Goal: Information Seeking & Learning: Learn about a topic

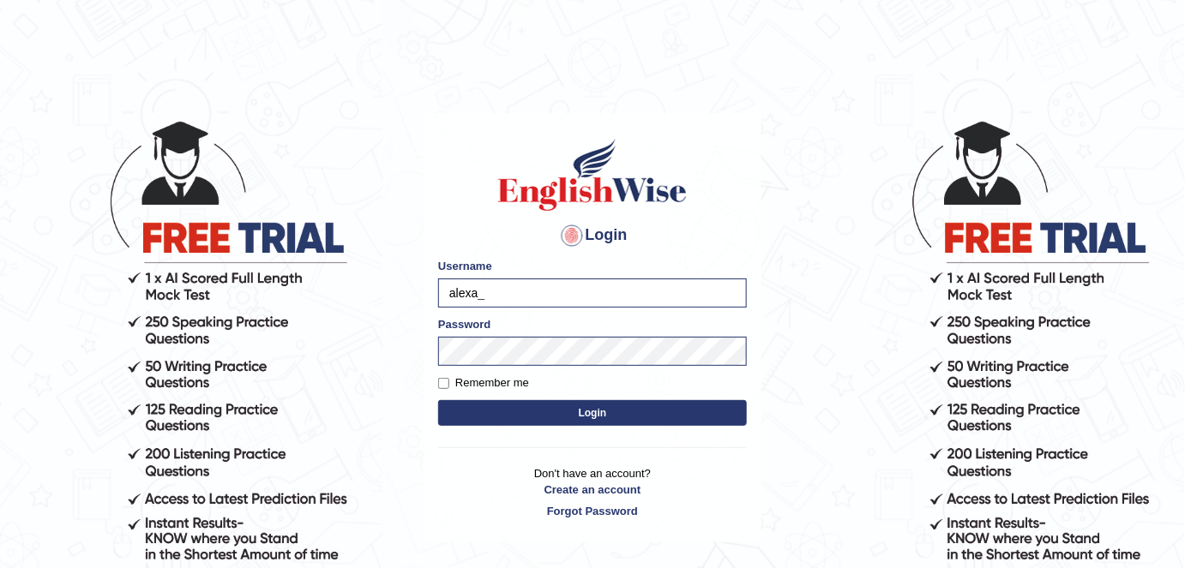
click at [522, 410] on button "Login" at bounding box center [592, 413] width 309 height 26
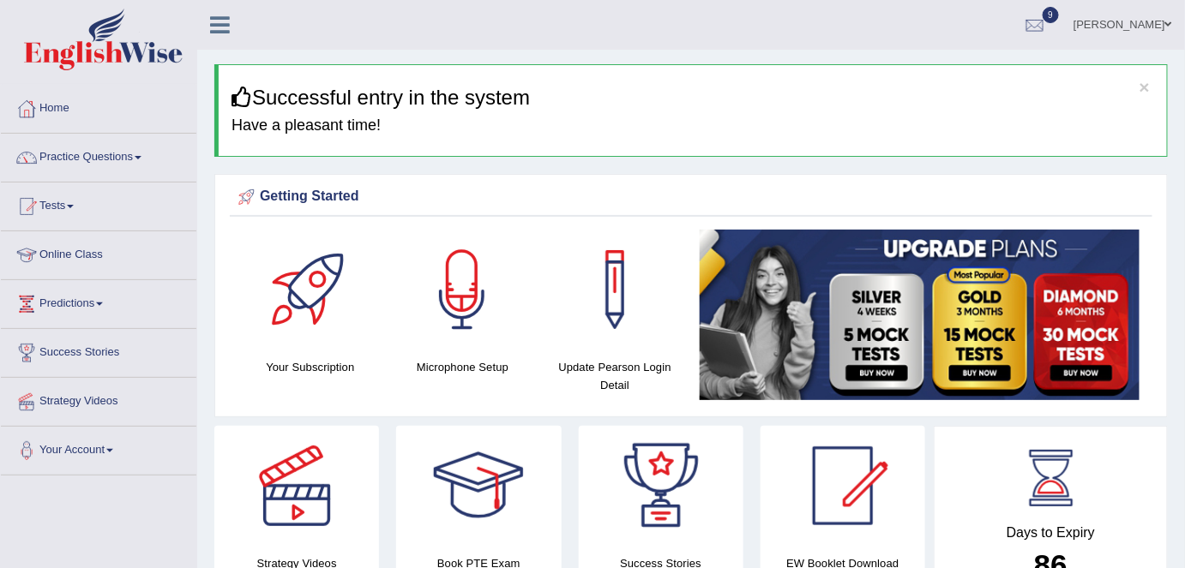
click at [70, 205] on link "Tests" at bounding box center [98, 204] width 195 height 43
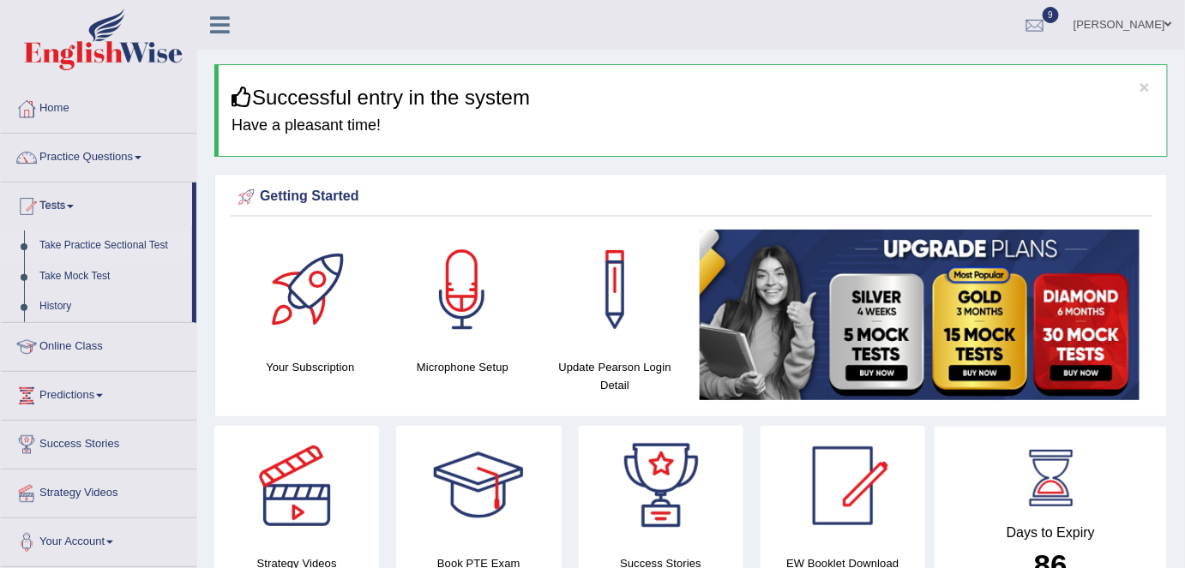
click at [111, 241] on link "Take Practice Sectional Test" at bounding box center [112, 246] width 160 height 31
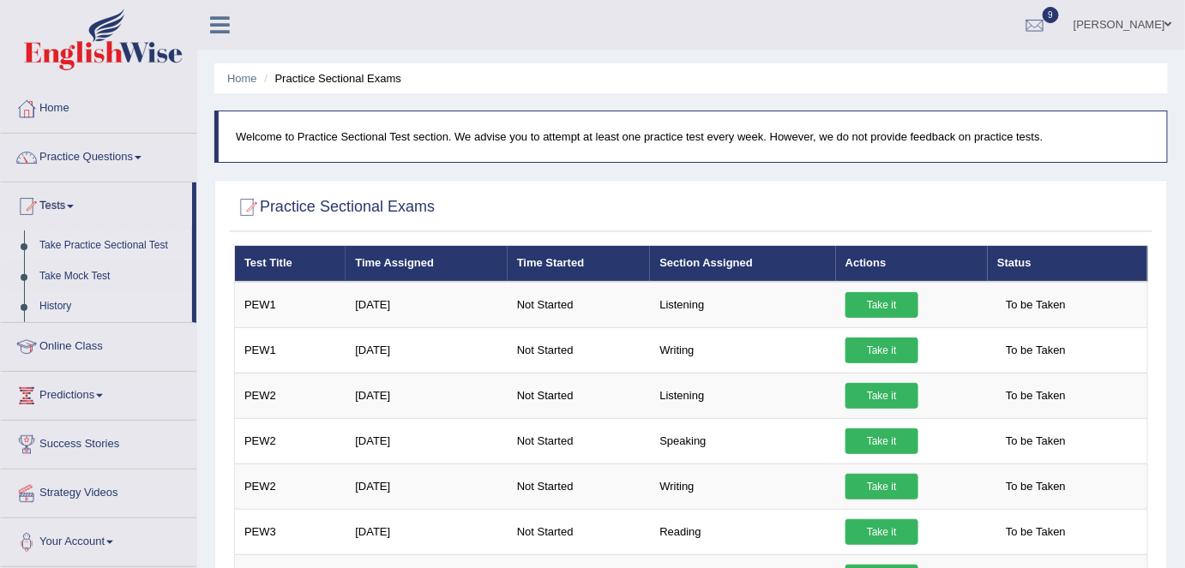
click at [63, 314] on link "History" at bounding box center [112, 306] width 160 height 31
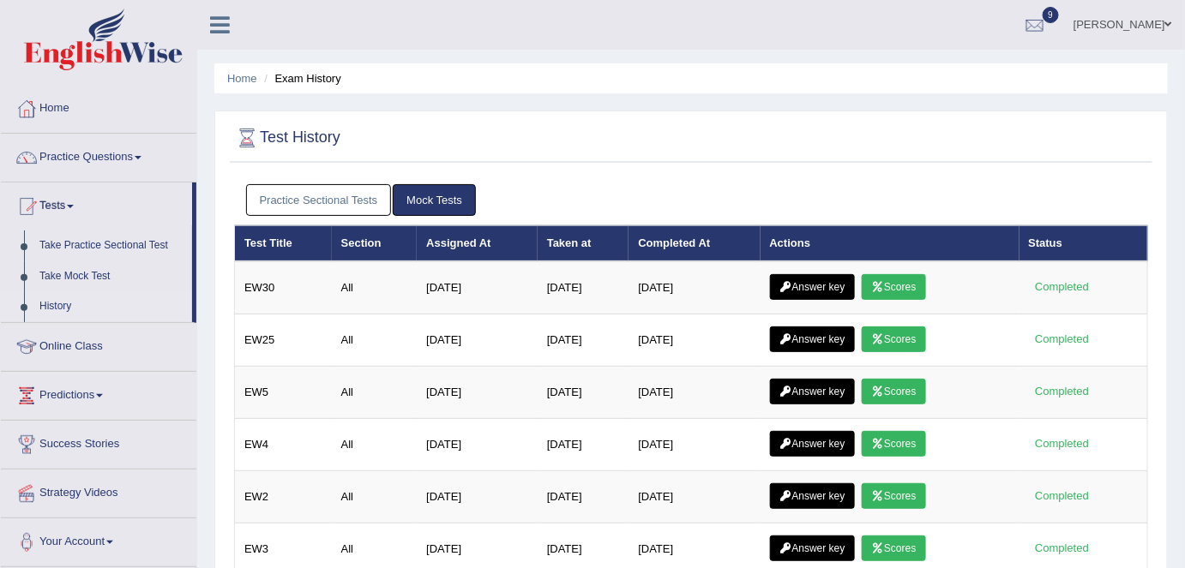
click at [358, 206] on link "Practice Sectional Tests" at bounding box center [319, 200] width 146 height 32
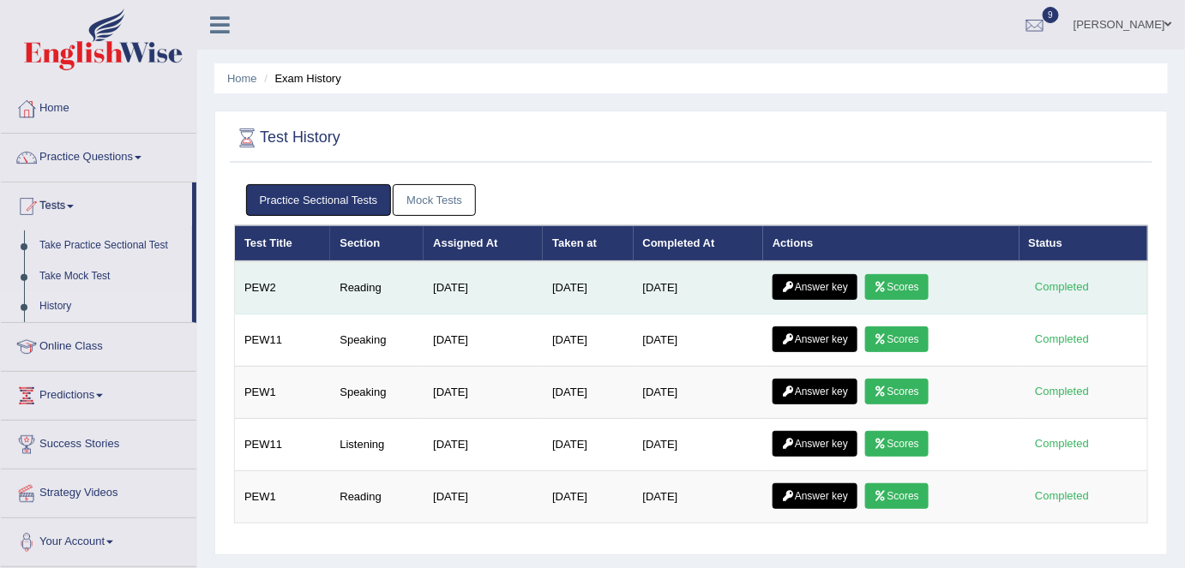
click at [883, 285] on icon at bounding box center [880, 287] width 13 height 10
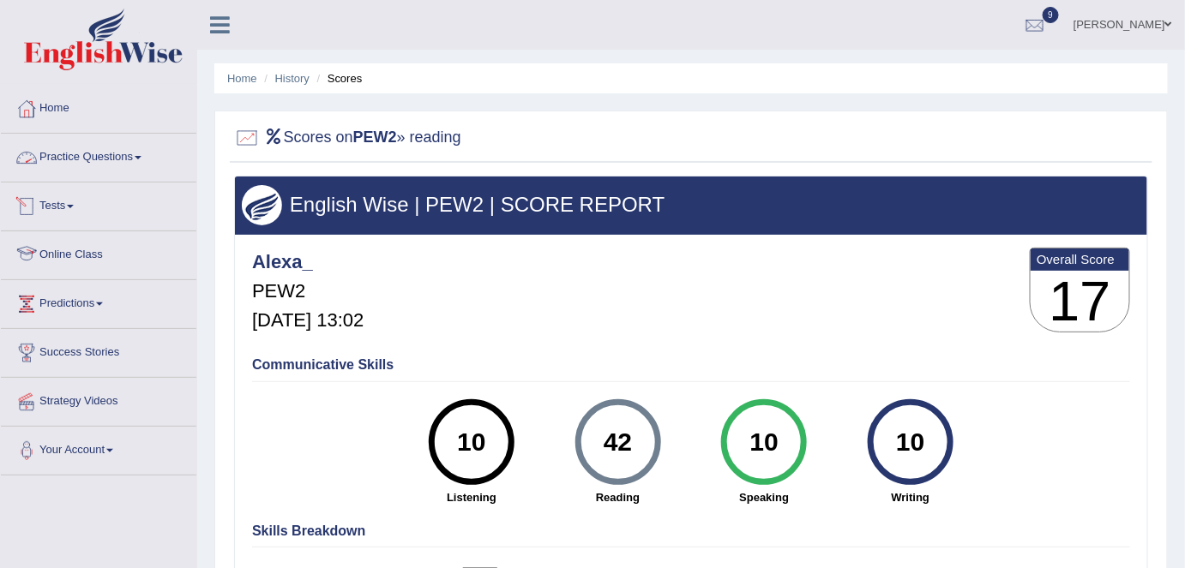
click at [123, 158] on link "Practice Questions" at bounding box center [98, 155] width 195 height 43
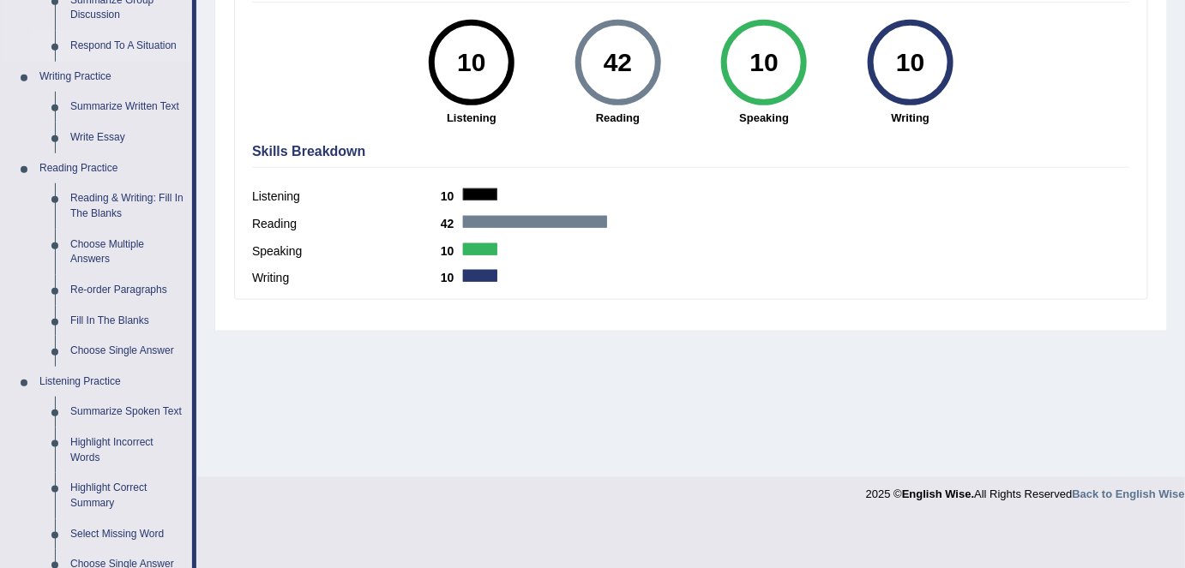
scroll to position [396, 0]
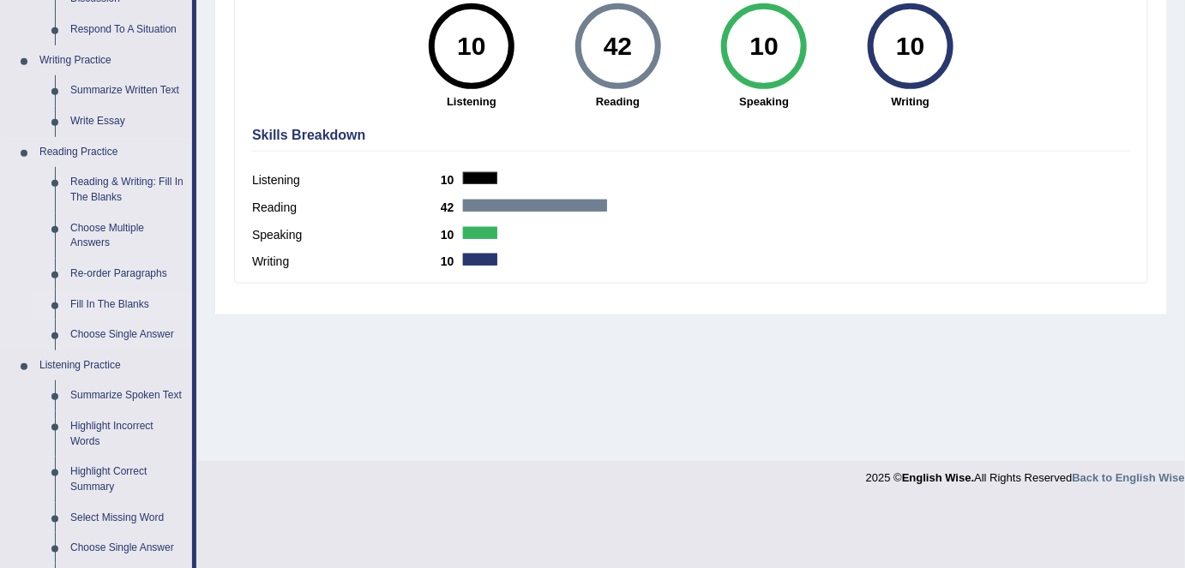
click at [111, 302] on link "Fill In The Blanks" at bounding box center [127, 305] width 129 height 31
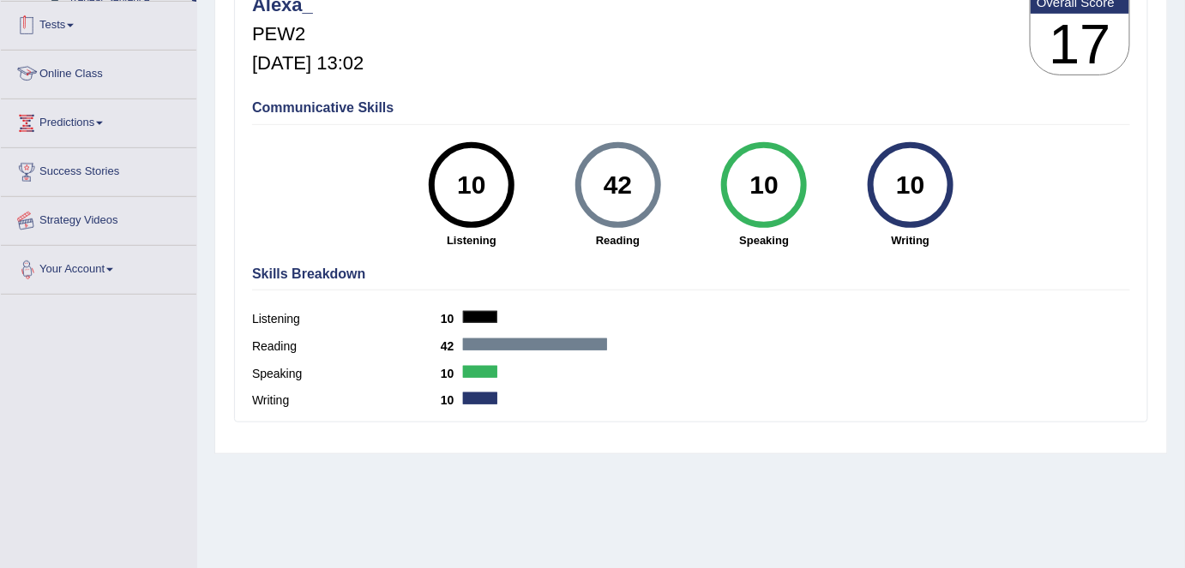
scroll to position [331, 0]
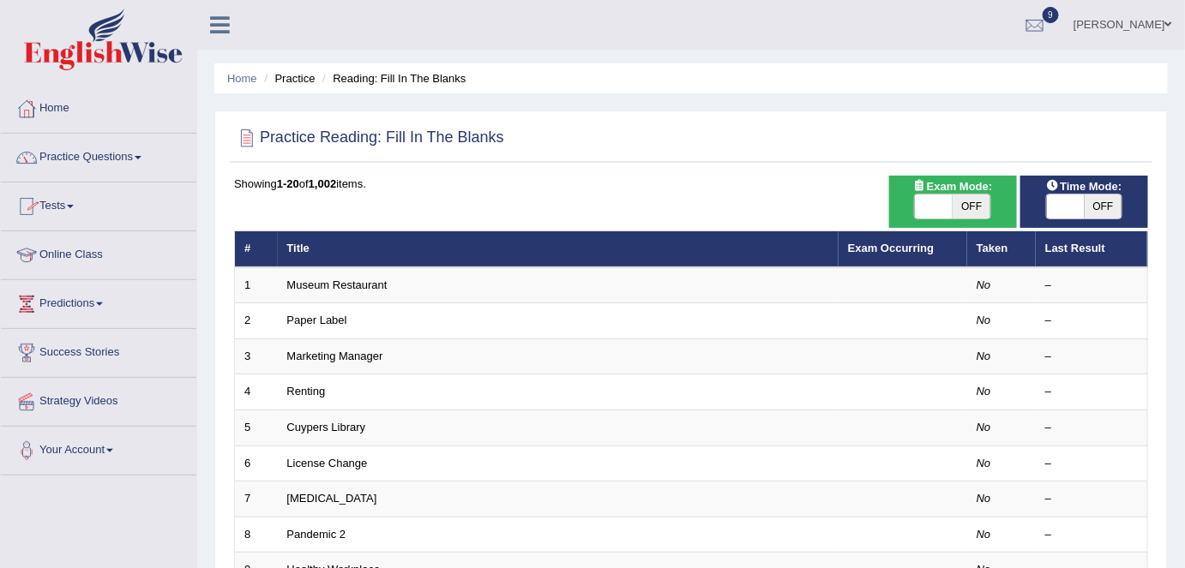
click at [129, 147] on link "Practice Questions" at bounding box center [98, 155] width 195 height 43
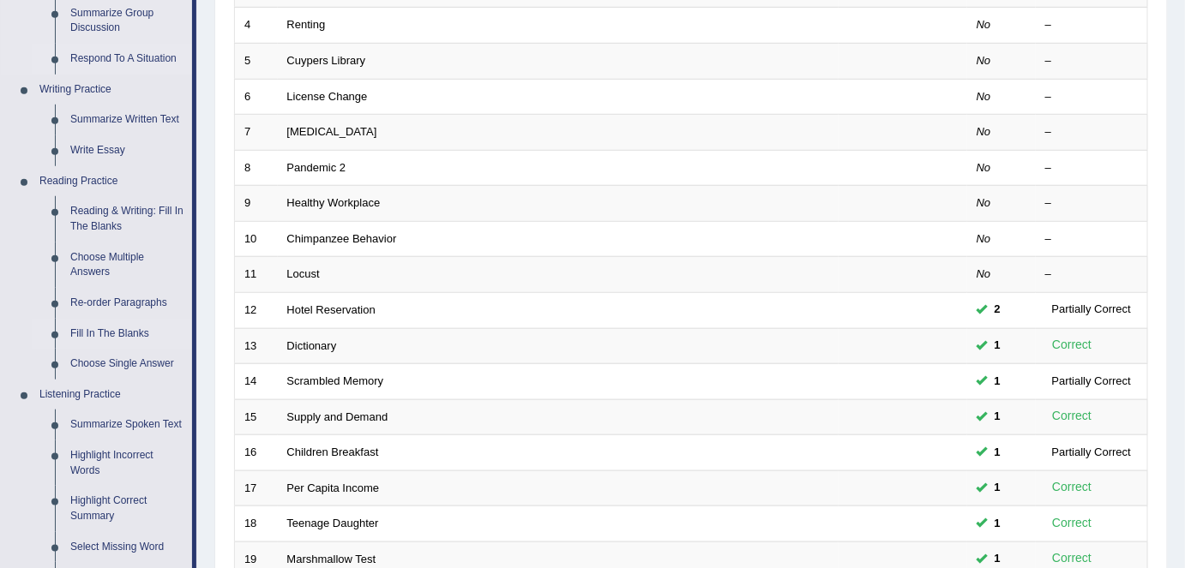
scroll to position [375, 0]
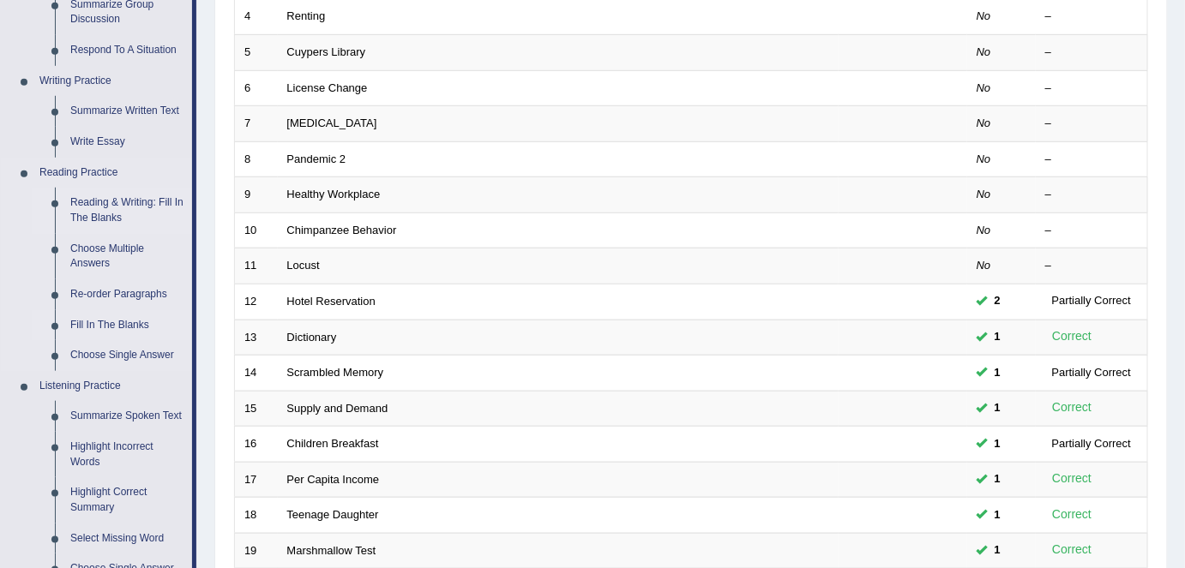
click at [157, 200] on link "Reading & Writing: Fill In The Blanks" at bounding box center [127, 210] width 129 height 45
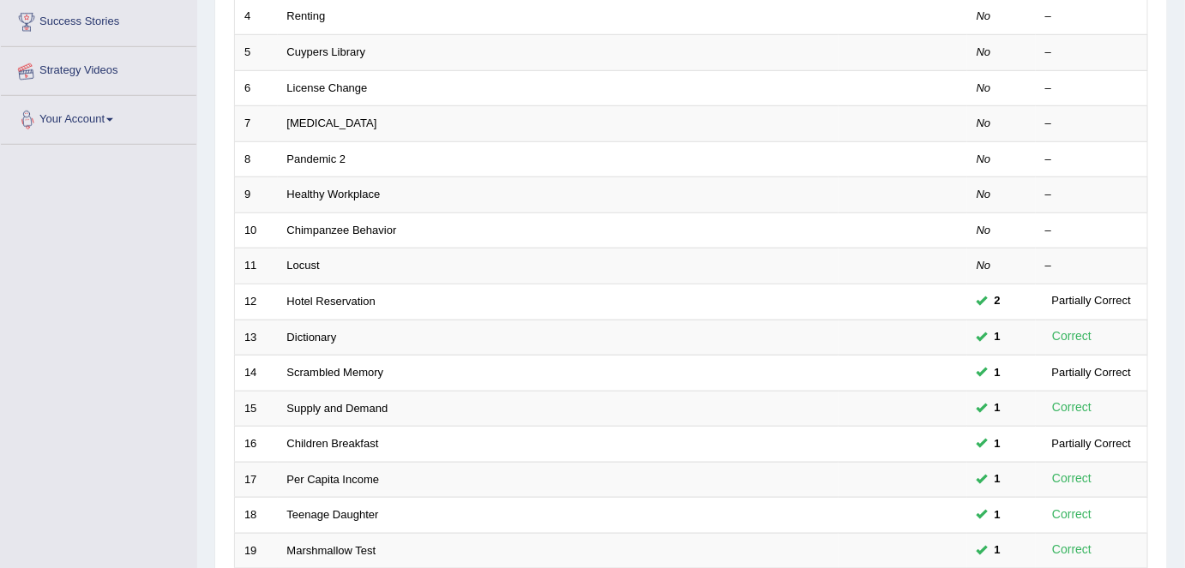
scroll to position [440, 0]
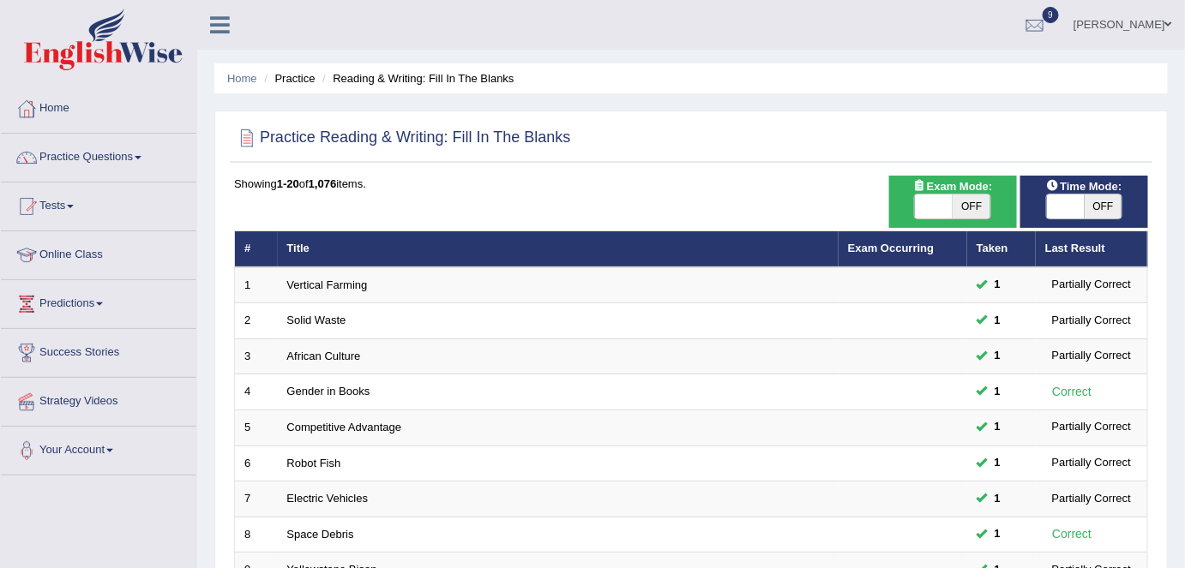
click at [1102, 215] on span "OFF" at bounding box center [1103, 207] width 38 height 24
checkbox input "true"
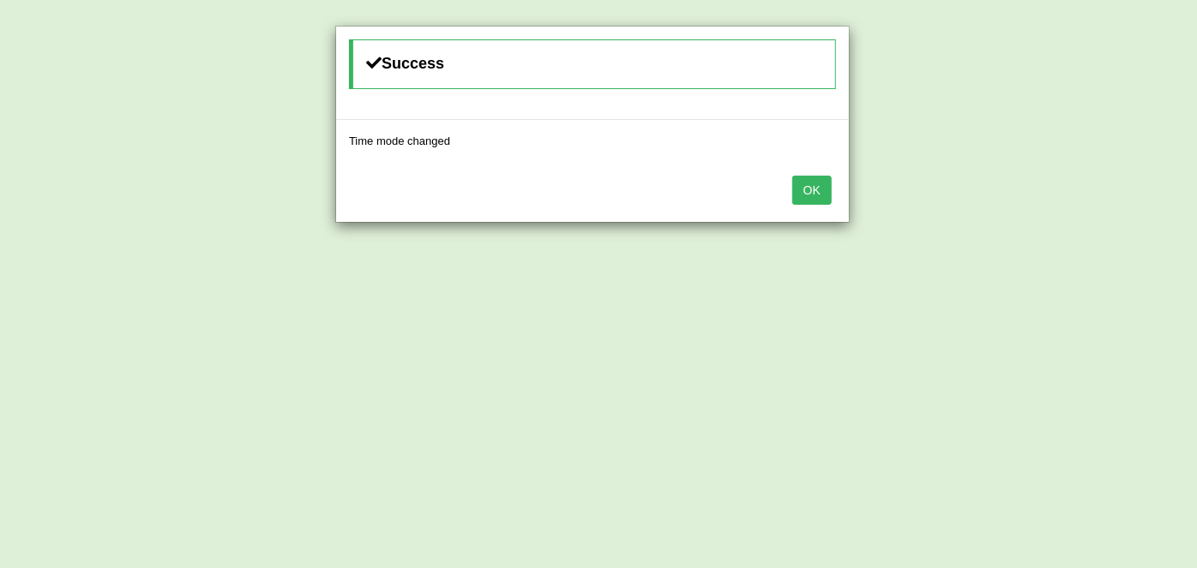
click at [813, 178] on button "OK" at bounding box center [811, 190] width 39 height 29
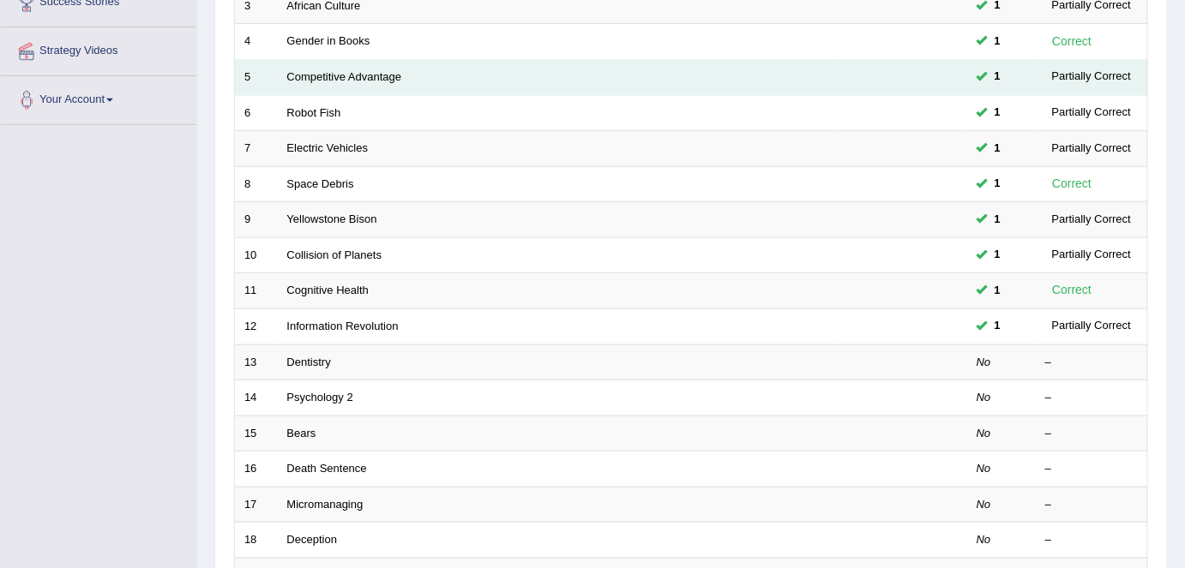
scroll to position [352, 0]
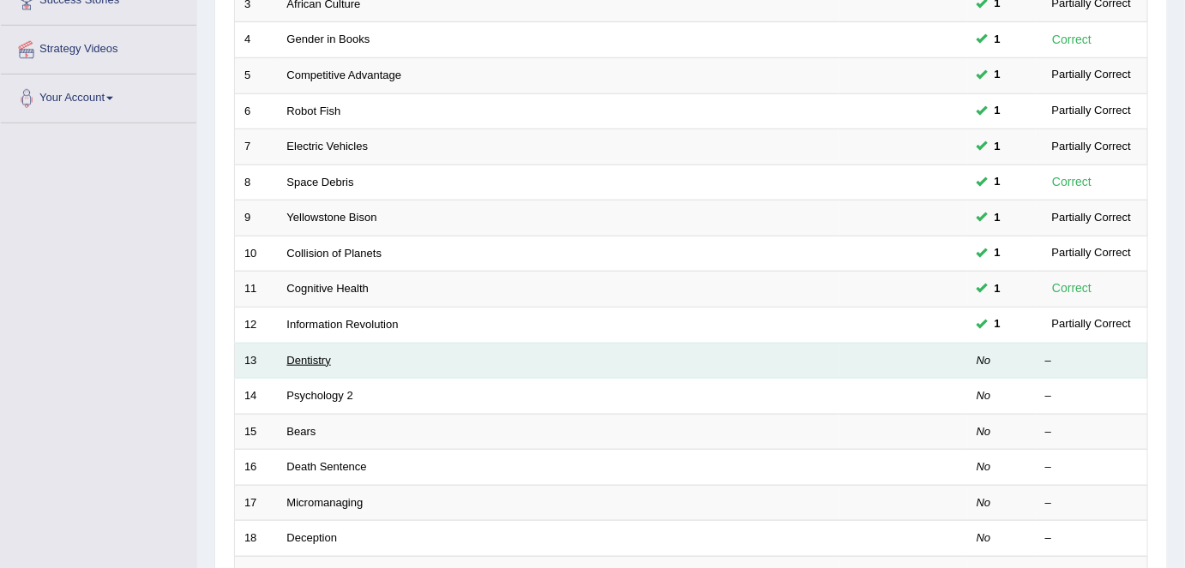
click at [309, 354] on link "Dentistry" at bounding box center [309, 360] width 44 height 13
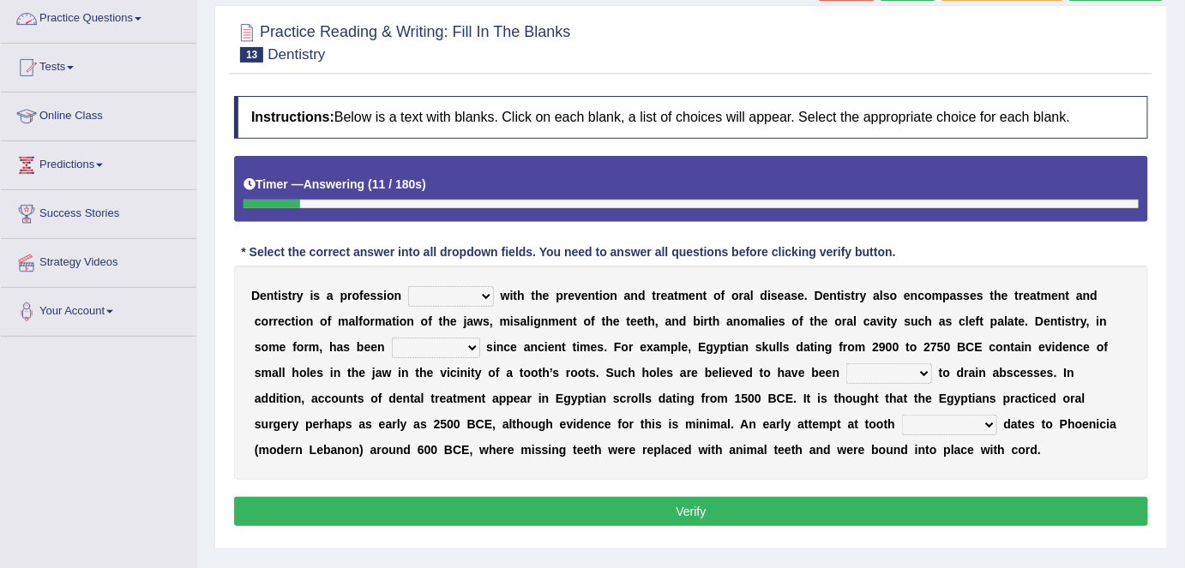
scroll to position [140, 0]
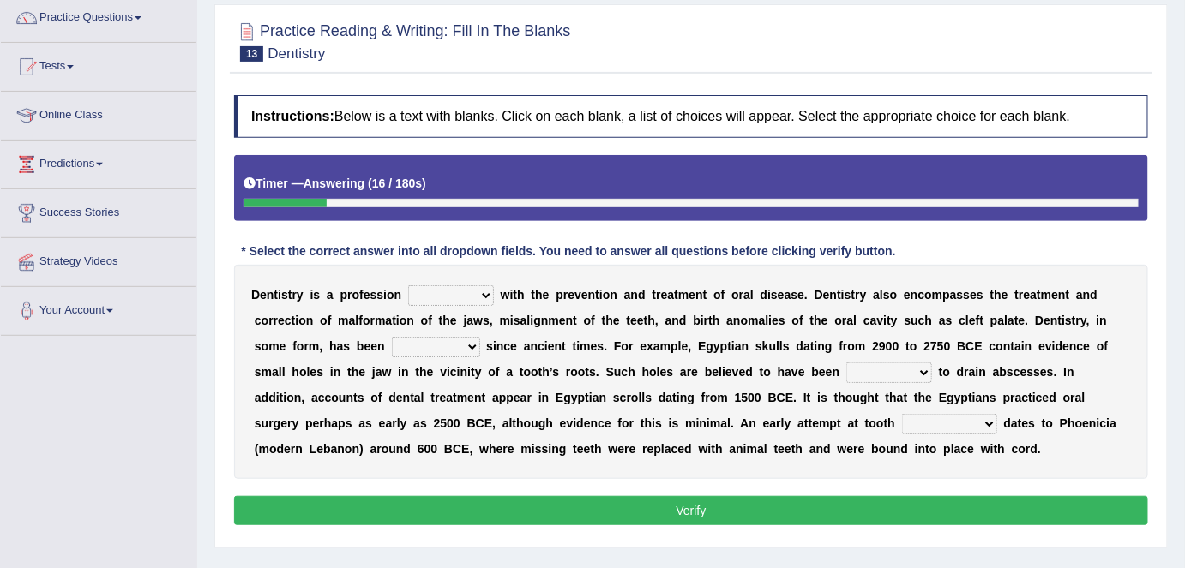
click at [480, 300] on select "agreed dealt concerned taken" at bounding box center [451, 295] width 86 height 21
click at [481, 289] on select "agreed dealt concerned taken" at bounding box center [451, 295] width 86 height 21
click at [489, 290] on select "agreed dealt concerned taken" at bounding box center [451, 295] width 86 height 21
select select "concerned"
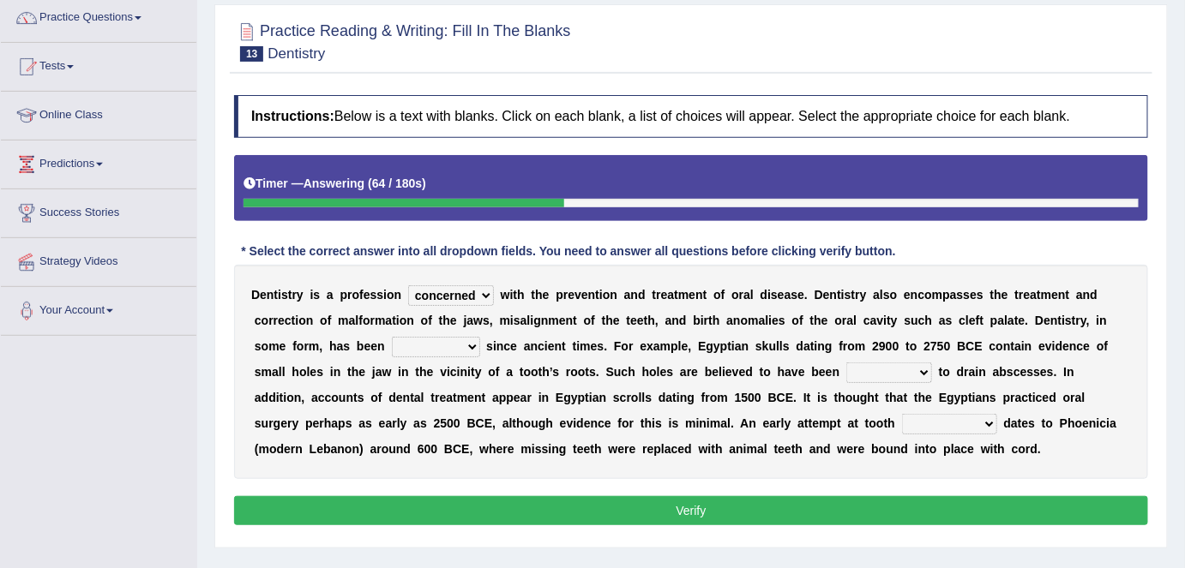
click at [408, 285] on select "agreed dealt concerned taken" at bounding box center [451, 295] width 86 height 21
click at [461, 347] on select "criticized replaced practiced abandoned" at bounding box center [436, 347] width 88 height 21
select select "practiced"
click at [392, 337] on select "criticized replaced practiced abandoned" at bounding box center [436, 347] width 88 height 21
click at [910, 365] on select "fluctuated laminated drilled sealed" at bounding box center [889, 373] width 86 height 21
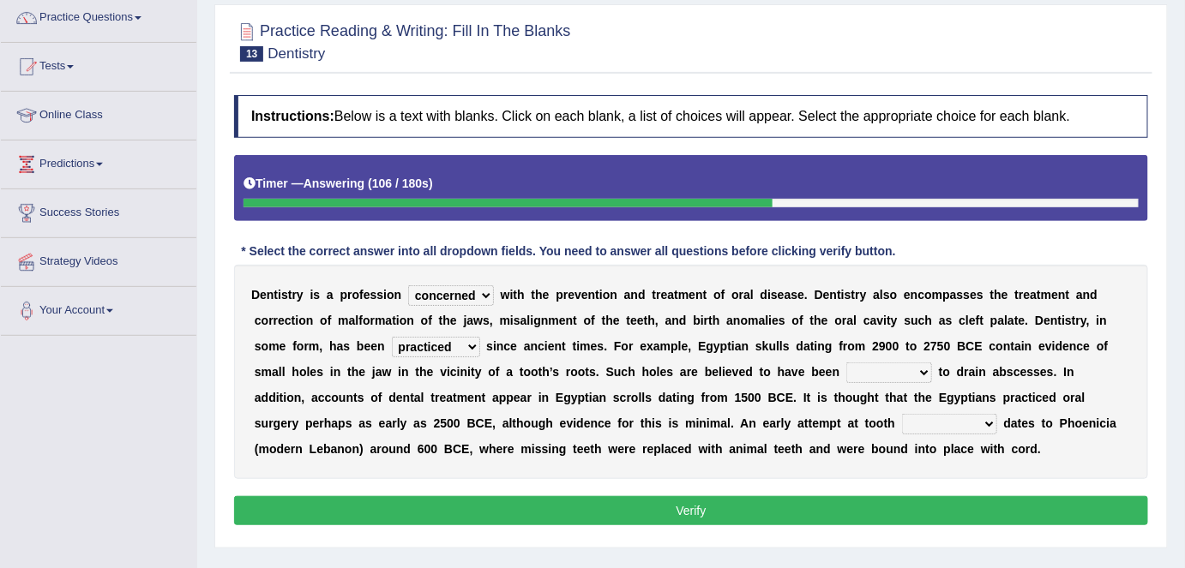
select select "drilled"
click at [846, 363] on select "fluctuated laminated drilled sealed" at bounding box center [889, 373] width 86 height 21
click at [927, 417] on select "reparation sacrament restitution replacement" at bounding box center [949, 424] width 95 height 21
select select "replacement"
click at [902, 414] on select "reparation sacrament restitution replacement" at bounding box center [949, 424] width 95 height 21
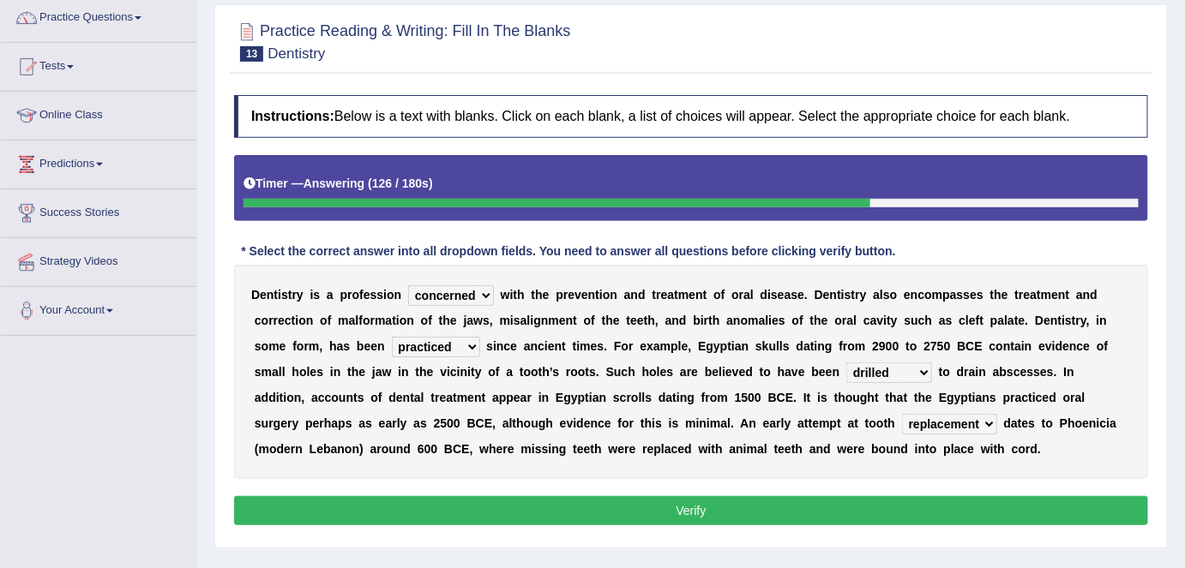
click at [875, 488] on div "Instructions: Below is a text with blanks. Click on each blank, a list of choic…" at bounding box center [691, 313] width 922 height 453
click at [867, 502] on button "Verify" at bounding box center [691, 510] width 914 height 29
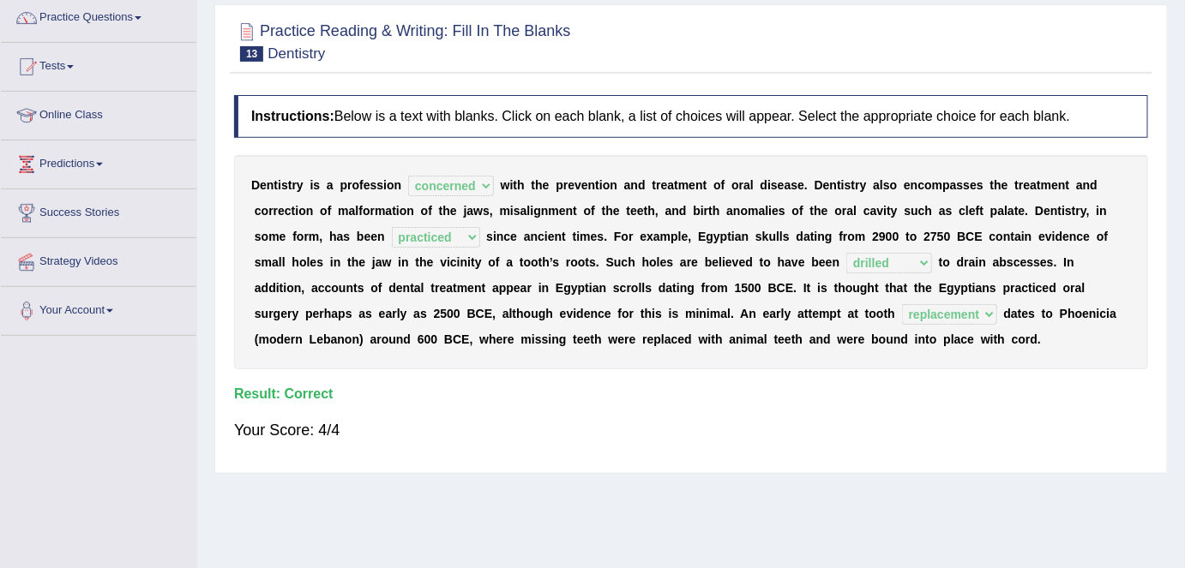
scroll to position [0, 0]
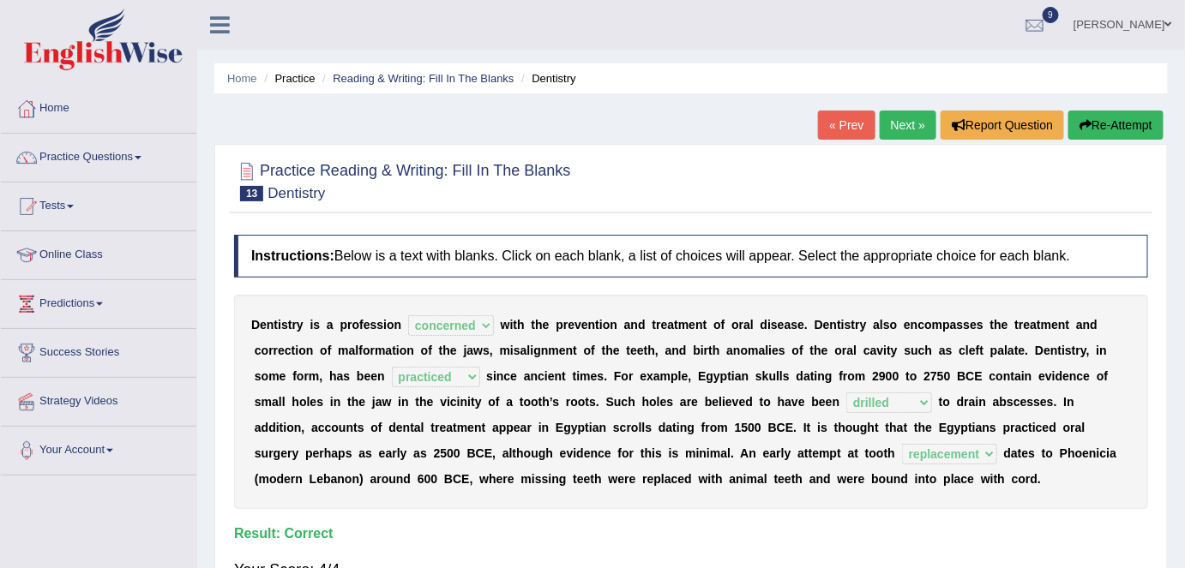
click at [887, 123] on link "Next »" at bounding box center [907, 125] width 57 height 29
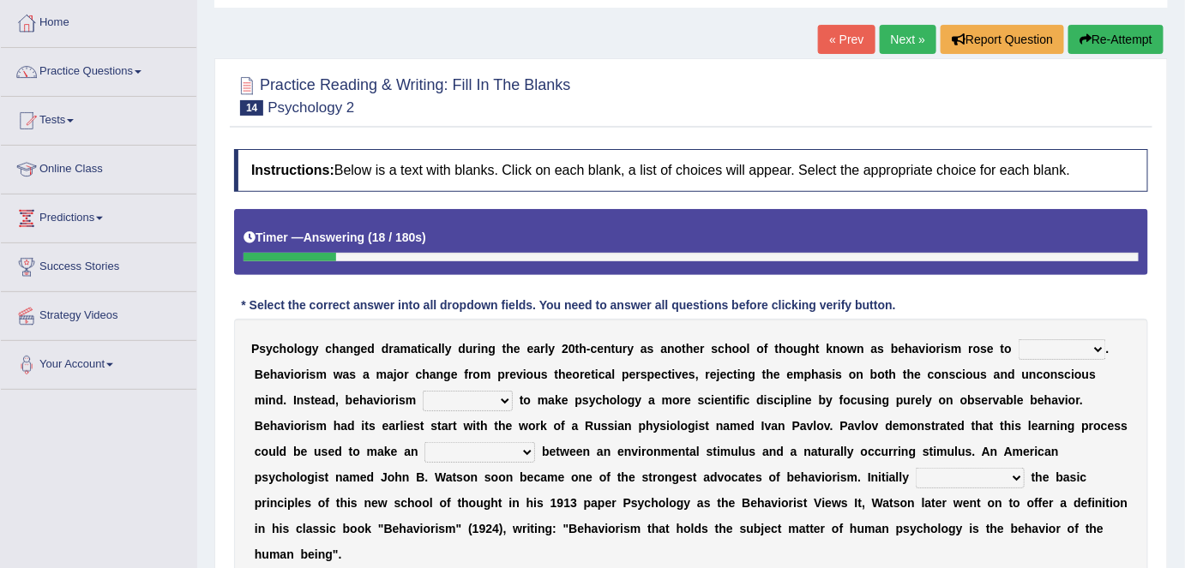
scroll to position [111, 0]
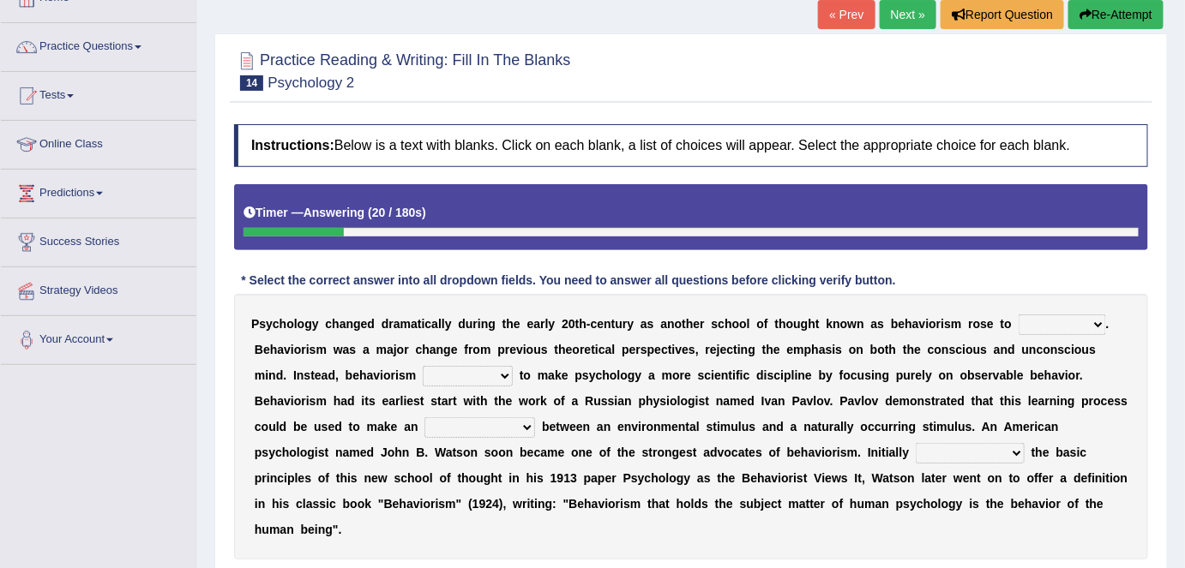
click at [1107, 9] on button "Re-Attempt" at bounding box center [1115, 14] width 95 height 29
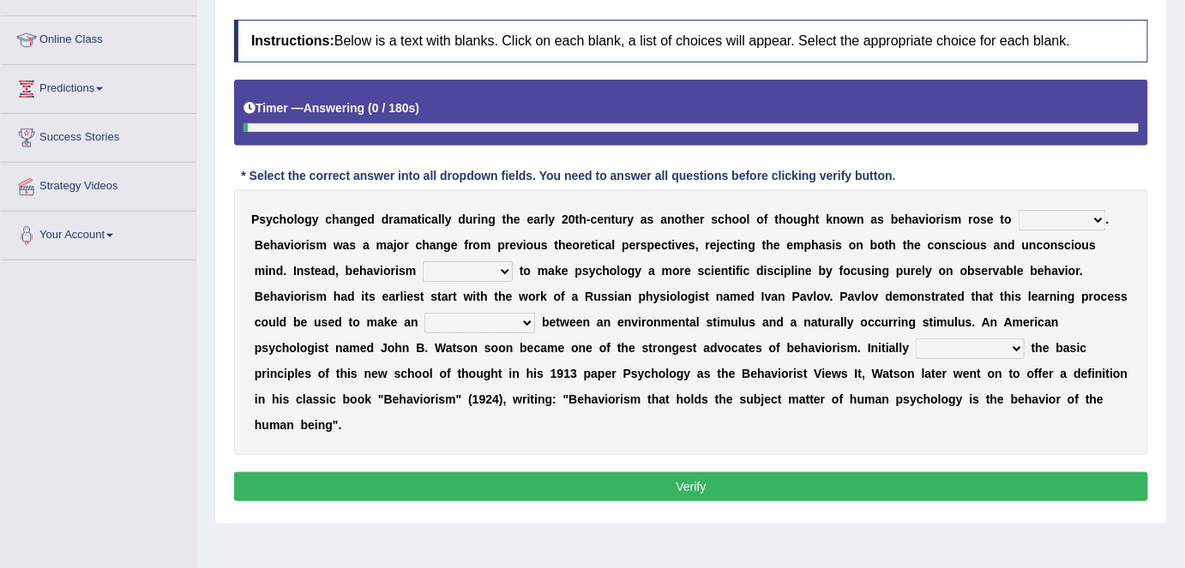
scroll to position [217, 0]
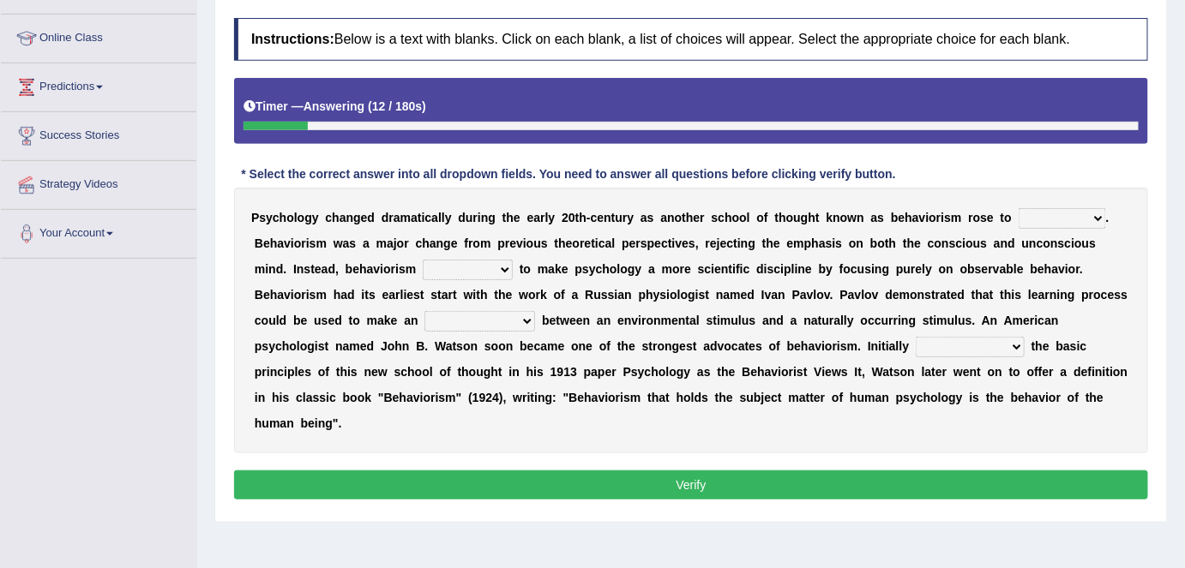
click at [1096, 214] on select "dominance temptation challenge temper" at bounding box center [1061, 218] width 87 height 21
select select "challenge"
click at [1018, 208] on select "dominance temptation challenge temper" at bounding box center [1061, 218] width 87 height 21
click at [498, 268] on select "reproached reproved strove rewove" at bounding box center [468, 270] width 90 height 21
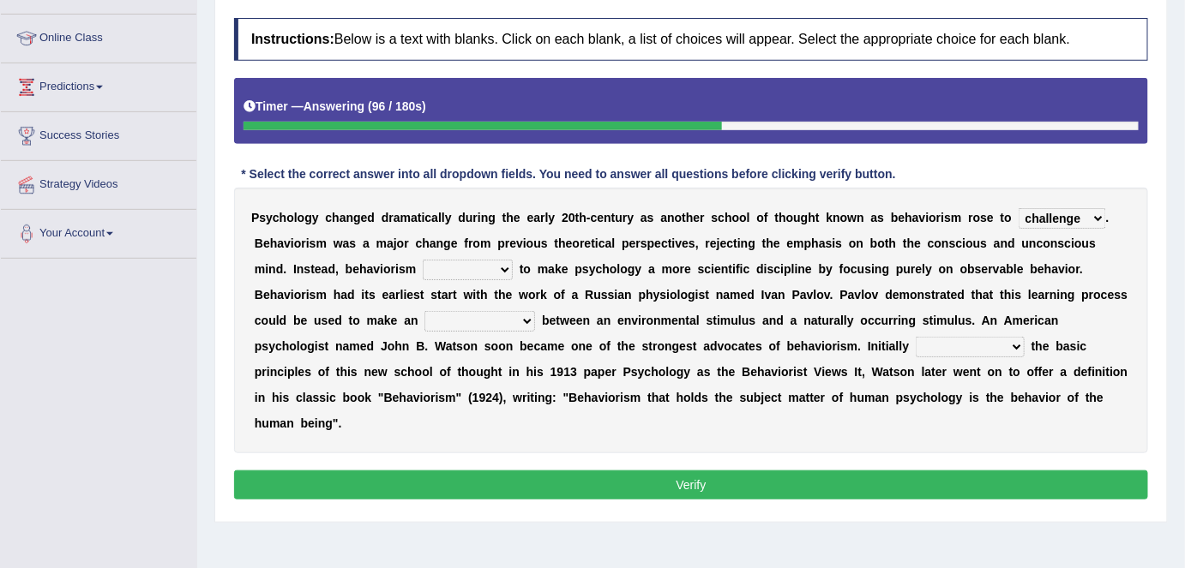
select select "strove"
click at [423, 260] on select "reproached reproved strove rewove" at bounding box center [468, 270] width 90 height 21
click at [506, 321] on select "acclimatization association union combination" at bounding box center [479, 321] width 111 height 21
select select "association"
click at [424, 311] on select "acclimatization association union combination" at bounding box center [479, 321] width 111 height 21
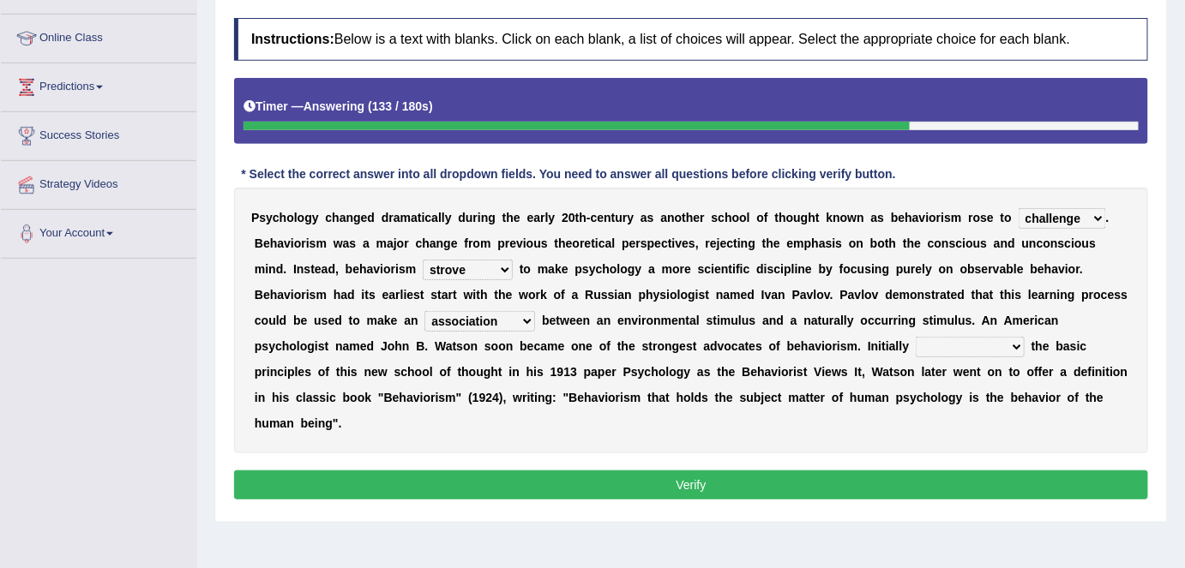
click at [1001, 341] on select "questioning foreshortening unburdening outlining" at bounding box center [969, 347] width 109 height 21
select select "questioning"
click at [915, 337] on select "questioning foreshortening unburdening outlining" at bounding box center [969, 347] width 109 height 21
click at [997, 348] on select "questioning foreshortening unburdening outlining" at bounding box center [969, 347] width 109 height 21
click at [845, 480] on button "Verify" at bounding box center [691, 485] width 914 height 29
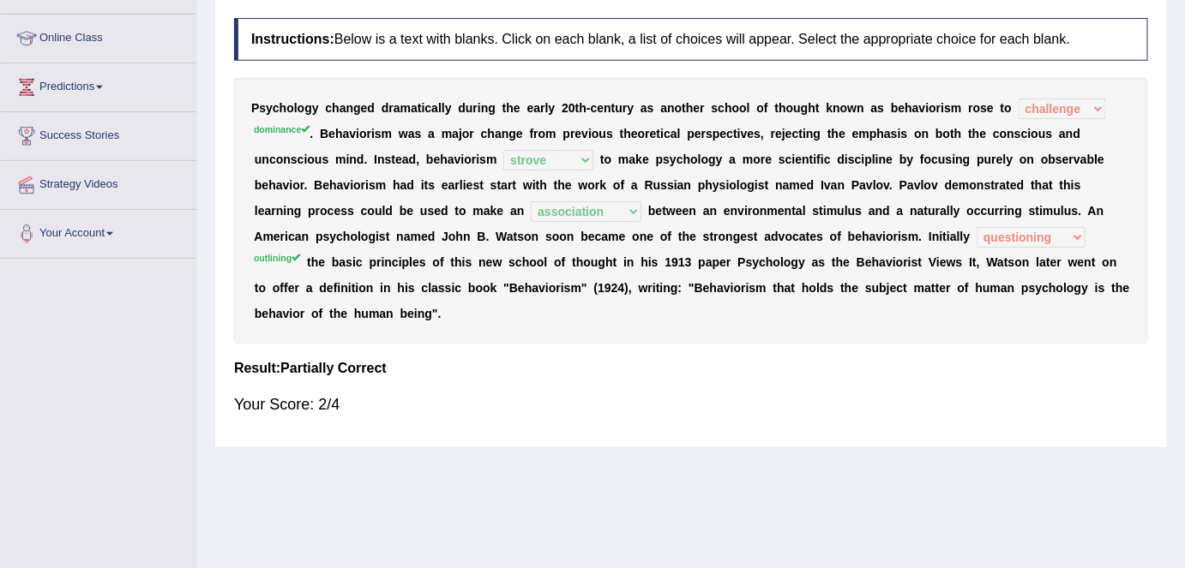
scroll to position [0, 0]
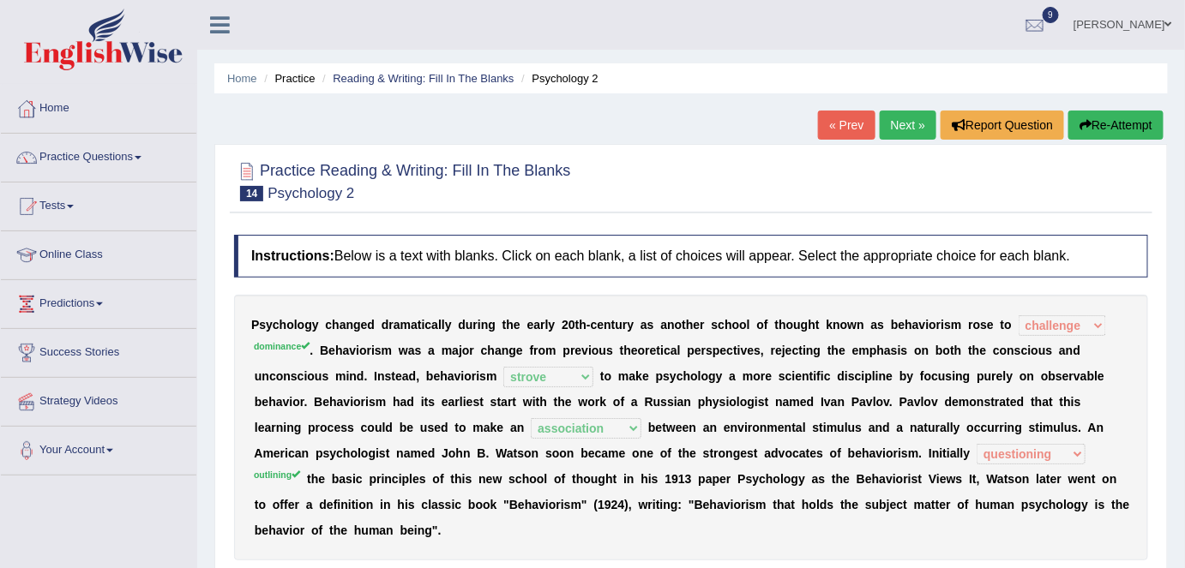
click at [889, 115] on link "Next »" at bounding box center [907, 125] width 57 height 29
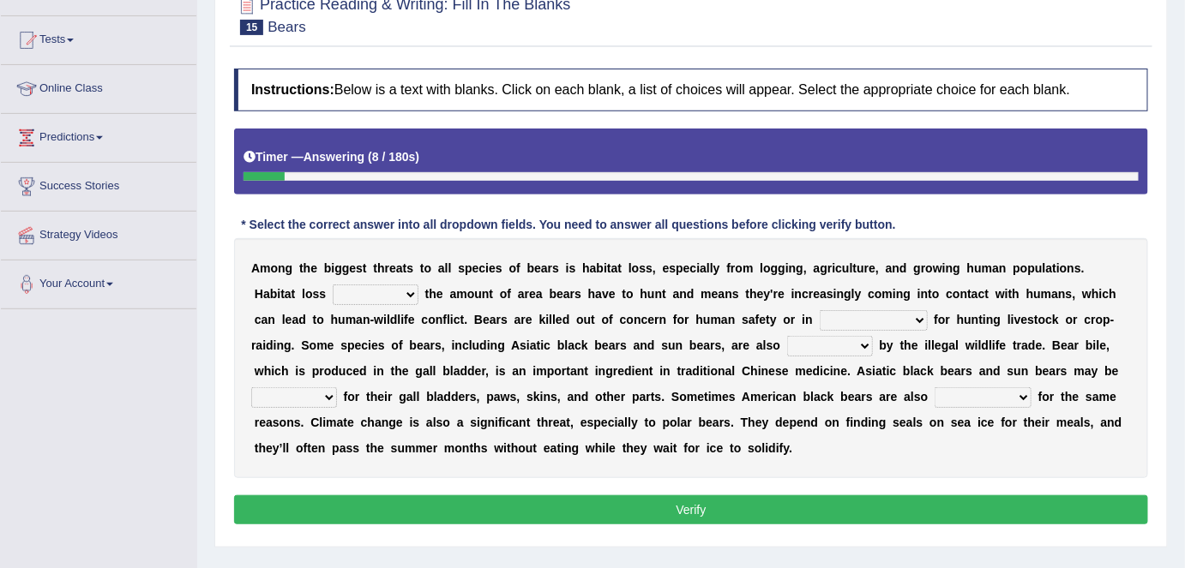
click at [357, 293] on select "increases reduces complies interacts" at bounding box center [376, 295] width 86 height 21
select select "reduces"
click at [333, 285] on select "increases reduces complies interacts" at bounding box center [376, 295] width 86 height 21
click at [857, 314] on select "coalition retaliation appreciation disinformation" at bounding box center [873, 320] width 108 height 21
select select "retaliation"
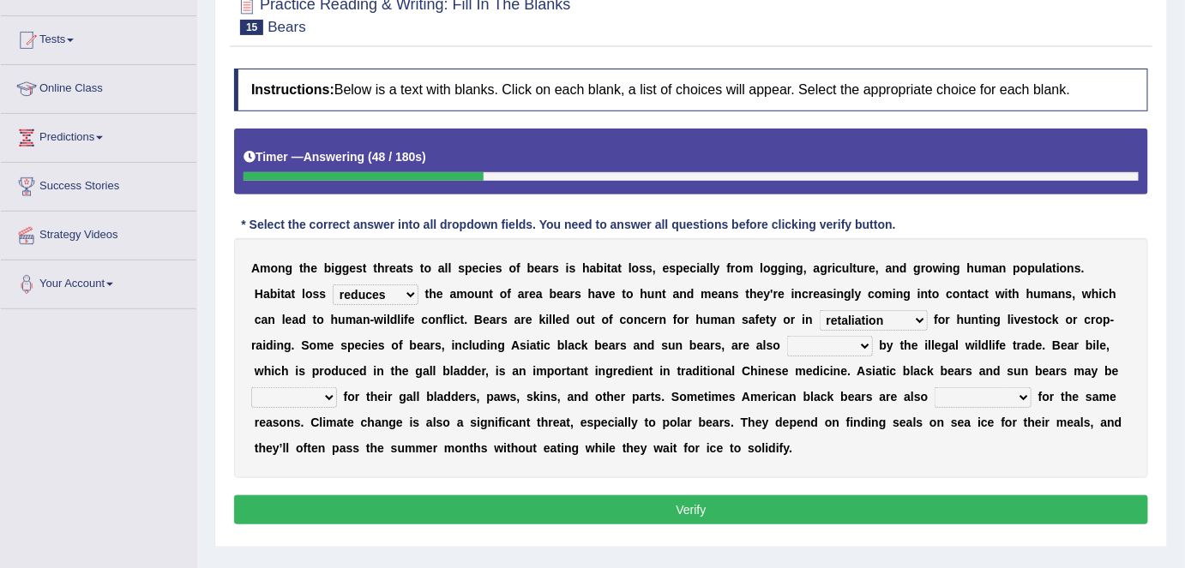
click at [819, 310] on select "coalition retaliation appreciation disinformation" at bounding box center [873, 320] width 108 height 21
click at [805, 336] on select "protected prohibited fattened threatened" at bounding box center [830, 346] width 86 height 21
select select "protected"
click at [787, 336] on select "protected prohibited fattened threatened" at bounding box center [830, 346] width 86 height 21
click at [804, 348] on select "protected prohibited fattened threatened" at bounding box center [830, 346] width 86 height 21
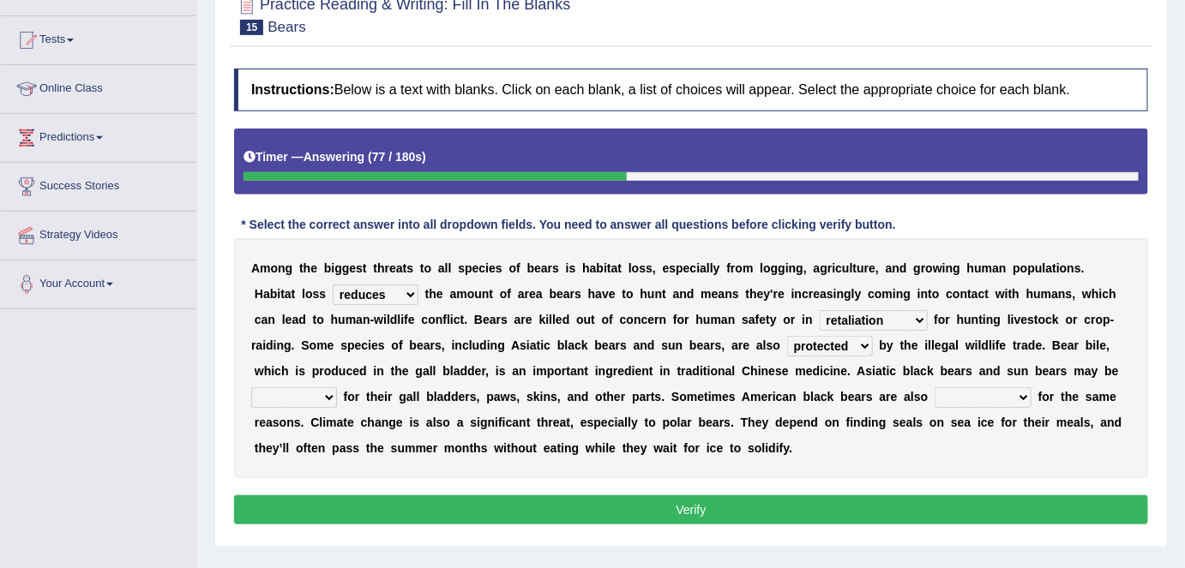
click at [557, 422] on b "e" at bounding box center [556, 423] width 7 height 14
click at [331, 393] on select "poached squelched coached blenched" at bounding box center [294, 397] width 86 height 21
select select "squelched"
click at [251, 387] on select "poached squelched coached blenched" at bounding box center [294, 397] width 86 height 21
click at [321, 398] on select "poached squelched coached blenched" at bounding box center [294, 397] width 86 height 21
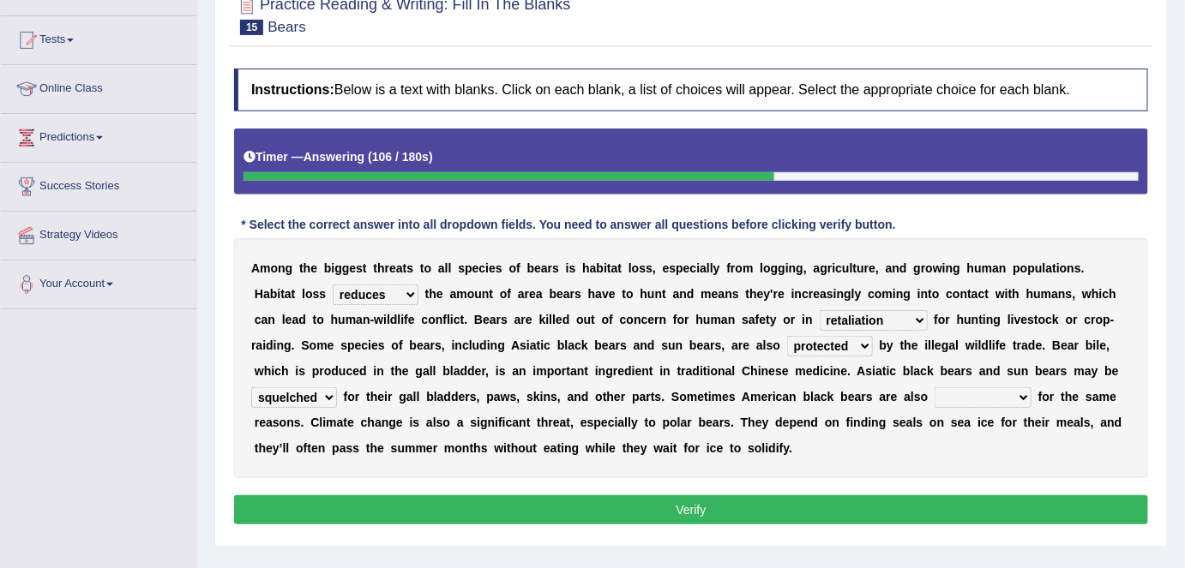
click at [1011, 389] on select "begot foreseen encountered targeted" at bounding box center [982, 397] width 97 height 21
select select "targeted"
click at [934, 387] on select "begot foreseen encountered targeted" at bounding box center [982, 397] width 97 height 21
click at [1017, 398] on select "begot foreseen encountered targeted" at bounding box center [982, 397] width 97 height 21
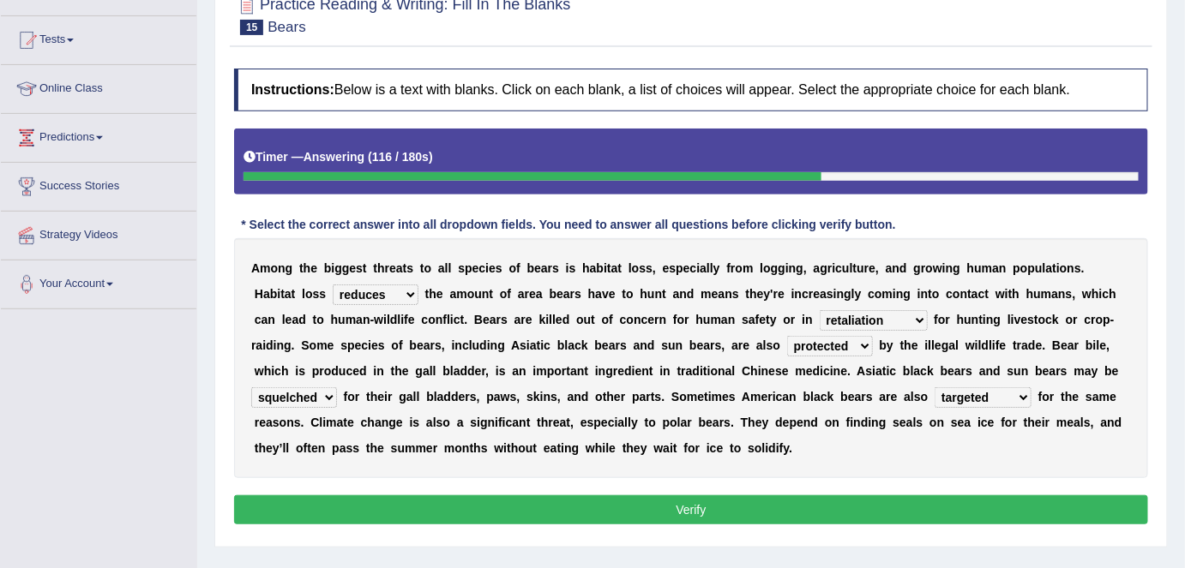
click at [850, 505] on button "Verify" at bounding box center [691, 509] width 914 height 29
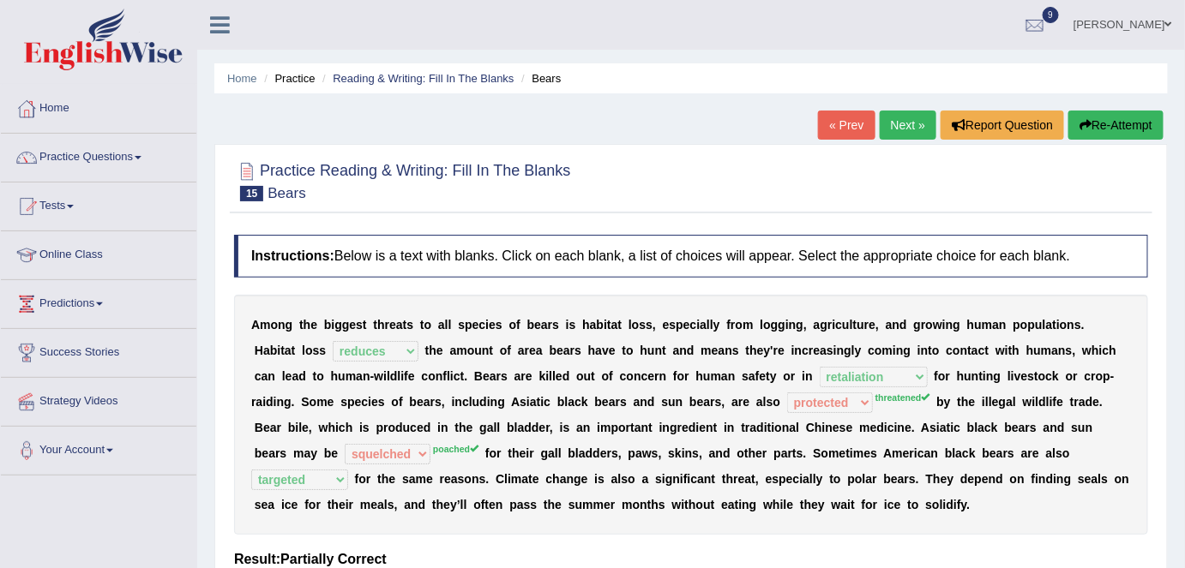
click at [897, 129] on link "Next »" at bounding box center [907, 125] width 57 height 29
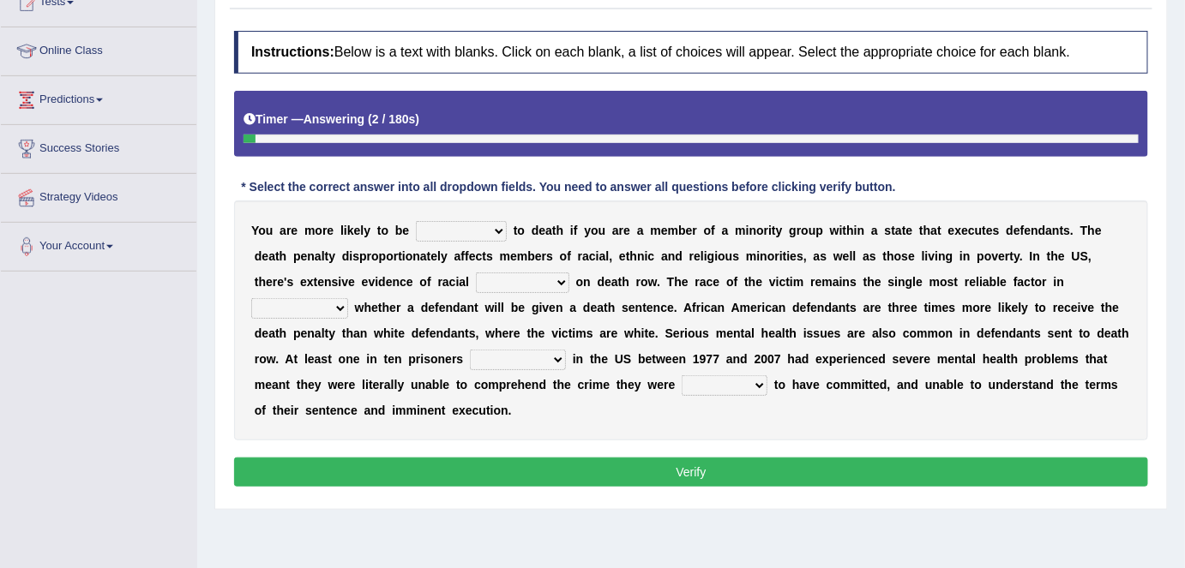
scroll to position [205, 0]
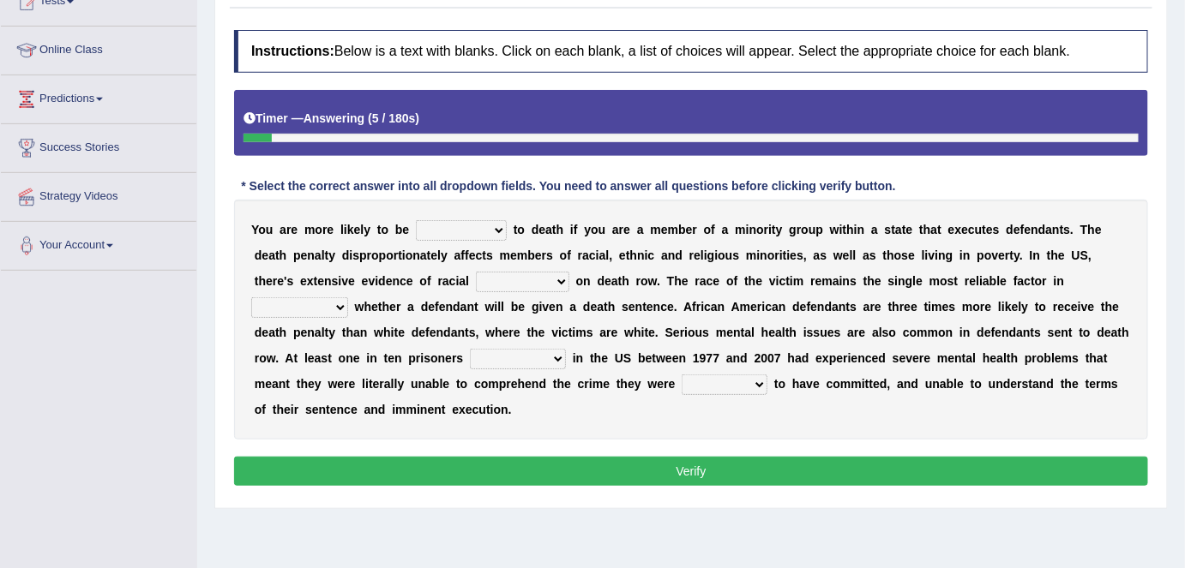
click at [495, 230] on select "penalized blamed complained sentenced" at bounding box center [461, 230] width 91 height 21
select select "sentenced"
click at [416, 220] on select "penalized blamed complained sentenced" at bounding box center [461, 230] width 91 height 21
click at [548, 277] on select "bias equality appearance background" at bounding box center [522, 282] width 93 height 21
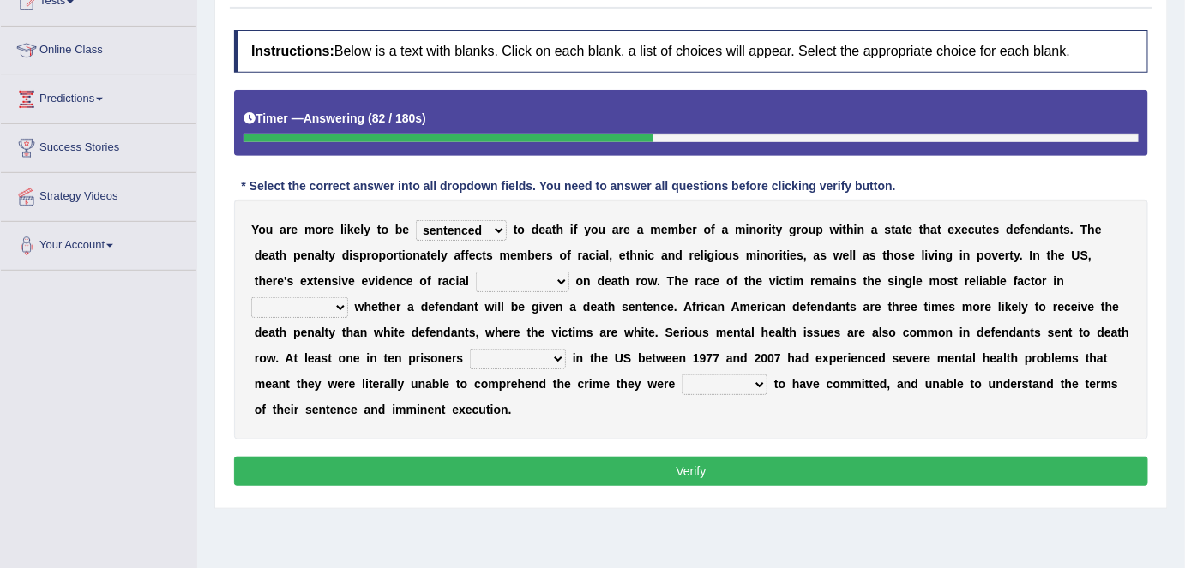
select select "bias"
click at [476, 272] on select "bias equality appearance background" at bounding box center [522, 282] width 93 height 21
click at [334, 303] on select "determining adjoining undermining examining" at bounding box center [299, 307] width 97 height 21
select select "determining"
click at [251, 297] on select "determining adjoining undermining examining" at bounding box center [299, 307] width 97 height 21
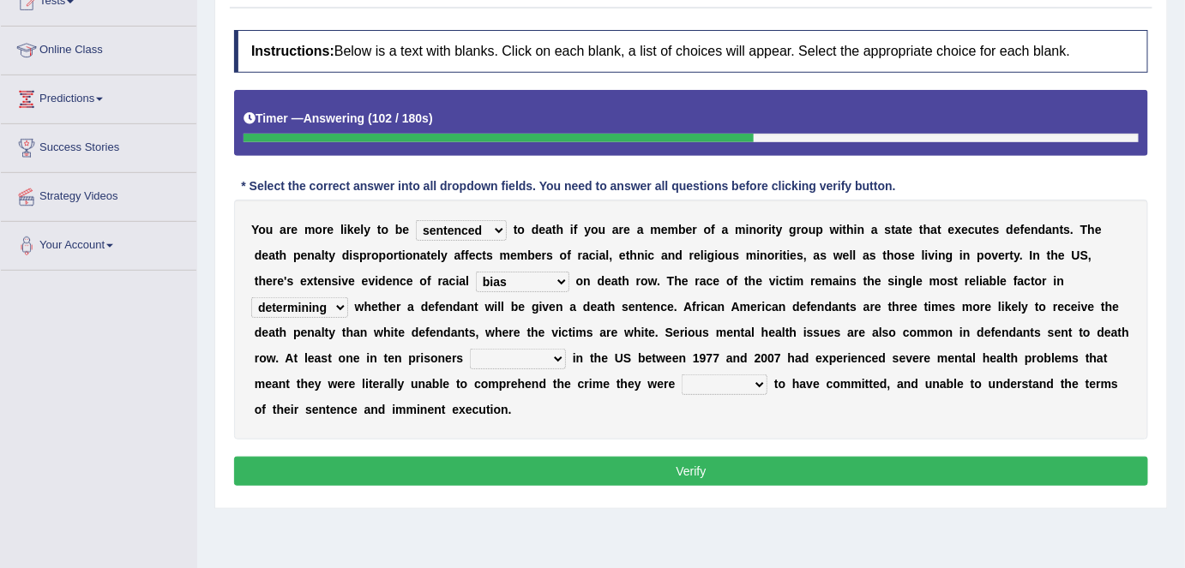
click at [548, 356] on select "electrocuted persecuted executed captured" at bounding box center [518, 359] width 96 height 21
select select "executed"
click at [470, 349] on select "electrocuted persecuted executed captured" at bounding box center [518, 359] width 96 height 21
click at [755, 381] on select "alleged acclaimed persuaded claimed" at bounding box center [724, 385] width 86 height 21
select select "alleged"
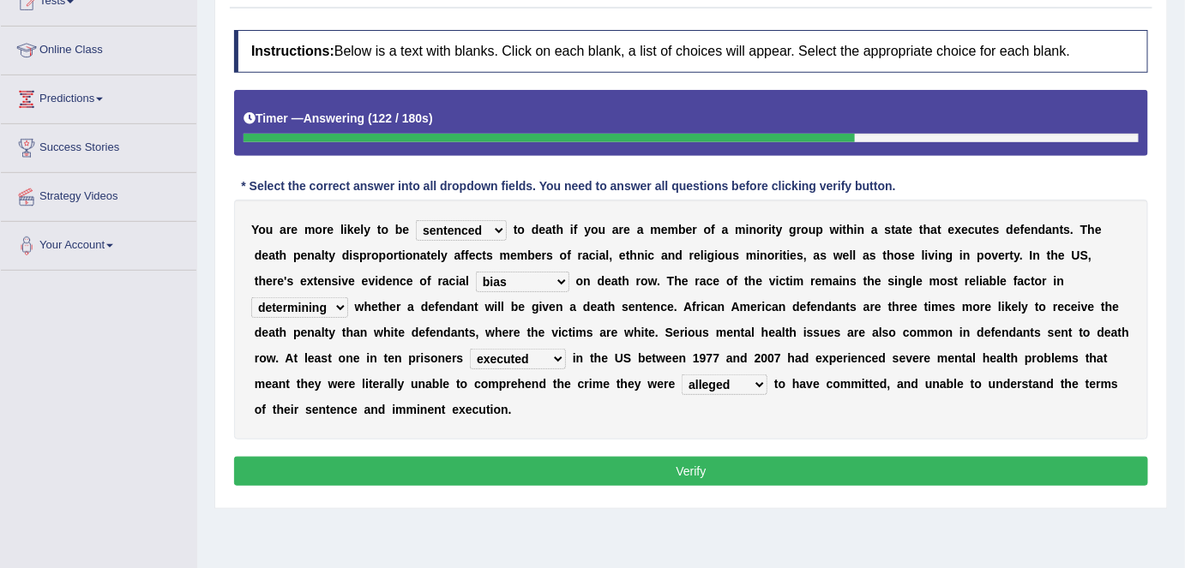
click at [681, 375] on select "alleged acclaimed persuaded claimed" at bounding box center [724, 385] width 86 height 21
click at [545, 278] on select "bias equality appearance background" at bounding box center [522, 282] width 93 height 21
click at [553, 472] on button "Verify" at bounding box center [691, 471] width 914 height 29
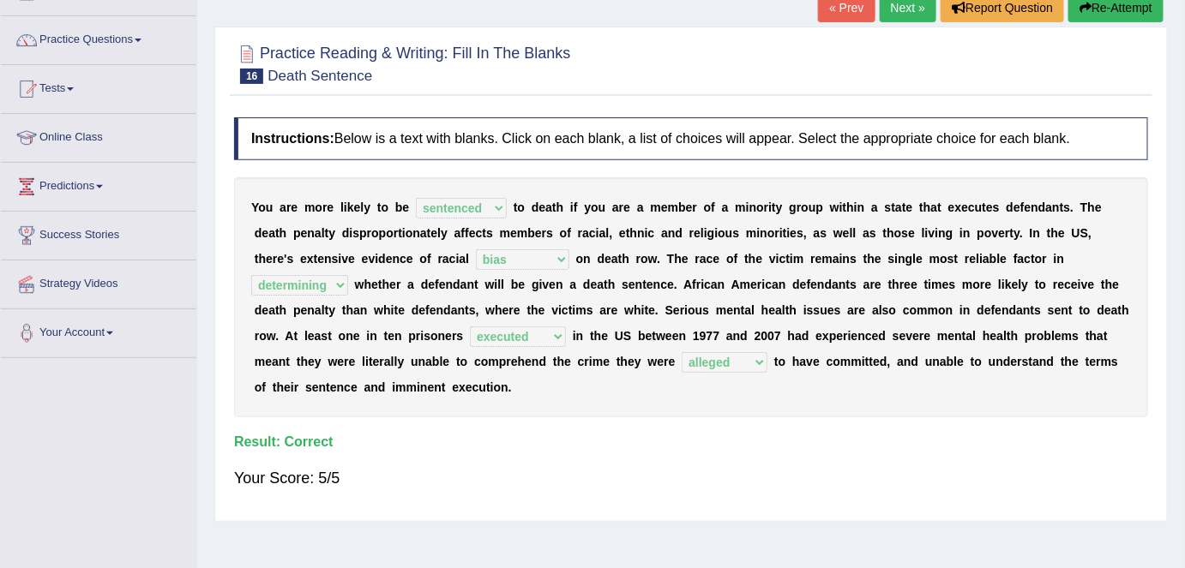
scroll to position [0, 0]
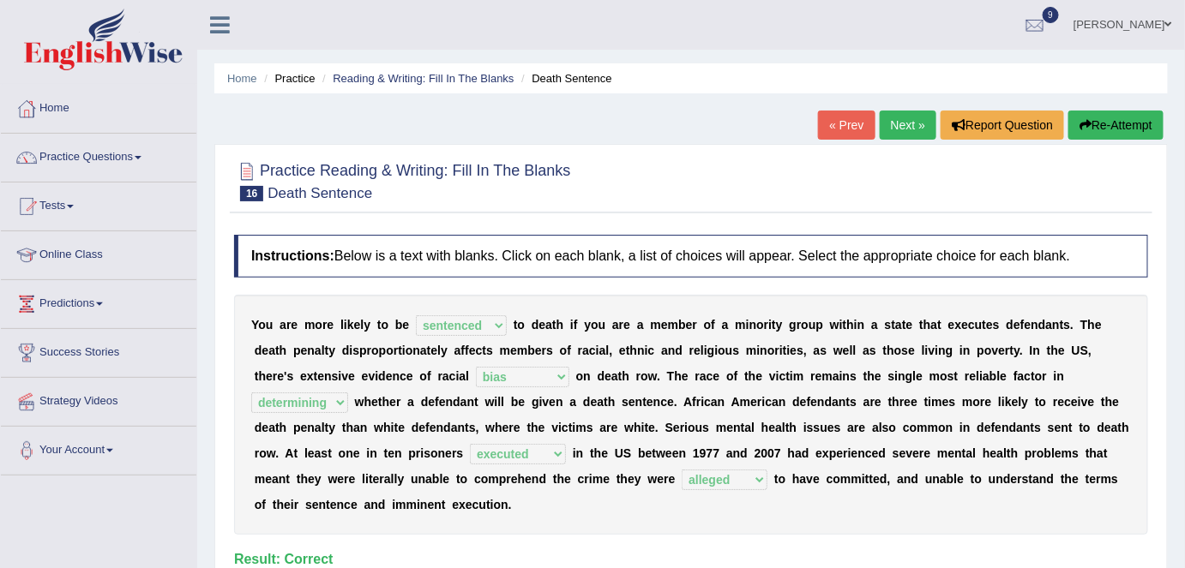
click at [896, 126] on link "Next »" at bounding box center [907, 125] width 57 height 29
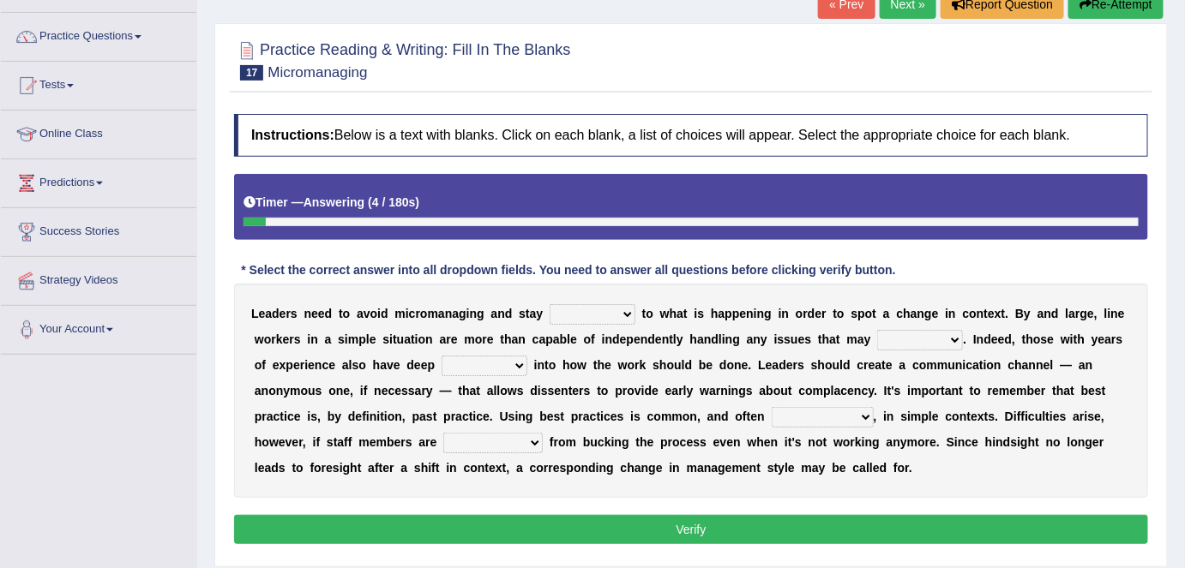
click at [623, 306] on select "complied connected precise concise" at bounding box center [592, 314] width 86 height 21
select select "connected"
click at [549, 304] on select "complied connected precise concise" at bounding box center [592, 314] width 86 height 21
click at [937, 340] on select "apprise rise encounter arise" at bounding box center [920, 340] width 86 height 21
select select "arise"
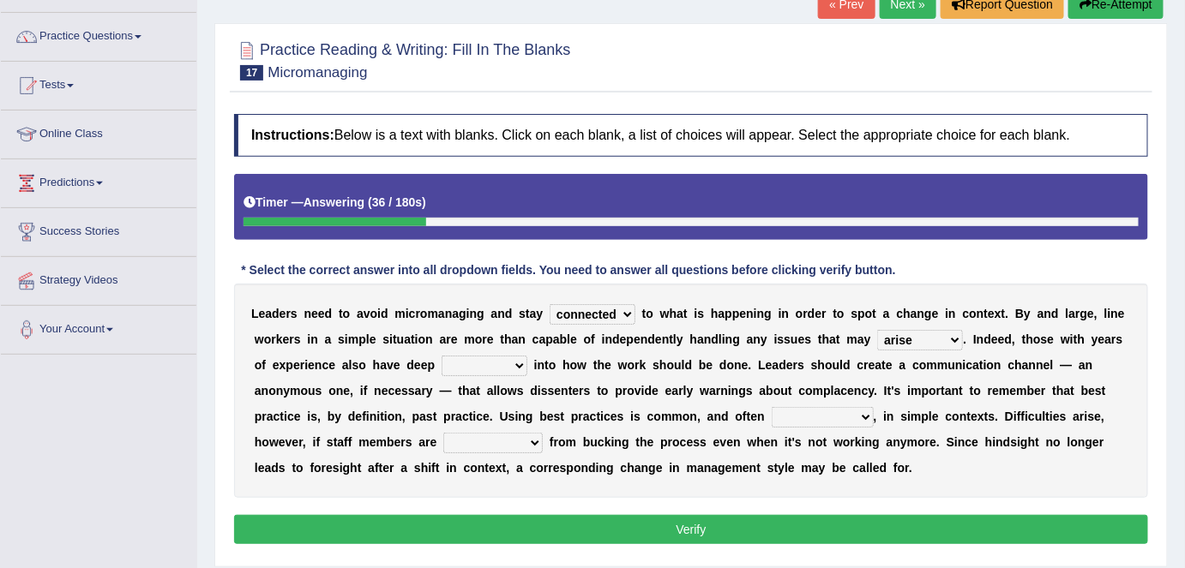
click at [877, 330] on select "apprise rise encounter arise" at bounding box center [920, 340] width 86 height 21
click at [521, 360] on select "incursion insight indignity indication" at bounding box center [484, 366] width 86 height 21
select select "insight"
click at [441, 356] on select "incursion insight indignity indication" at bounding box center [484, 366] width 86 height 21
click at [844, 414] on select "inappropriate apprehensive appropriate forbidden" at bounding box center [822, 417] width 102 height 21
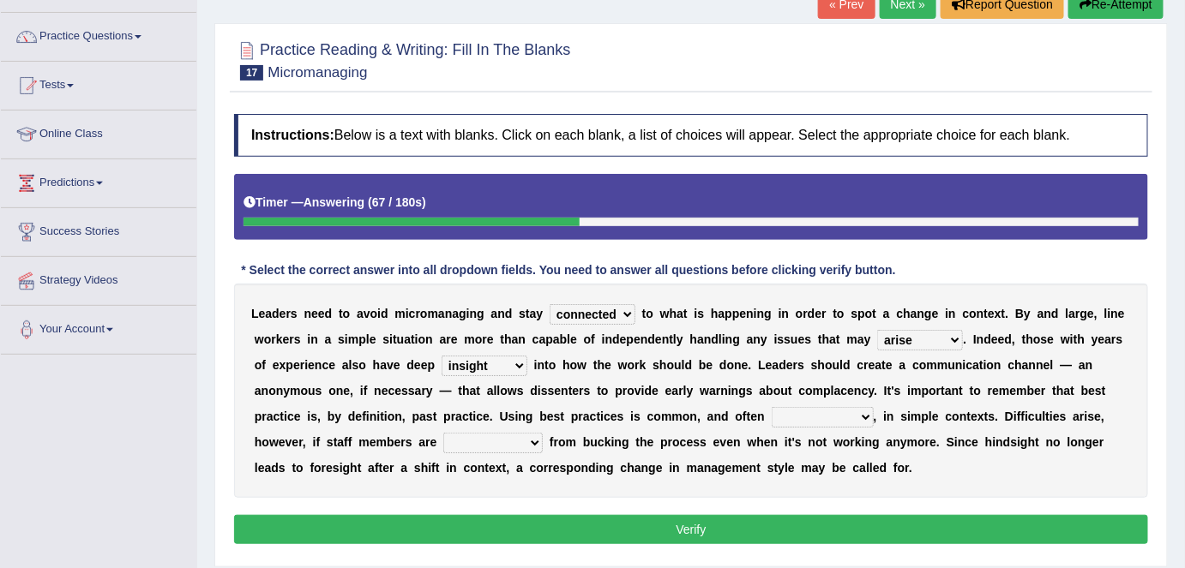
select select "appropriate"
click at [771, 407] on select "inappropriate apprehensive appropriate forbidden" at bounding box center [822, 417] width 102 height 21
click at [495, 438] on select "disarranged disinclined discouraged disintegrated" at bounding box center [492, 443] width 99 height 21
select select "discouraged"
click at [443, 433] on select "disarranged disinclined discouraged disintegrated" at bounding box center [492, 443] width 99 height 21
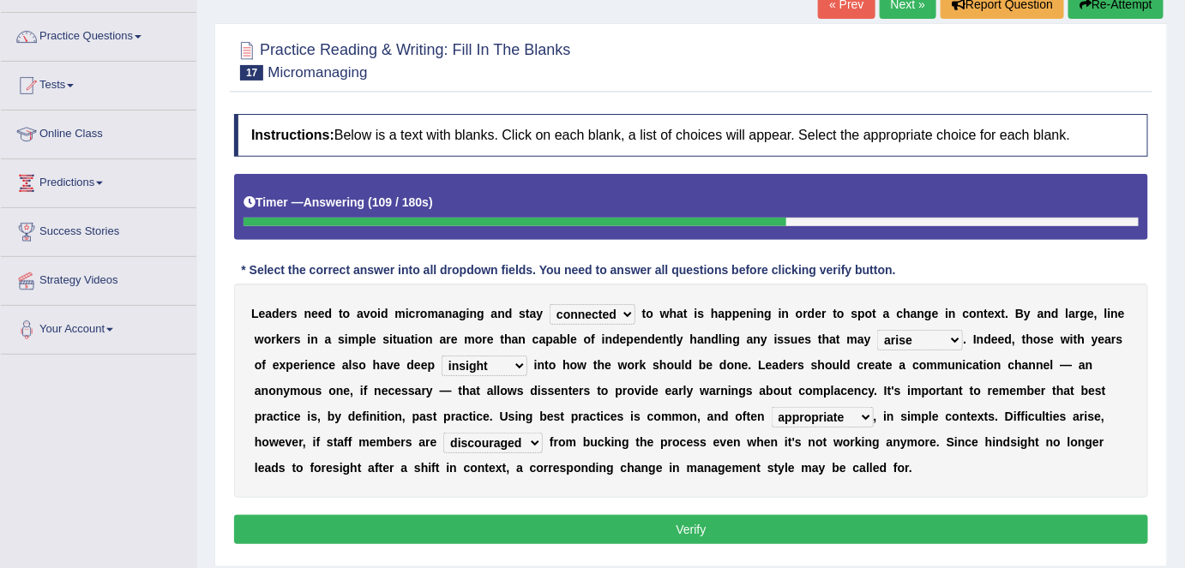
click at [521, 441] on select "disarranged disinclined discouraged disintegrated" at bounding box center [492, 443] width 99 height 21
click at [588, 531] on button "Verify" at bounding box center [691, 529] width 914 height 29
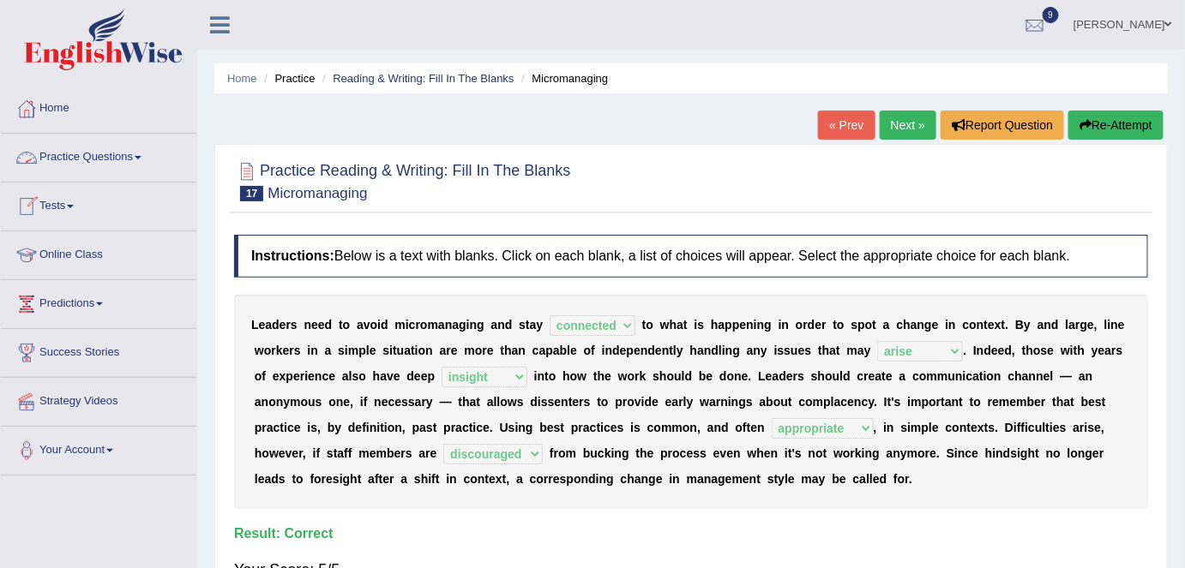
click at [121, 158] on link "Practice Questions" at bounding box center [98, 155] width 195 height 43
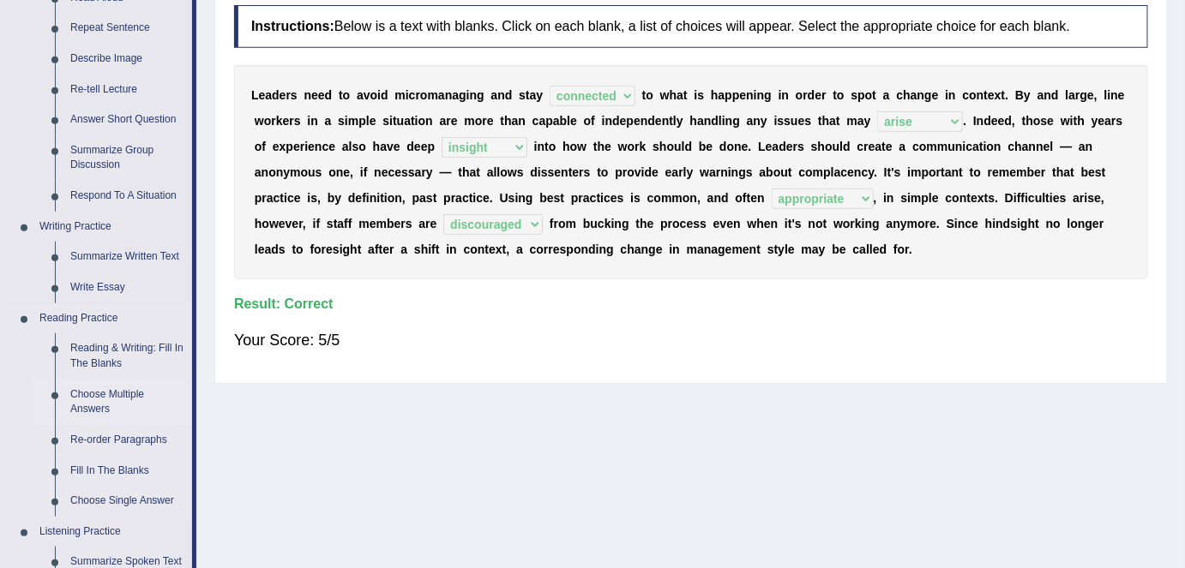
scroll to position [226, 0]
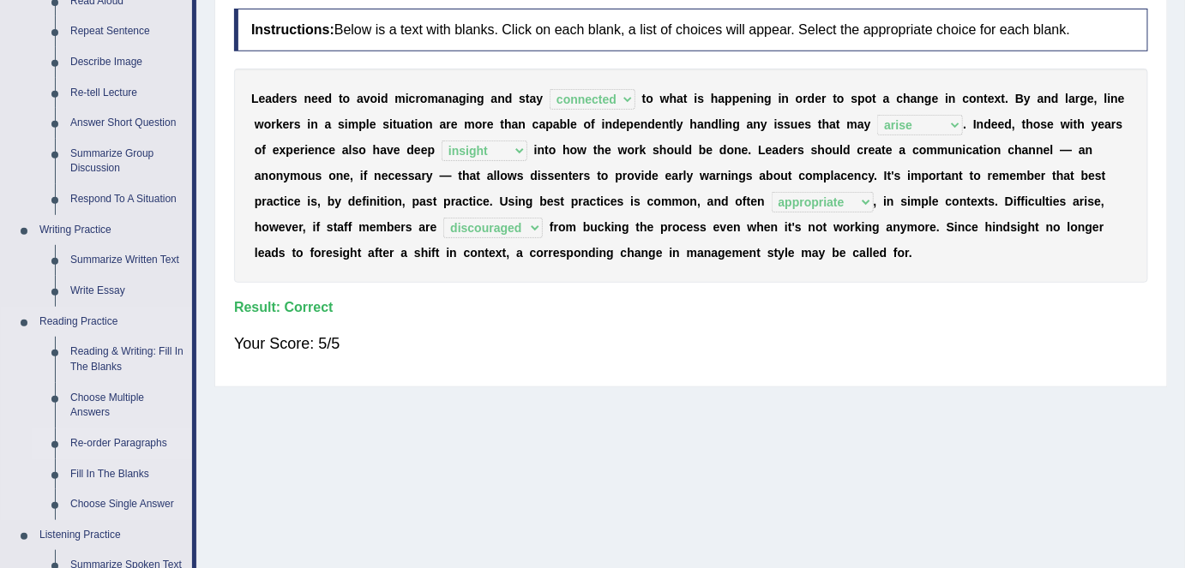
click at [100, 446] on link "Re-order Paragraphs" at bounding box center [127, 444] width 129 height 31
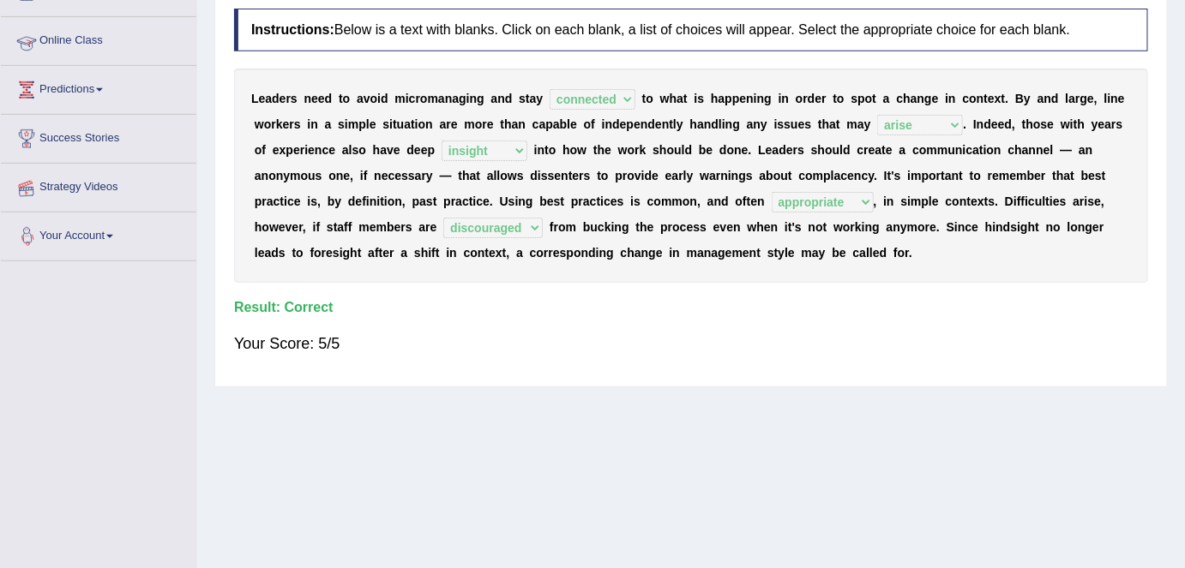
scroll to position [269, 0]
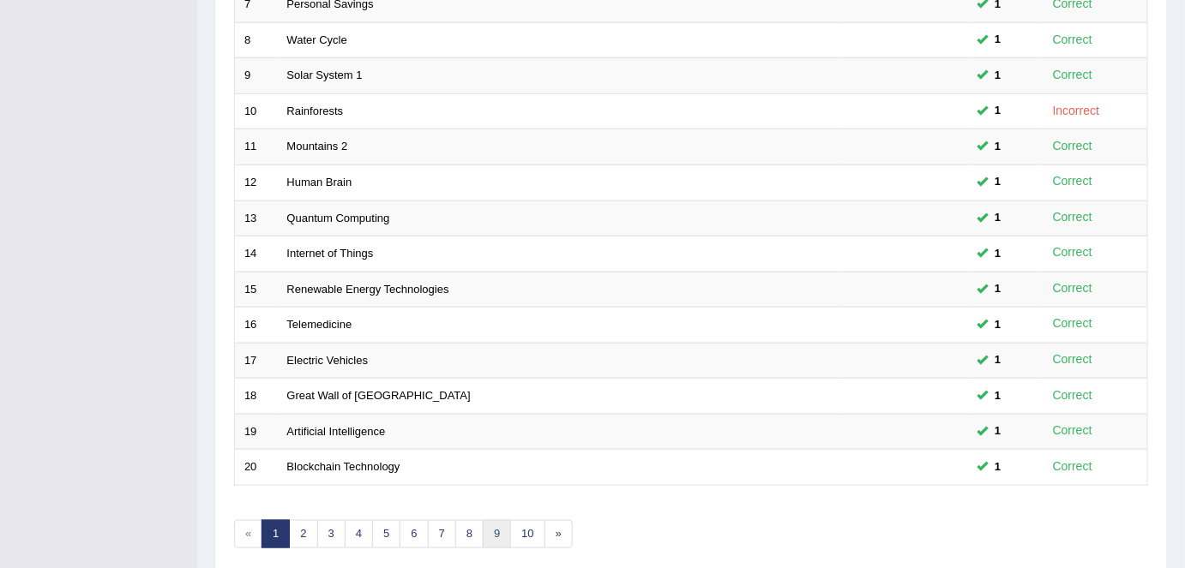
click at [491, 523] on link "9" at bounding box center [497, 534] width 28 height 28
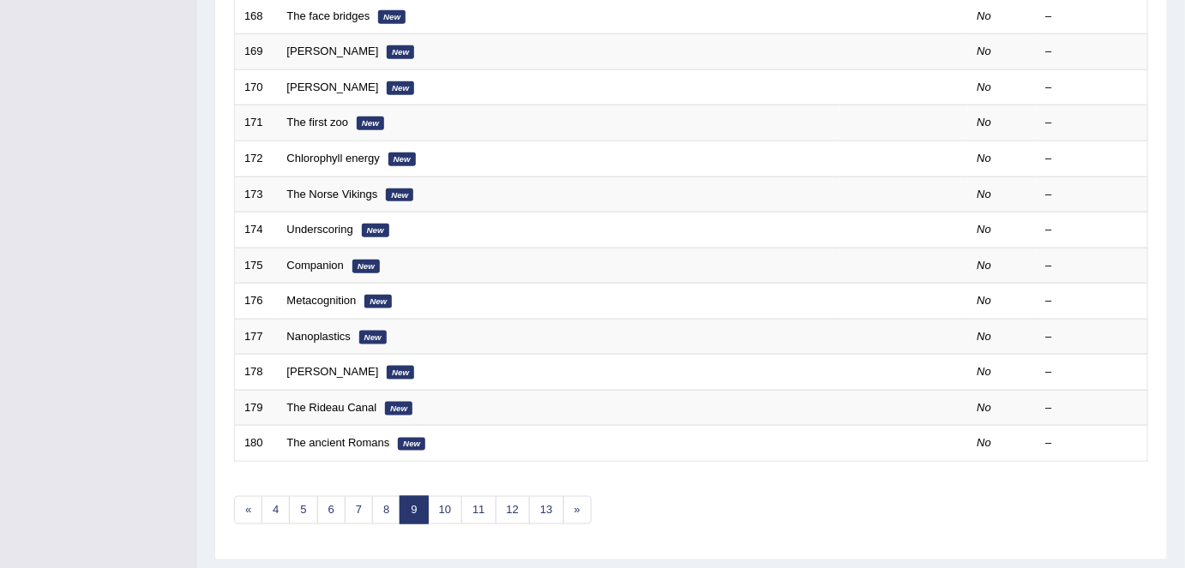
scroll to position [559, 0]
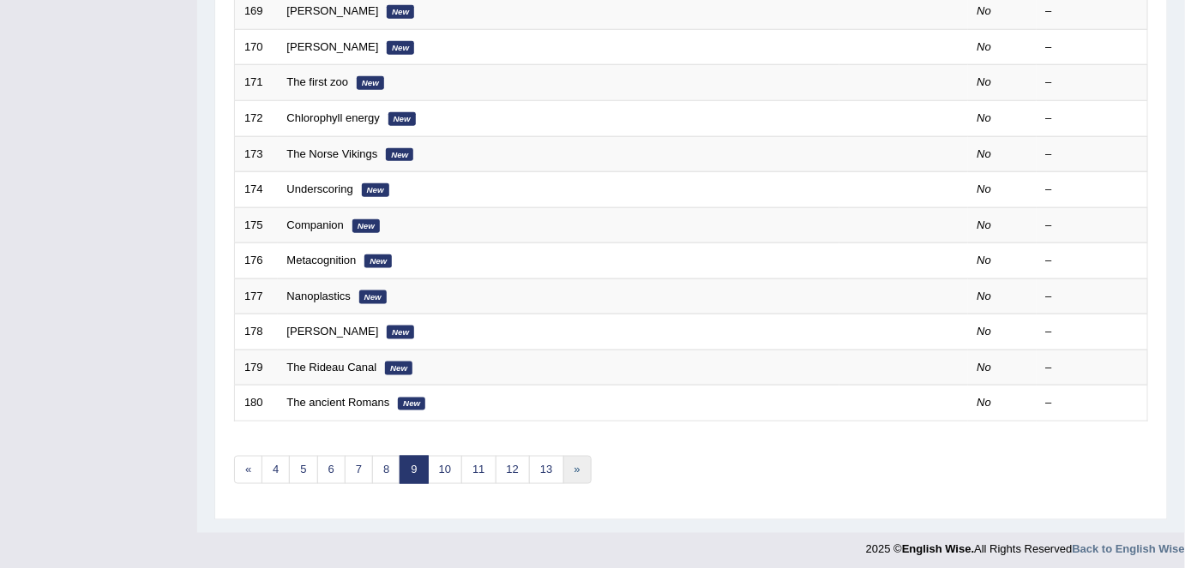
click at [571, 461] on link "»" at bounding box center [577, 470] width 28 height 28
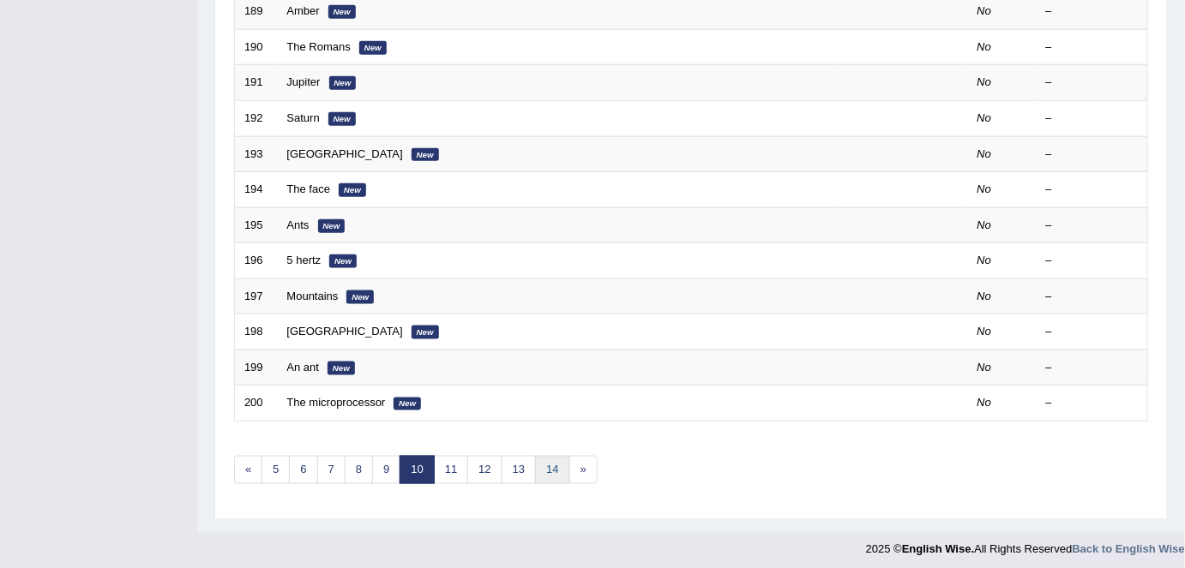
click at [537, 464] on link "14" at bounding box center [552, 470] width 34 height 28
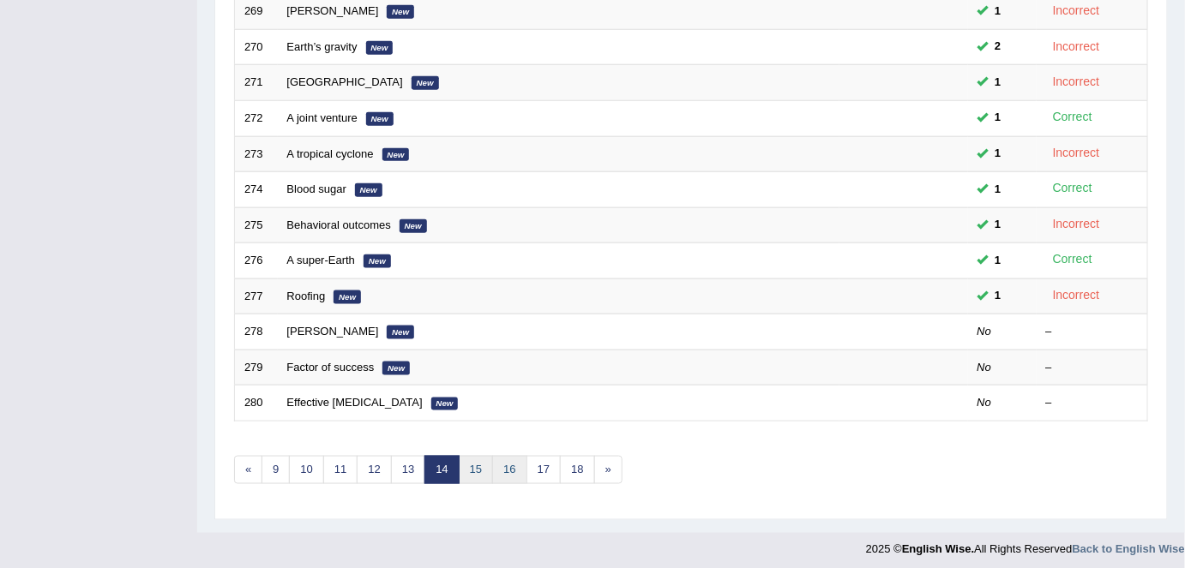
click at [486, 456] on link "15" at bounding box center [476, 470] width 34 height 28
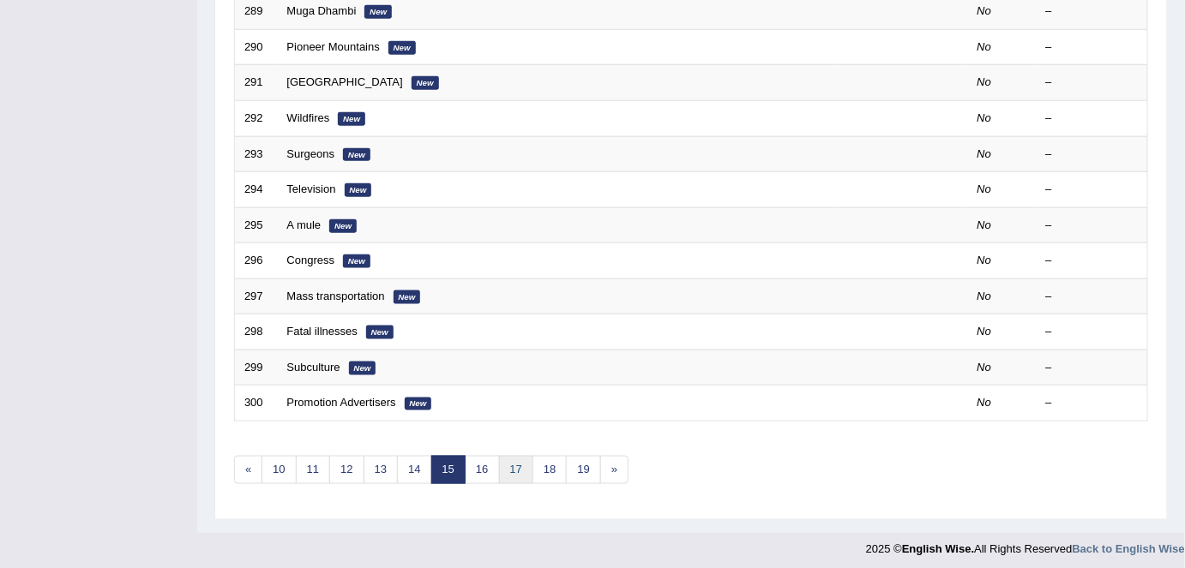
click at [525, 464] on link "17" at bounding box center [516, 470] width 34 height 28
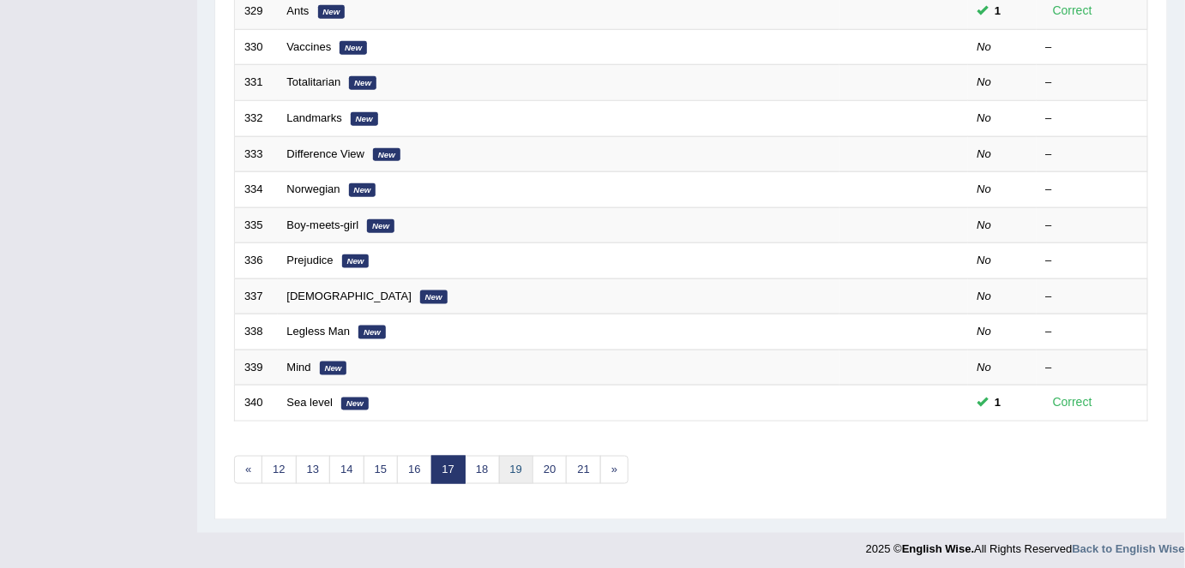
click at [507, 464] on link "19" at bounding box center [516, 470] width 34 height 28
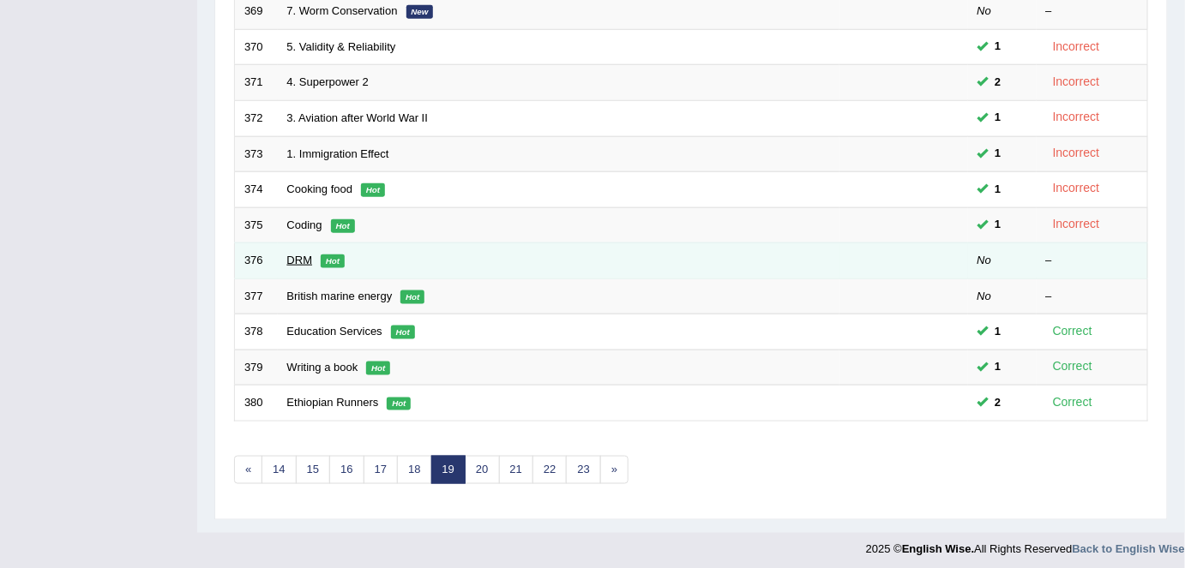
click at [290, 258] on link "DRM" at bounding box center [300, 260] width 26 height 13
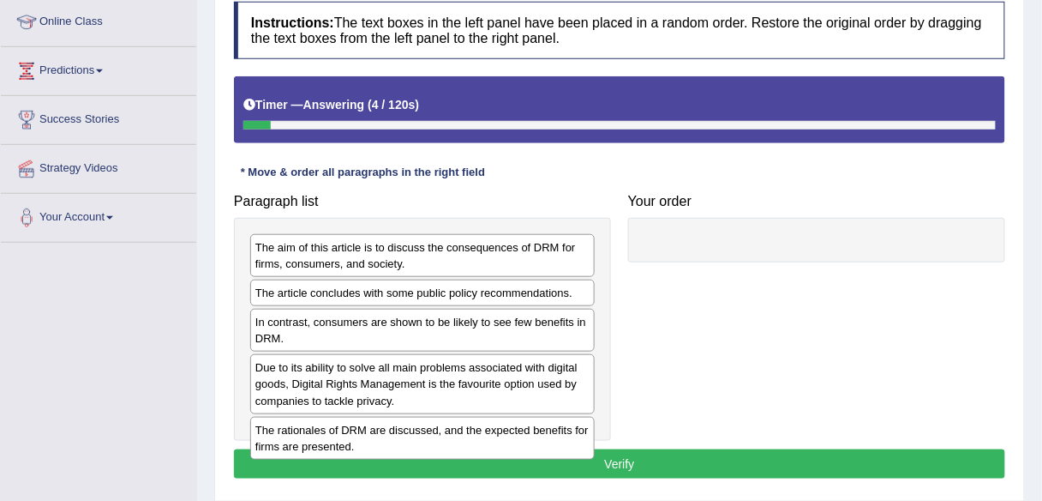
scroll to position [239, 0]
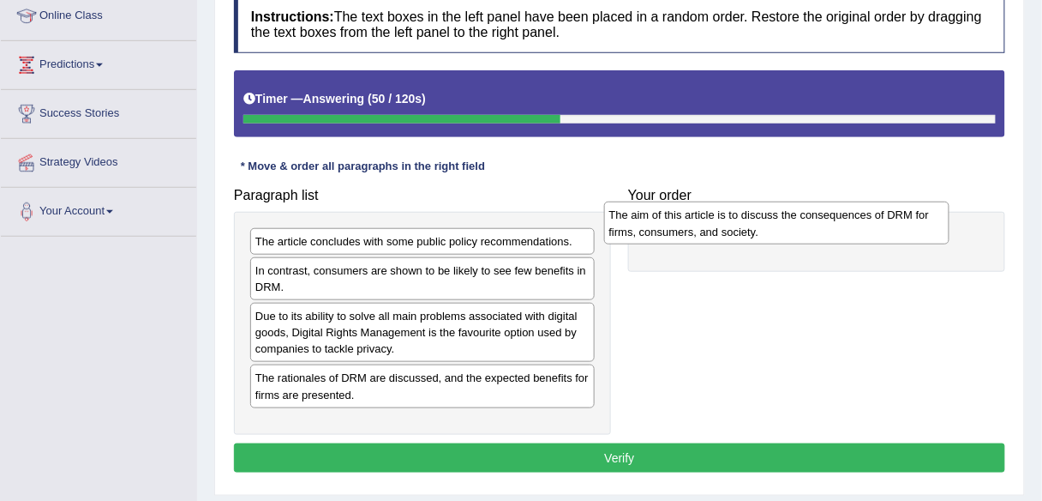
drag, startPoint x: 536, startPoint y: 251, endPoint x: 900, endPoint y: 221, distance: 365.5
click at [900, 221] on div "The aim of this article is to discuss the consequences of DRM for firms, consum…" at bounding box center [776, 222] width 345 height 43
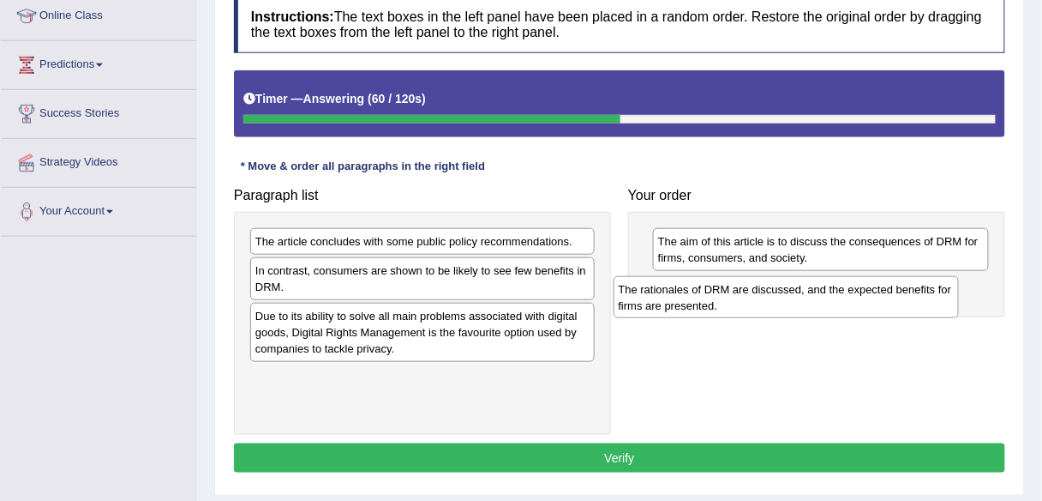
drag, startPoint x: 470, startPoint y: 392, endPoint x: 833, endPoint y: 305, distance: 373.6
click at [833, 305] on div "The rationales of DRM are discussed, and the expected benefits for firms are pr…" at bounding box center [786, 297] width 345 height 43
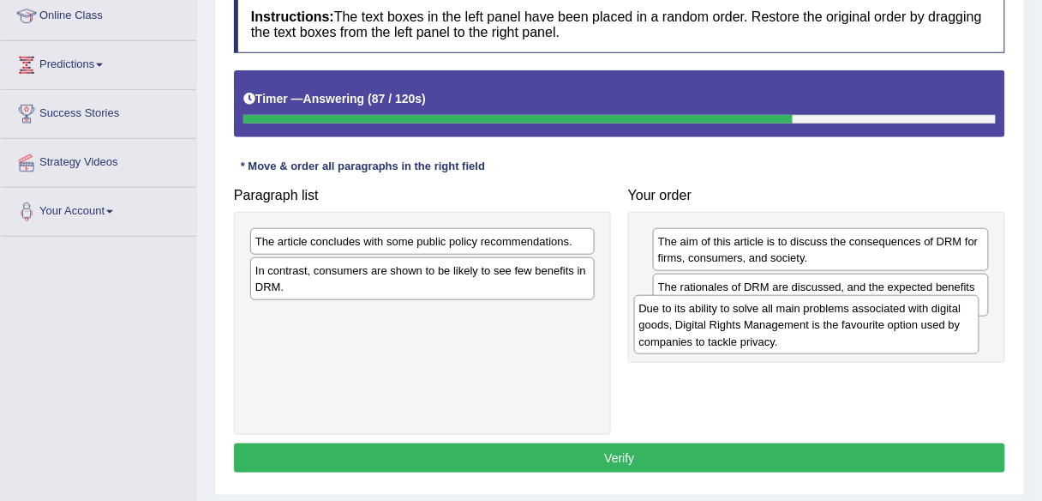
drag, startPoint x: 534, startPoint y: 335, endPoint x: 918, endPoint y: 329, distance: 384.1
click at [918, 329] on div "Due to its ability to solve all main problems associated with digital goods, Di…" at bounding box center [806, 324] width 345 height 59
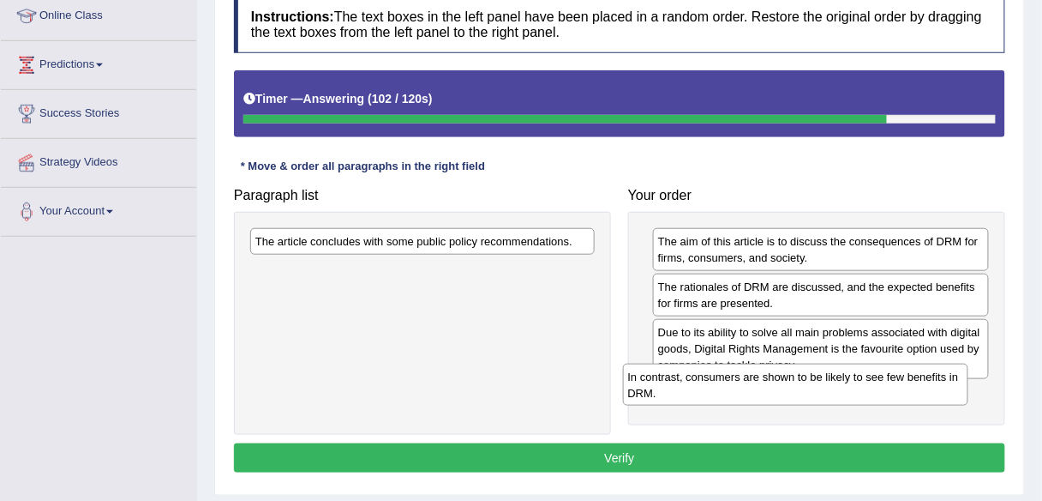
drag, startPoint x: 523, startPoint y: 273, endPoint x: 896, endPoint y: 379, distance: 387.7
click at [896, 379] on div "In contrast, consumers are shown to be likely to see few benefits in DRM." at bounding box center [795, 384] width 345 height 43
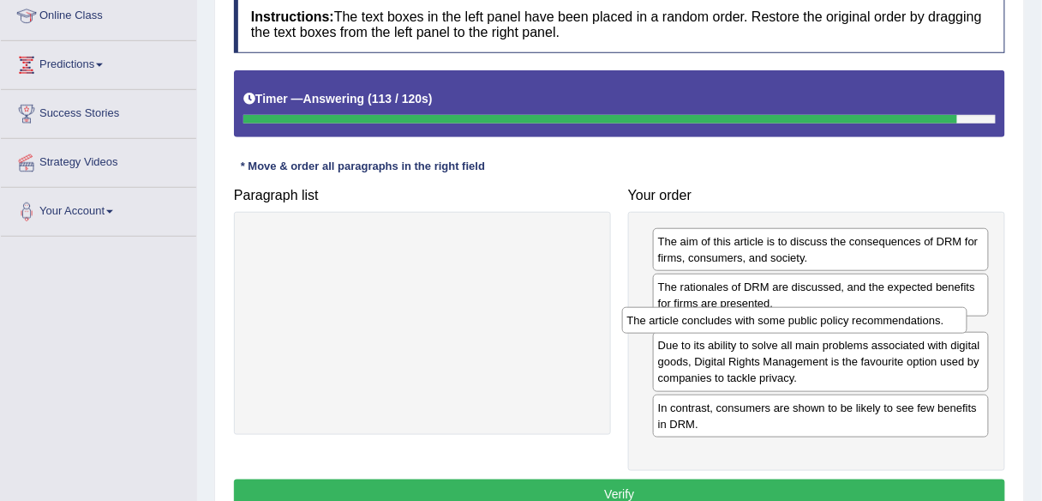
drag, startPoint x: 545, startPoint y: 245, endPoint x: 919, endPoint y: 324, distance: 382.0
click at [919, 324] on div "The article concludes with some public policy recommendations." at bounding box center [794, 320] width 345 height 26
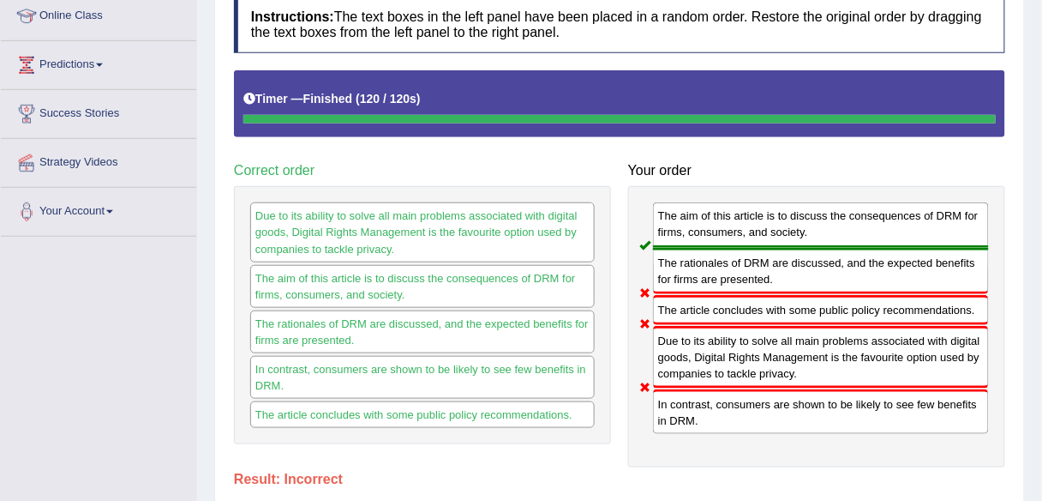
scroll to position [0, 0]
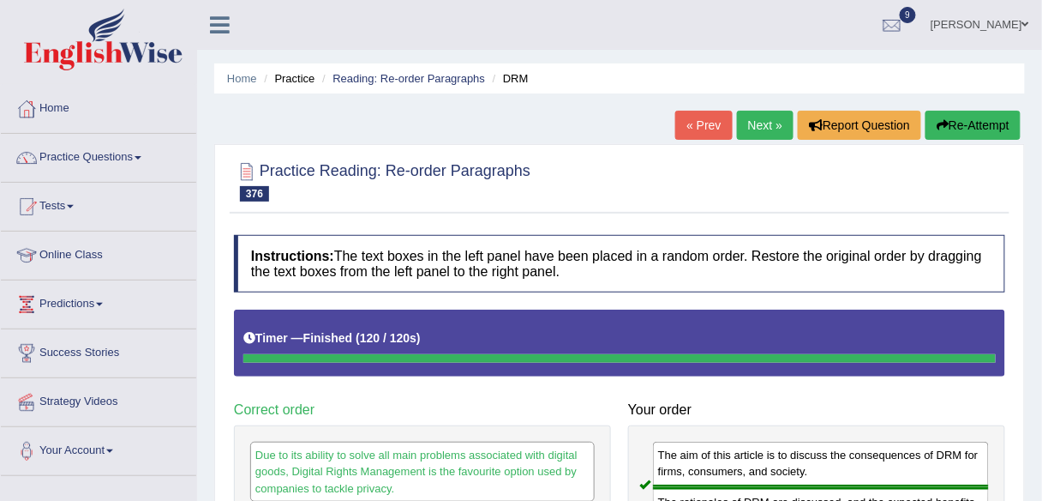
click at [767, 119] on link "Next »" at bounding box center [765, 125] width 57 height 29
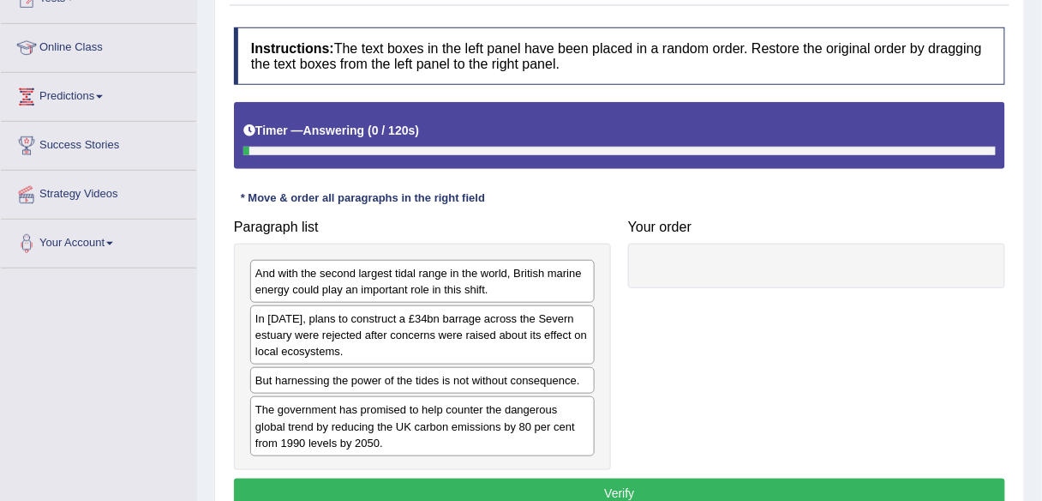
scroll to position [208, 0]
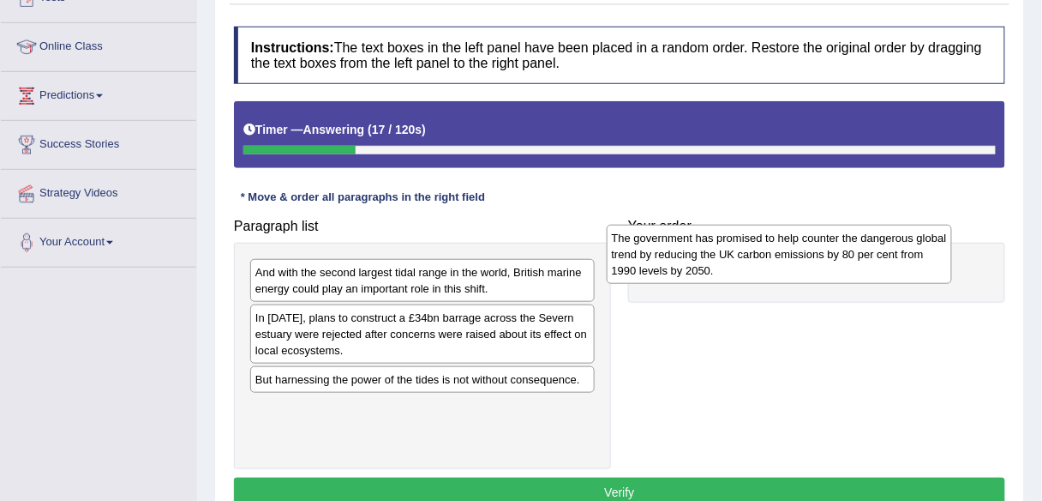
drag, startPoint x: 553, startPoint y: 419, endPoint x: 909, endPoint y: 250, distance: 394.6
click at [909, 250] on div "The government has promised to help counter the dangerous global trend by reduc…" at bounding box center [779, 254] width 345 height 59
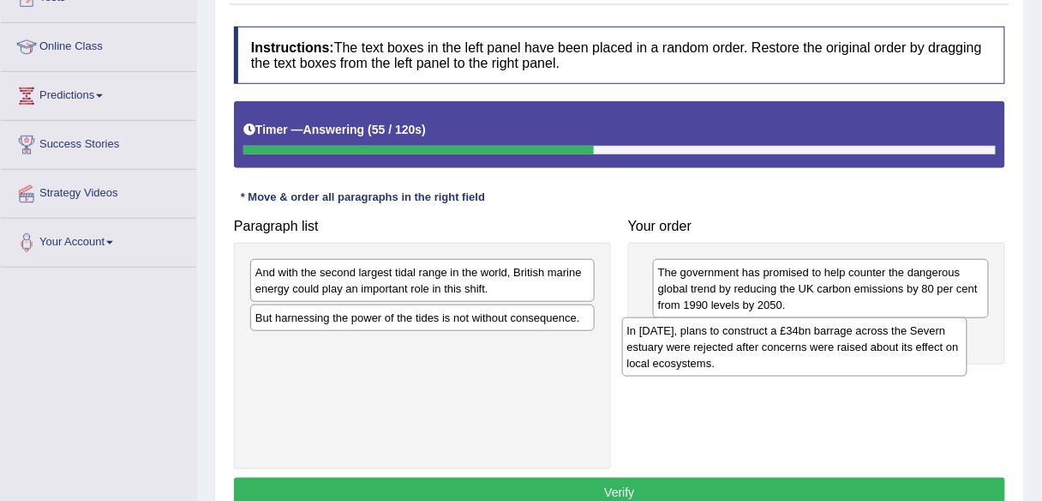
drag, startPoint x: 534, startPoint y: 342, endPoint x: 906, endPoint y: 355, distance: 372.2
click at [906, 355] on div "In [DATE], plans to construct a £34bn barrage across the Severn estuary were re…" at bounding box center [794, 346] width 345 height 59
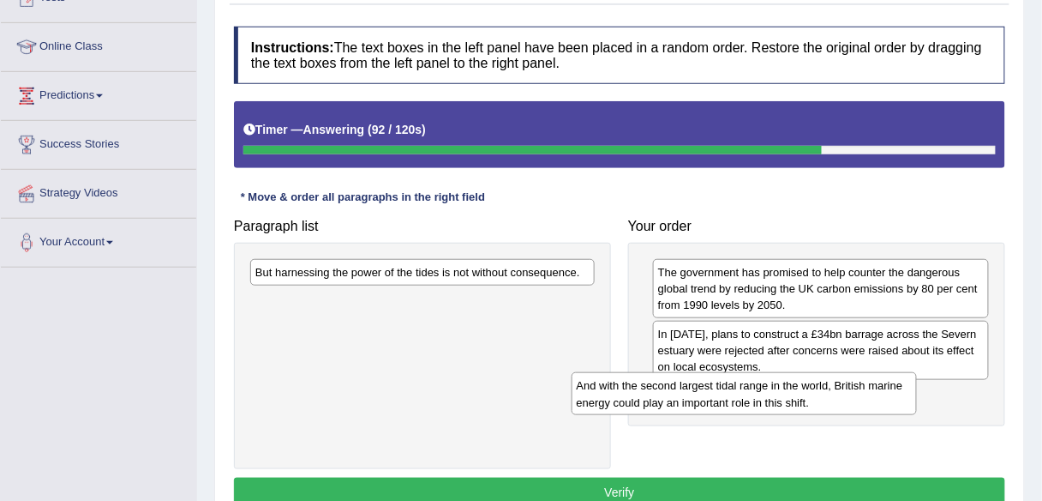
drag, startPoint x: 560, startPoint y: 291, endPoint x: 882, endPoint y: 404, distance: 341.6
click at [882, 404] on div "And with the second largest tidal range in the world, British marine energy cou…" at bounding box center [744, 393] width 345 height 43
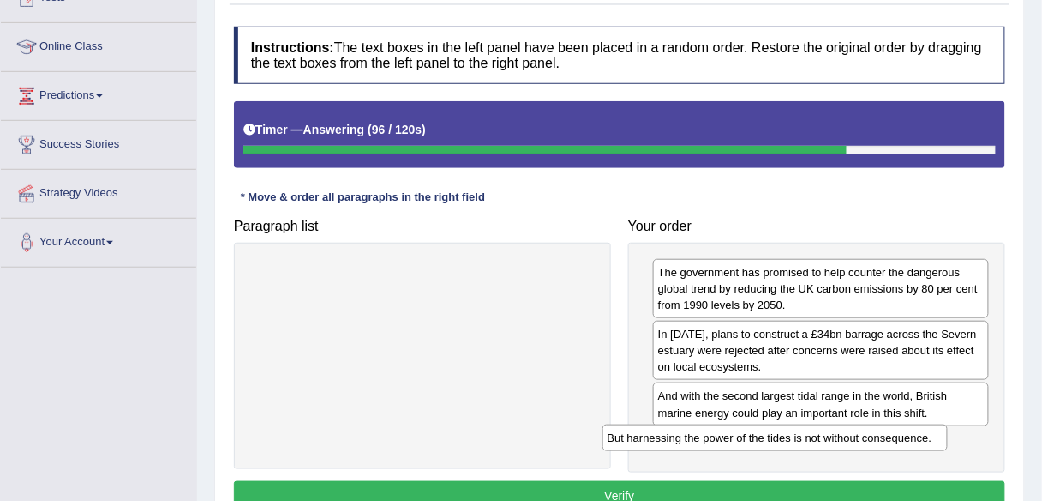
drag, startPoint x: 556, startPoint y: 268, endPoint x: 910, endPoint y: 434, distance: 390.8
click at [910, 434] on div "But harnessing the power of the tides is not without consequence." at bounding box center [775, 437] width 345 height 26
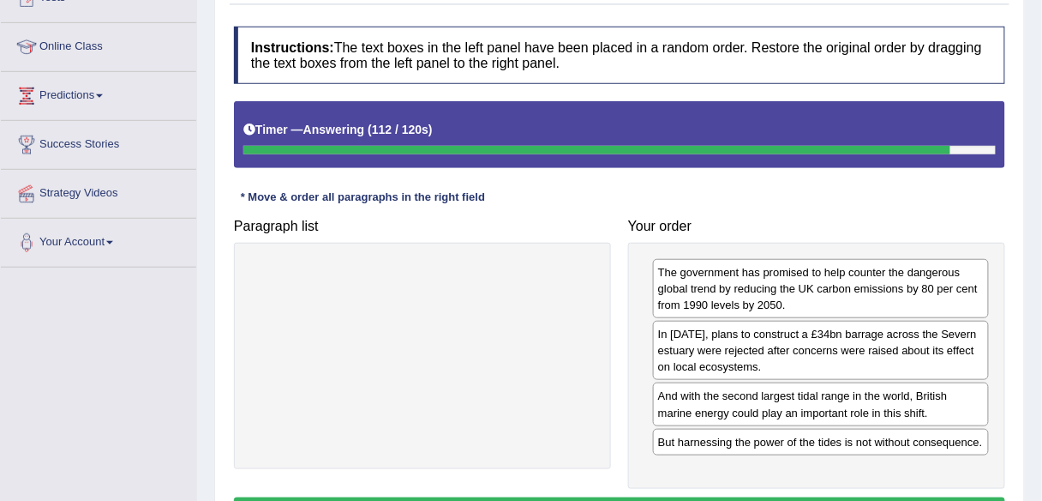
drag, startPoint x: 951, startPoint y: 286, endPoint x: 856, endPoint y: 437, distance: 177.9
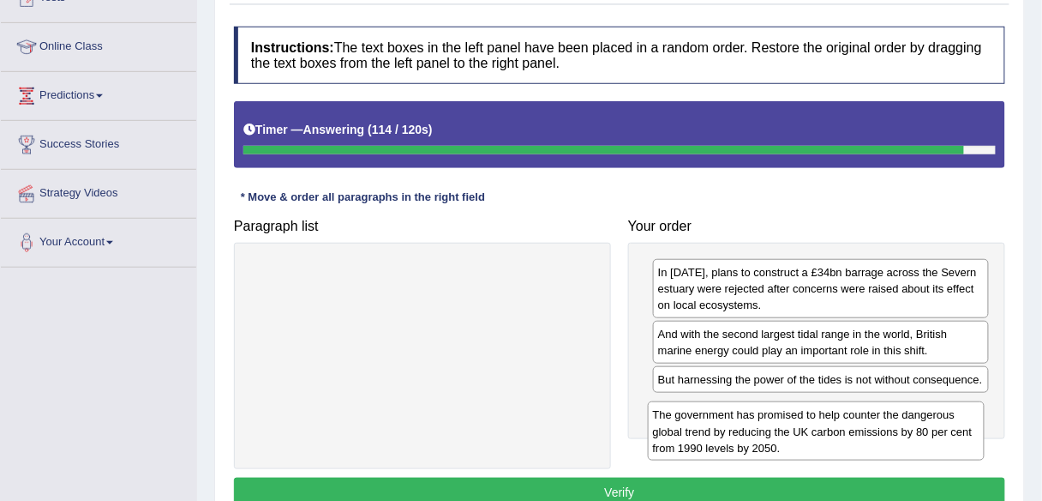
drag, startPoint x: 862, startPoint y: 300, endPoint x: 862, endPoint y: 441, distance: 140.6
click at [862, 441] on div "The government has promised to help counter the dangerous global trend by reduc…" at bounding box center [816, 430] width 337 height 59
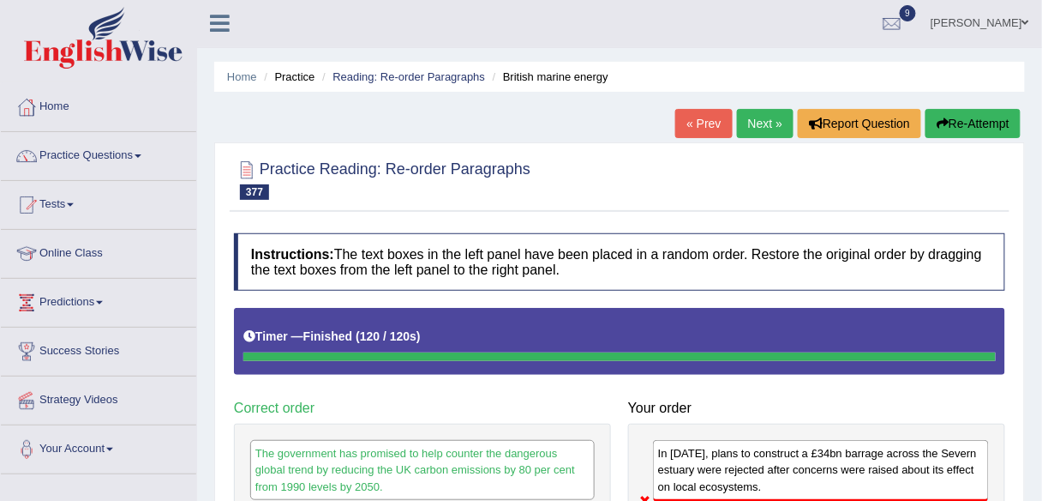
scroll to position [0, 0]
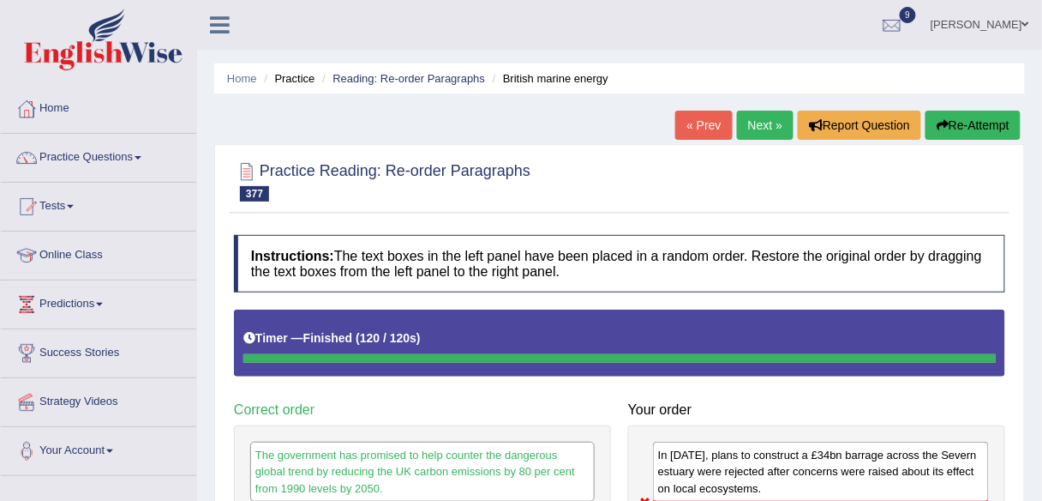
click at [757, 123] on link "Next »" at bounding box center [765, 125] width 57 height 29
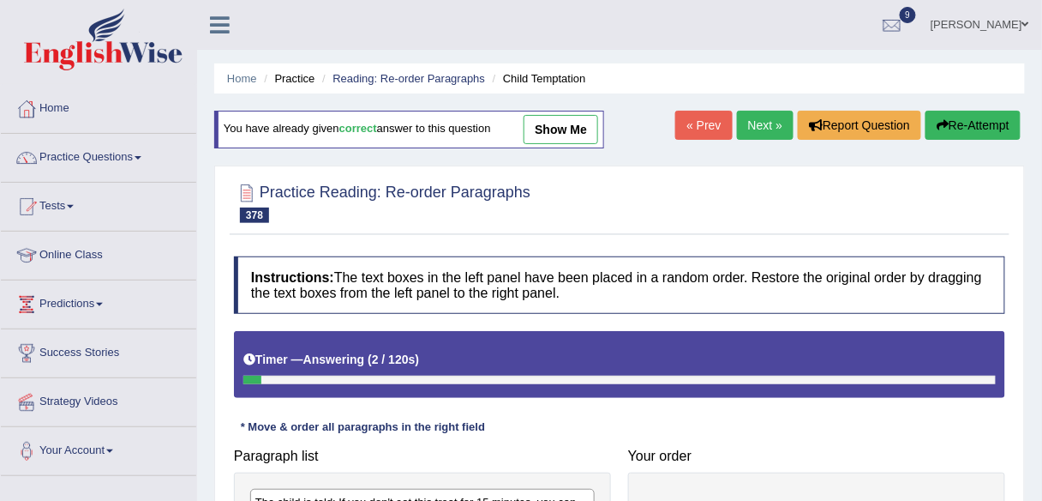
click at [761, 117] on link "Next »" at bounding box center [765, 125] width 57 height 29
click at [82, 147] on link "Practice Questions" at bounding box center [98, 155] width 195 height 43
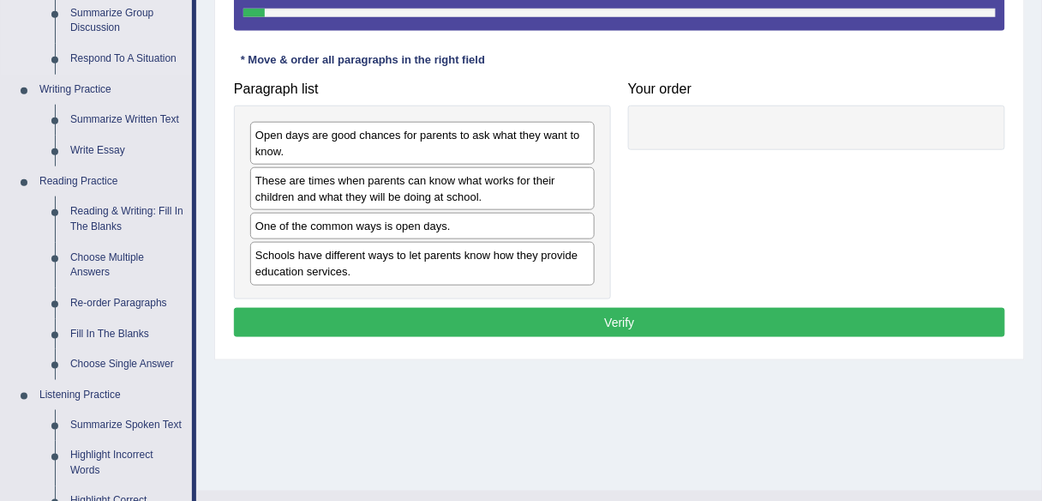
scroll to position [368, 0]
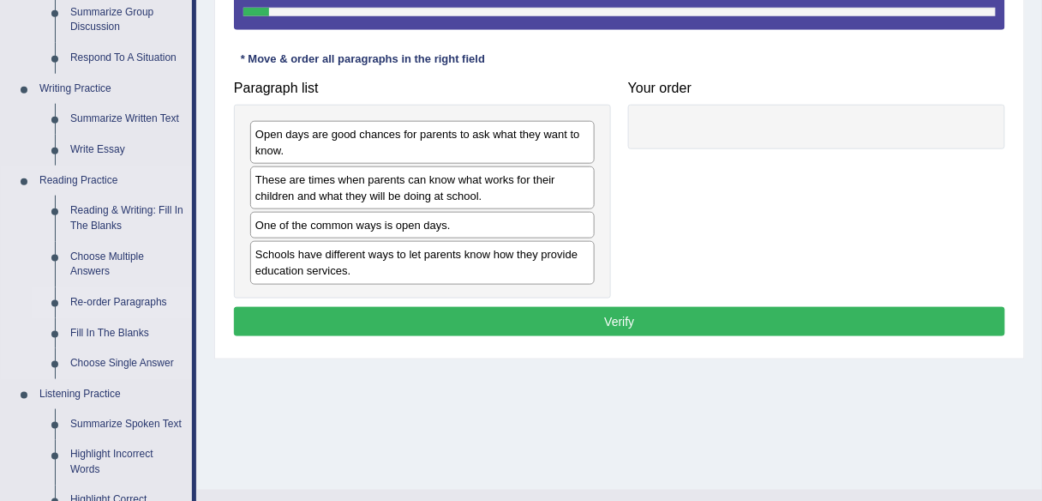
click at [111, 295] on link "Re-order Paragraphs" at bounding box center [127, 302] width 129 height 31
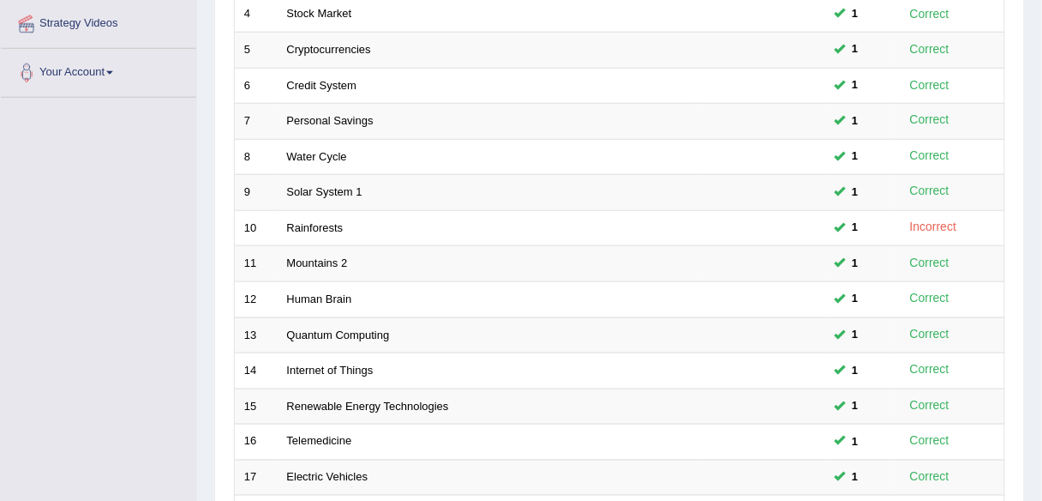
scroll to position [627, 0]
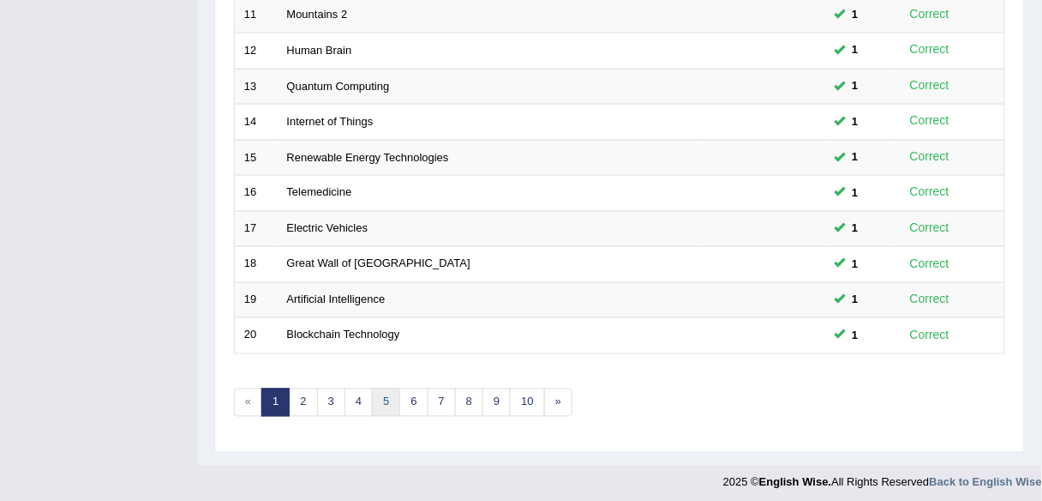
click at [381, 392] on link "5" at bounding box center [386, 402] width 28 height 28
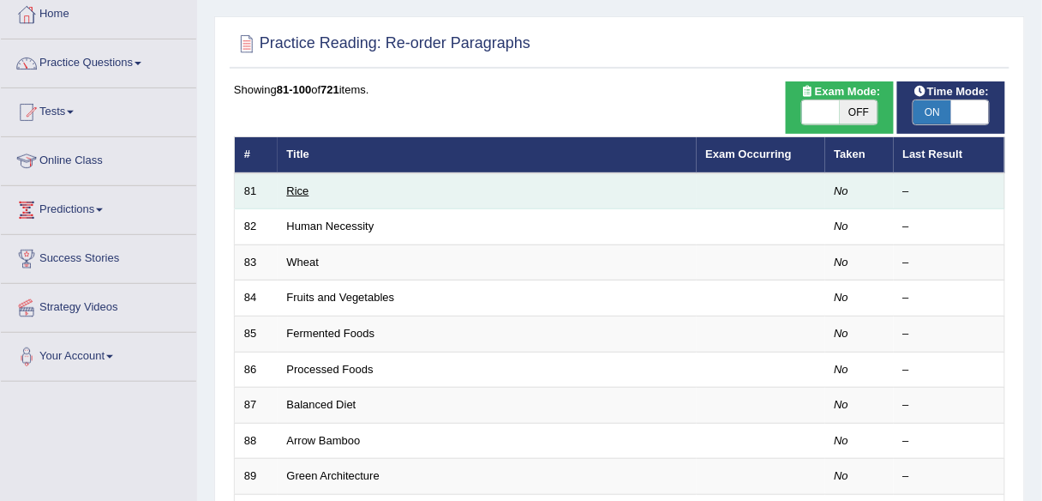
click at [294, 189] on link "Rice" at bounding box center [298, 190] width 22 height 13
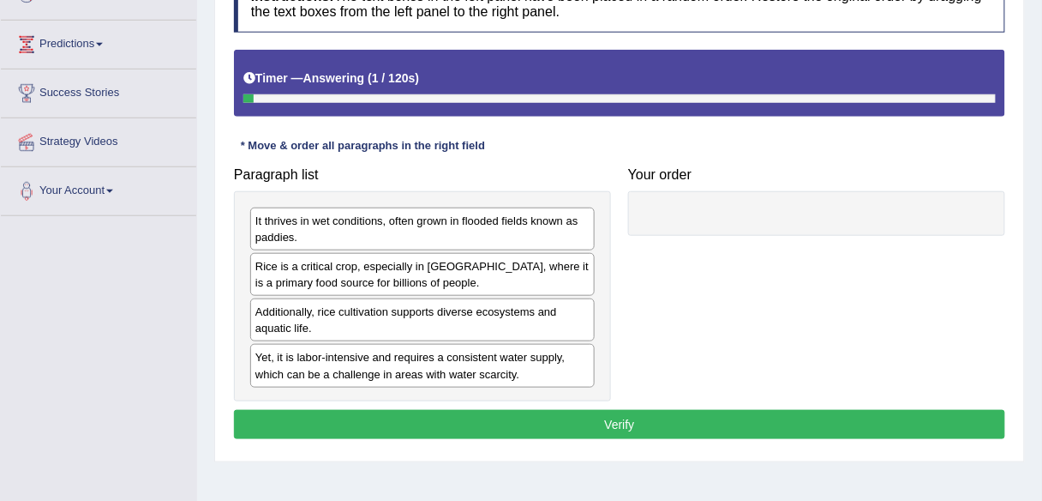
scroll to position [261, 0]
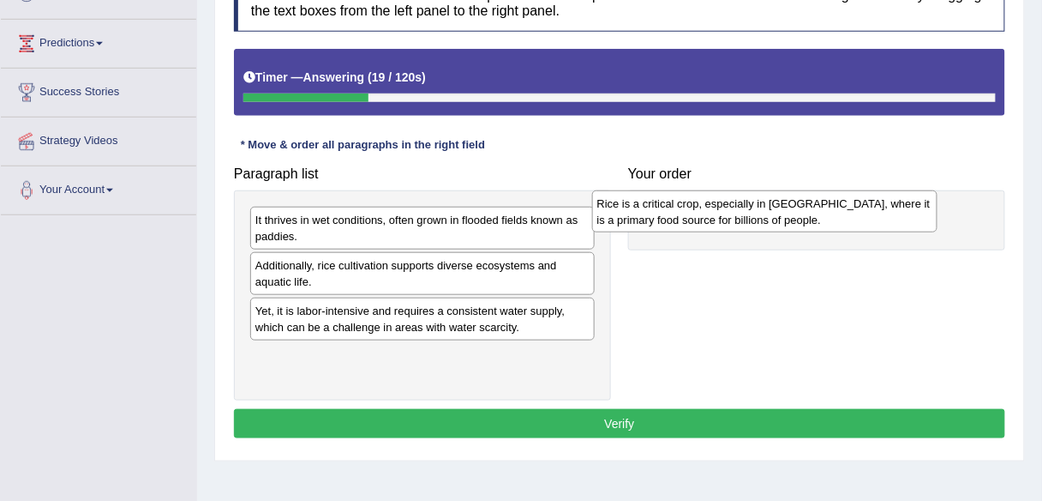
drag, startPoint x: 536, startPoint y: 277, endPoint x: 879, endPoint y: 216, distance: 348.2
click at [879, 216] on div "Rice is a critical crop, especially in [GEOGRAPHIC_DATA], where it is a primary…" at bounding box center [764, 211] width 345 height 43
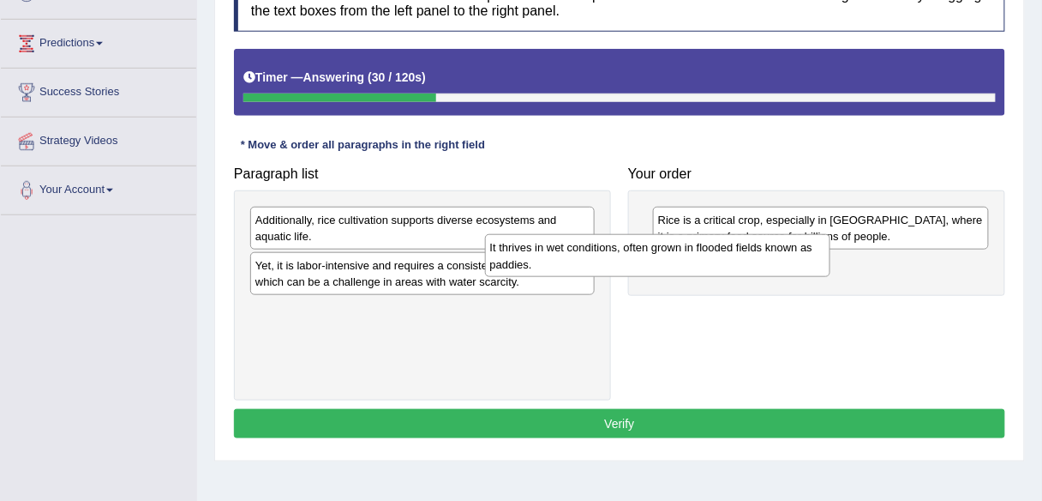
drag, startPoint x: 530, startPoint y: 235, endPoint x: 765, endPoint y: 259, distance: 236.1
click at [765, 259] on div "It thrives in wet conditions, often grown in flooded fields known as paddies." at bounding box center [657, 255] width 345 height 43
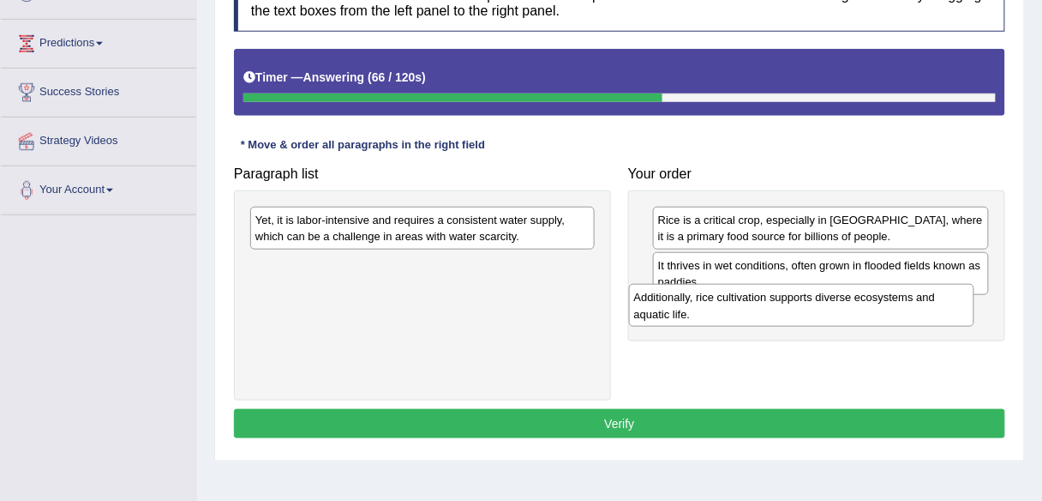
drag, startPoint x: 487, startPoint y: 230, endPoint x: 866, endPoint y: 308, distance: 386.8
click at [866, 308] on div "Additionally, rice cultivation supports diverse ecosystems and aquatic life." at bounding box center [801, 305] width 345 height 43
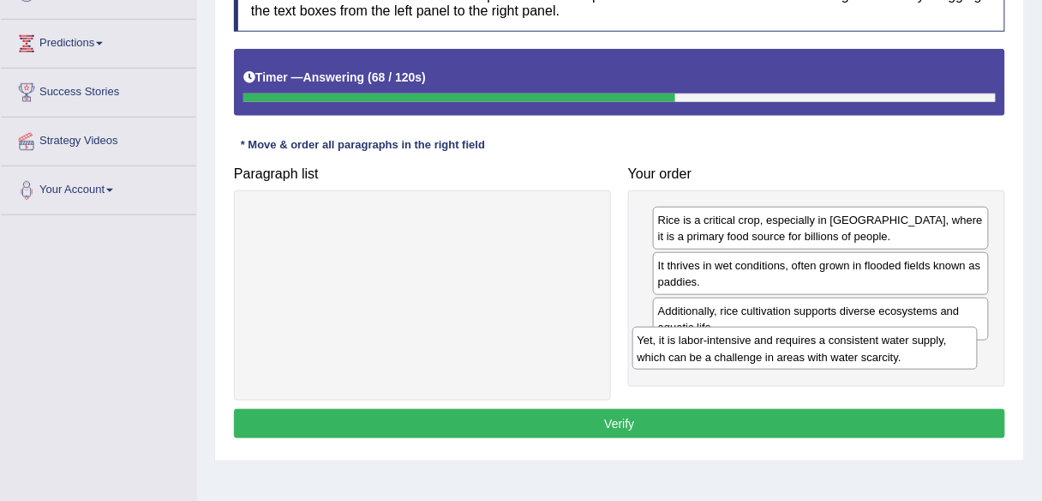
drag, startPoint x: 510, startPoint y: 218, endPoint x: 892, endPoint y: 338, distance: 400.7
click at [892, 338] on div "Yet, it is labor-intensive and requires a consistent water supply, which can be…" at bounding box center [805, 348] width 345 height 43
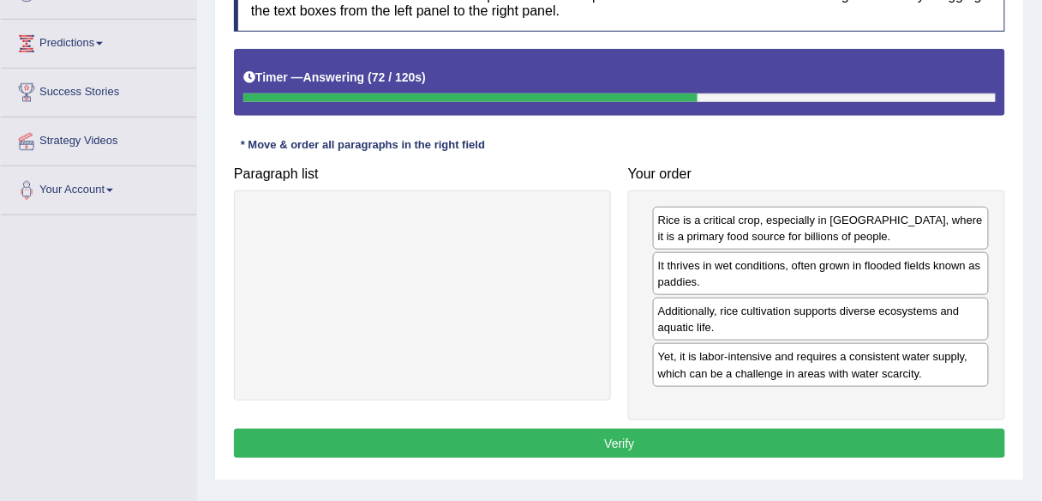
click at [804, 429] on button "Verify" at bounding box center [619, 443] width 771 height 29
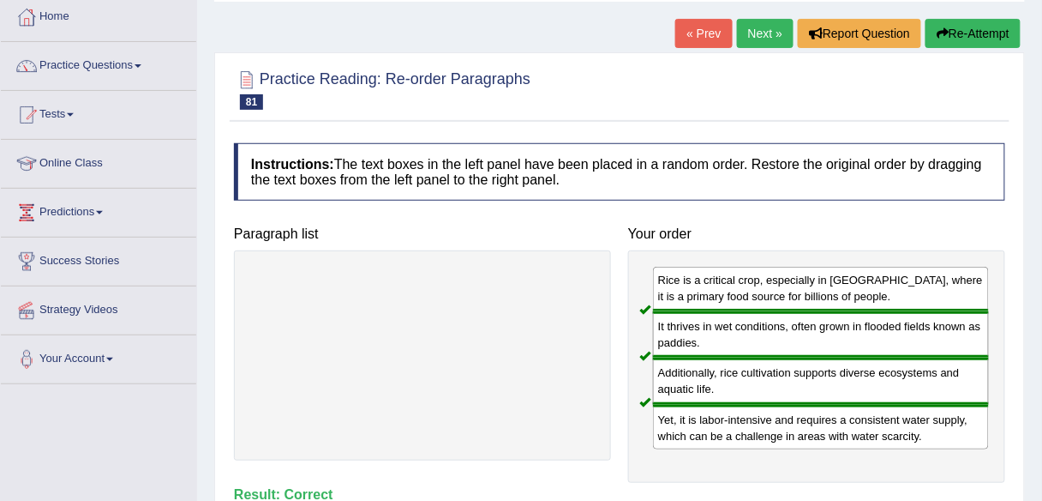
scroll to position [91, 0]
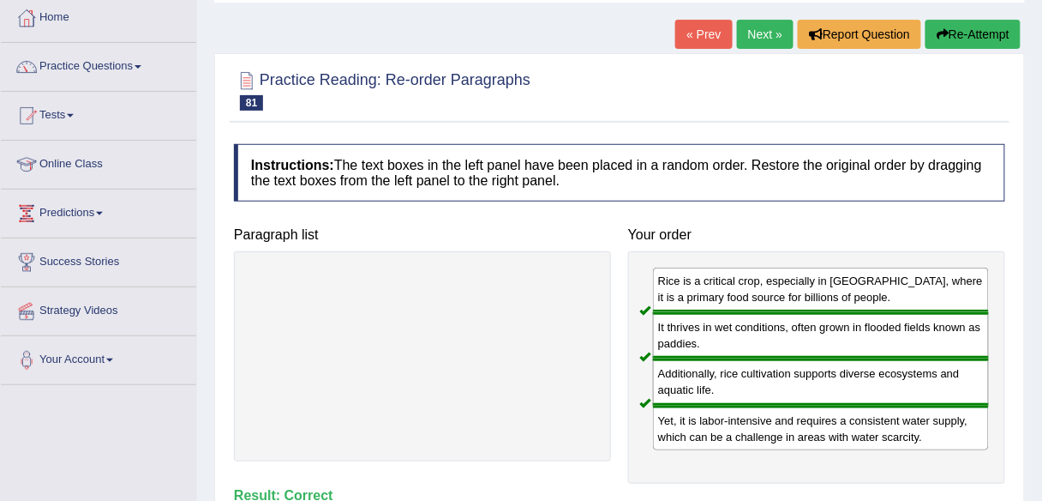
click at [766, 37] on link "Next »" at bounding box center [765, 34] width 57 height 29
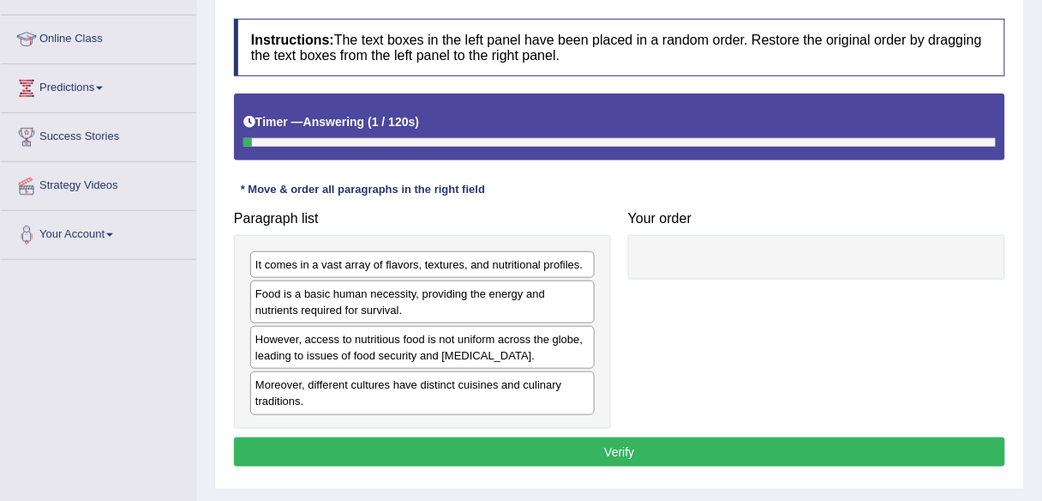
scroll to position [216, 0]
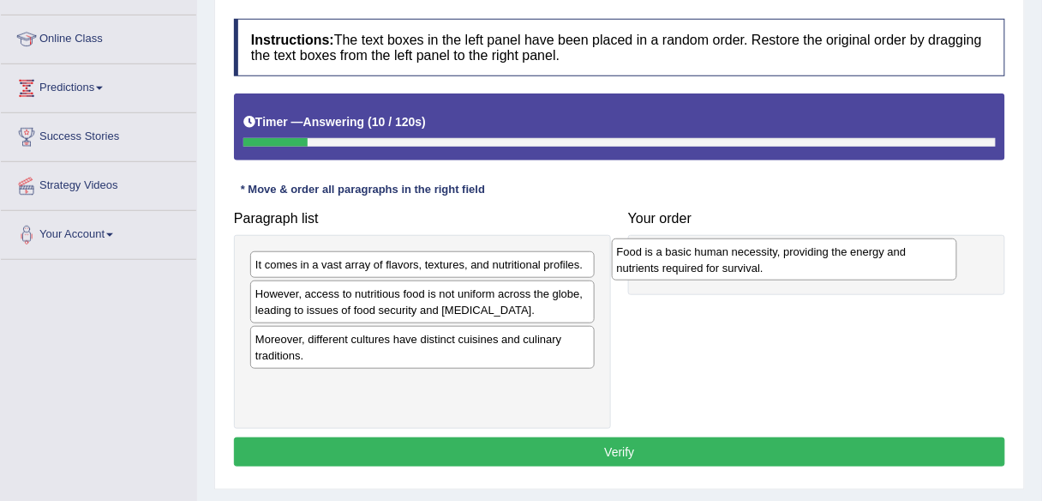
drag, startPoint x: 539, startPoint y: 307, endPoint x: 909, endPoint y: 267, distance: 371.6
click at [909, 267] on div "Food is a basic human necessity, providing the energy and nutrients required fo…" at bounding box center [784, 259] width 345 height 43
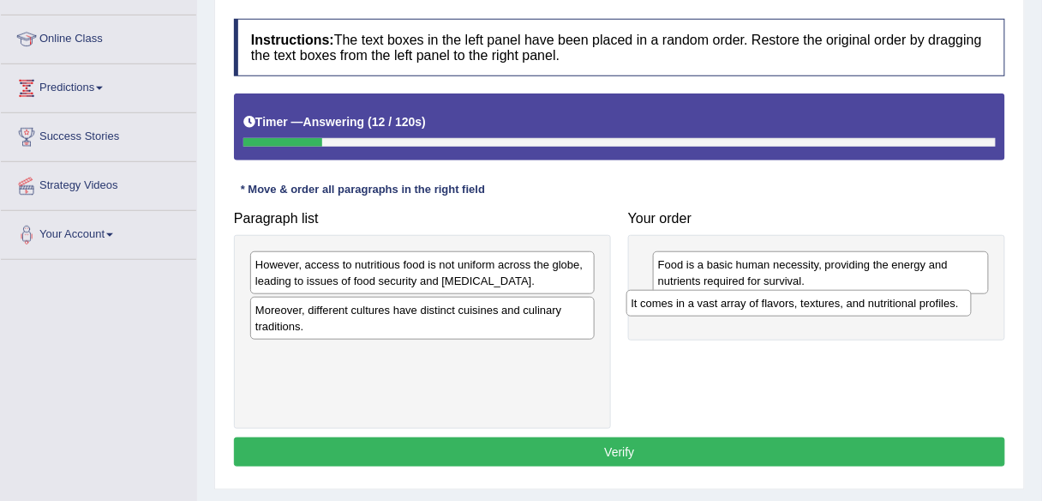
drag, startPoint x: 519, startPoint y: 261, endPoint x: 897, endPoint y: 300, distance: 379.2
click at [897, 300] on div "It comes in a vast array of flavors, textures, and nutritional profiles." at bounding box center [799, 303] width 345 height 26
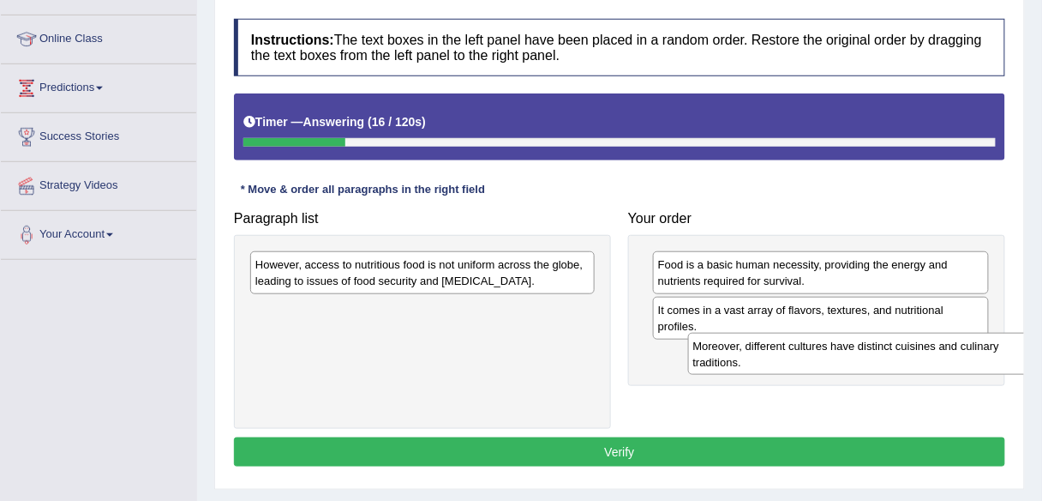
drag, startPoint x: 527, startPoint y: 315, endPoint x: 965, endPoint y: 352, distance: 439.6
click at [965, 352] on div "Moreover, different cultures have distinct cuisines and culinary traditions." at bounding box center [860, 354] width 345 height 43
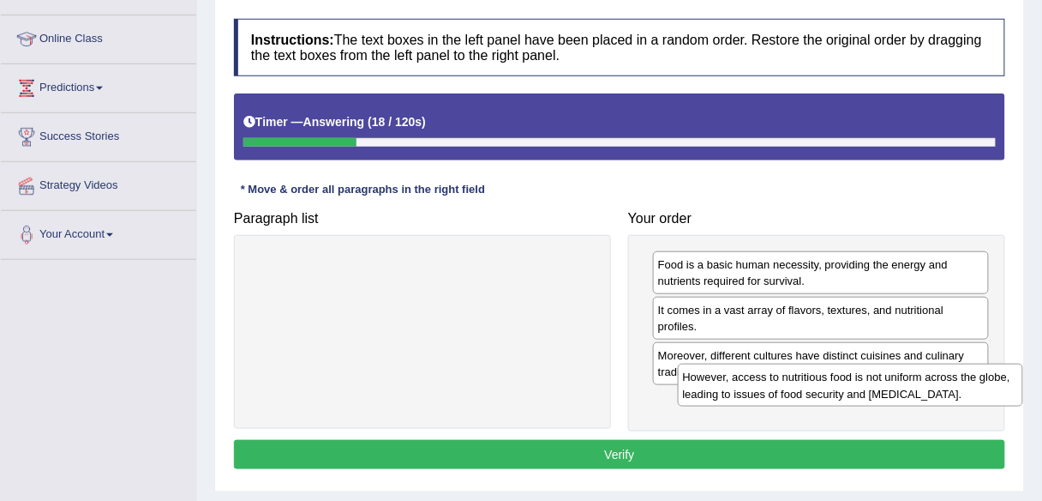
drag, startPoint x: 460, startPoint y: 267, endPoint x: 891, endPoint y: 382, distance: 445.4
click at [891, 382] on div "However, access to nutritious food is not uniform across the globe, leading to …" at bounding box center [850, 384] width 345 height 43
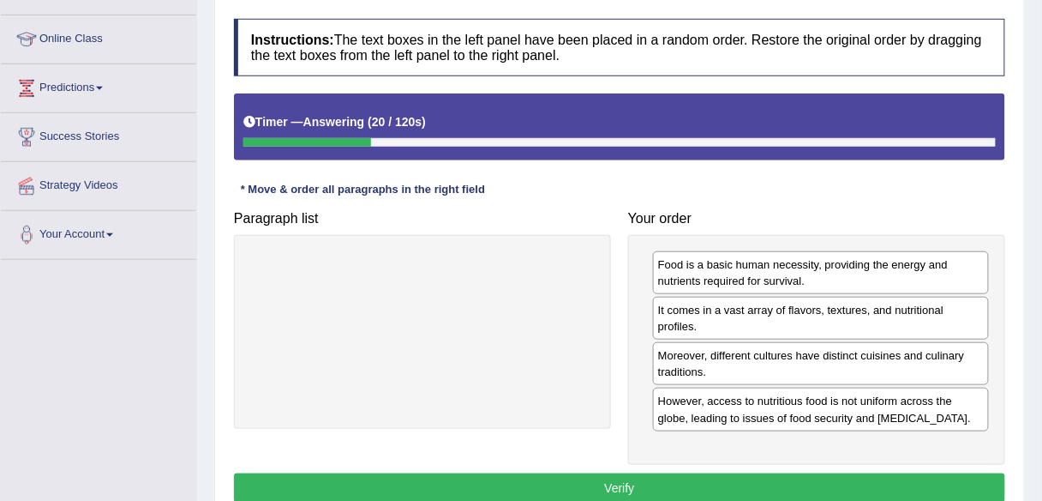
click at [734, 476] on button "Verify" at bounding box center [619, 487] width 771 height 29
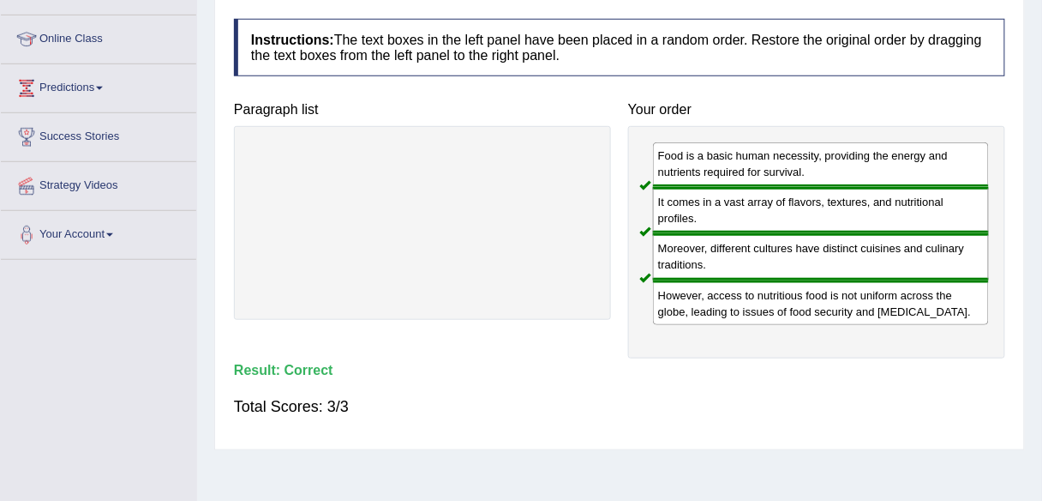
scroll to position [0, 0]
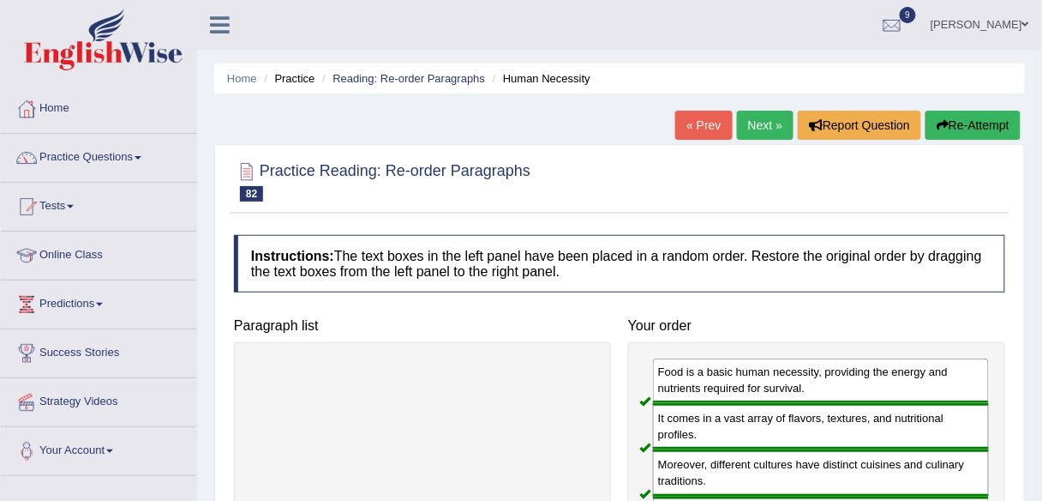
click at [772, 122] on link "Next »" at bounding box center [765, 125] width 57 height 29
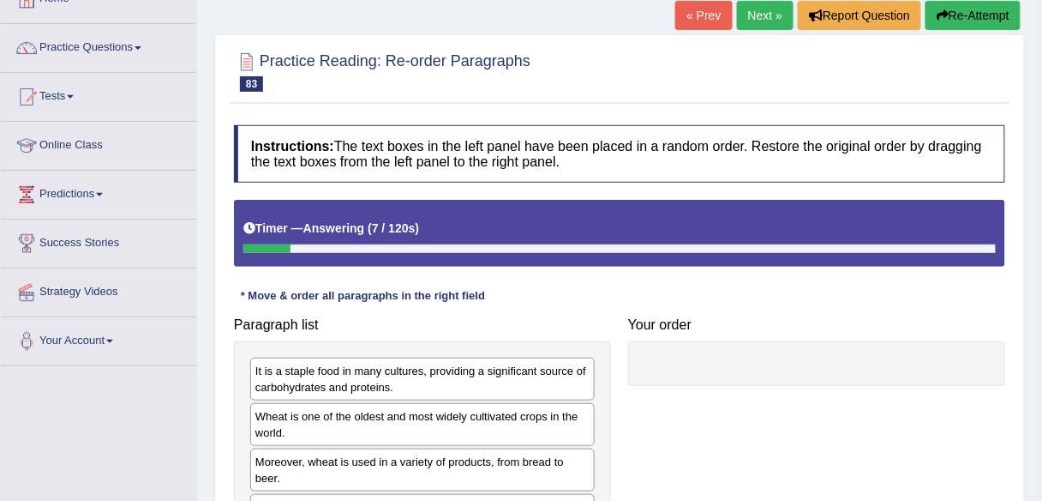
scroll to position [100, 0]
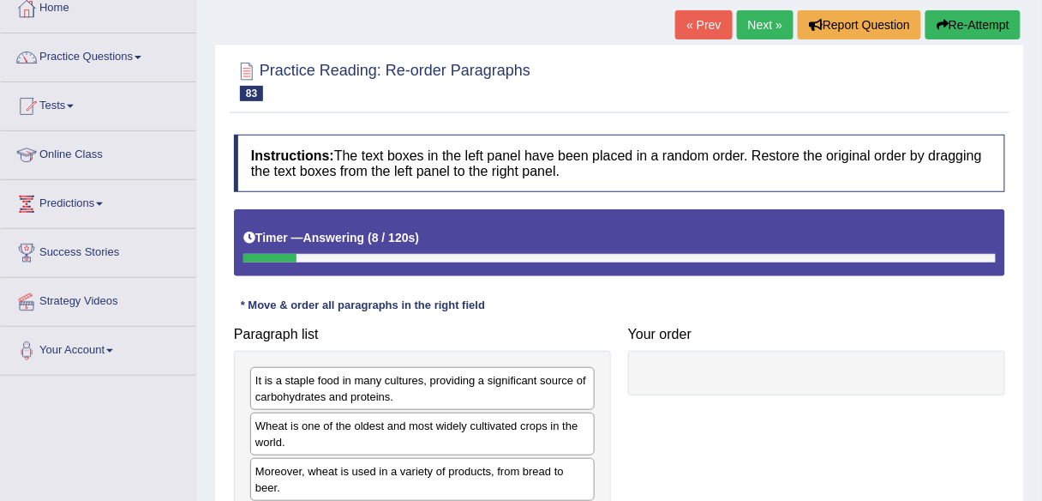
click at [765, 28] on link "Next »" at bounding box center [765, 24] width 57 height 29
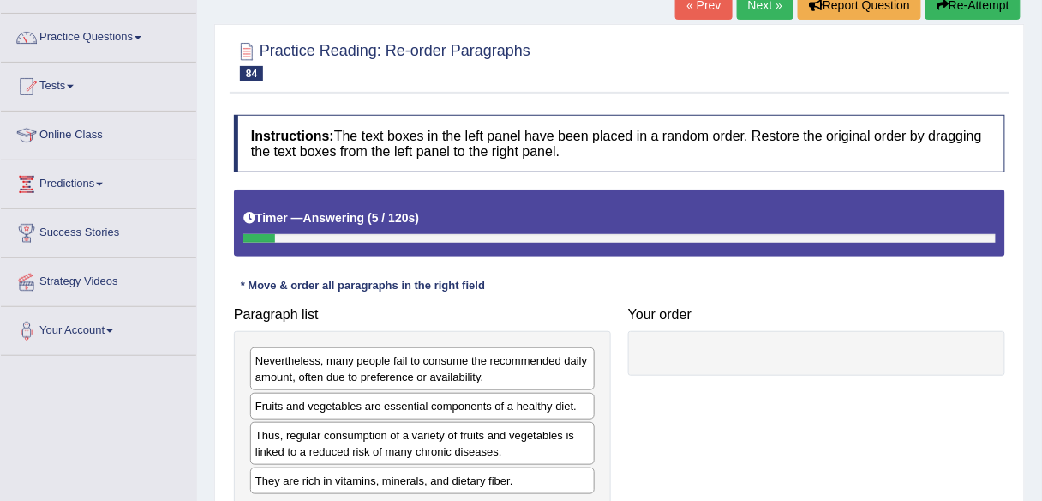
scroll to position [118, 0]
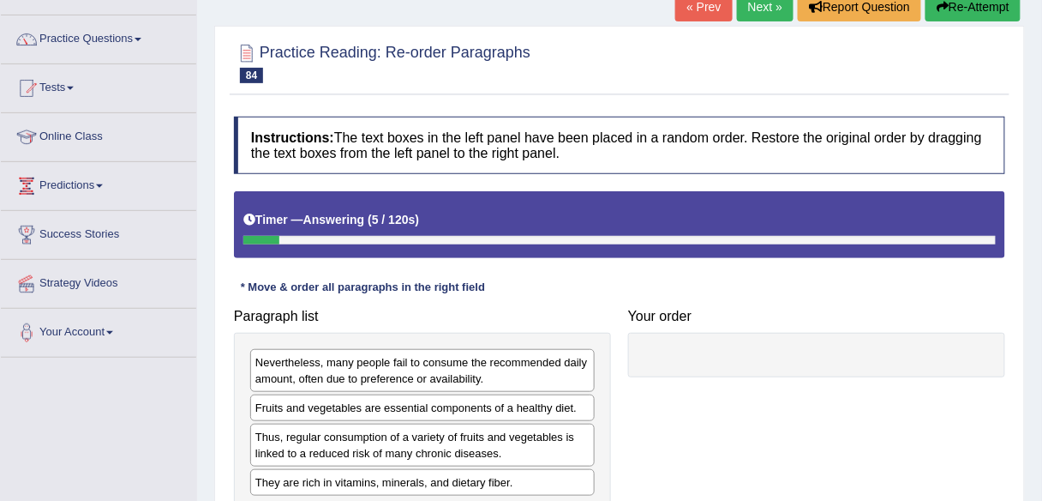
click at [753, 9] on link "Next »" at bounding box center [765, 6] width 57 height 29
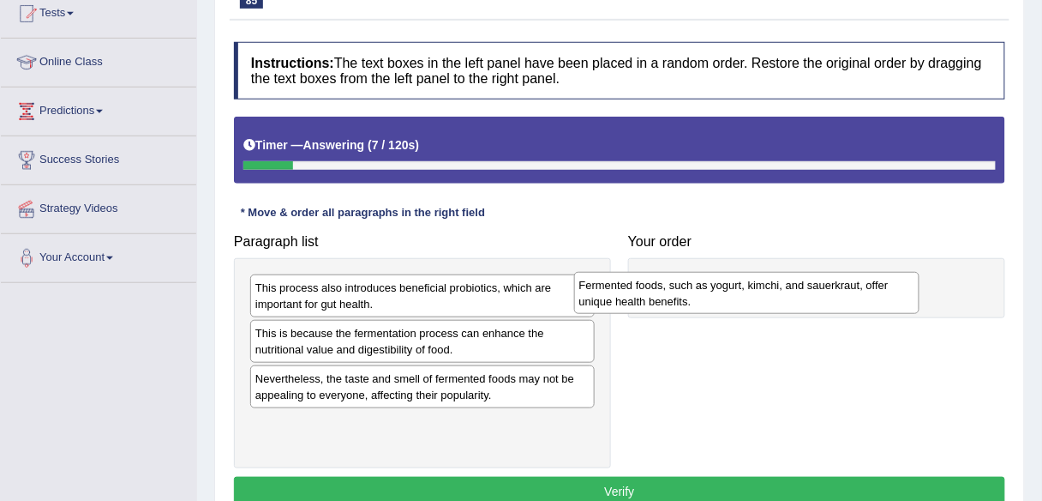
drag, startPoint x: 480, startPoint y: 442, endPoint x: 805, endPoint y: 305, distance: 352.6
click at [805, 305] on div "Fermented foods, such as yogurt, kimchi, and sauerkraut, offer unique health be…" at bounding box center [746, 293] width 345 height 43
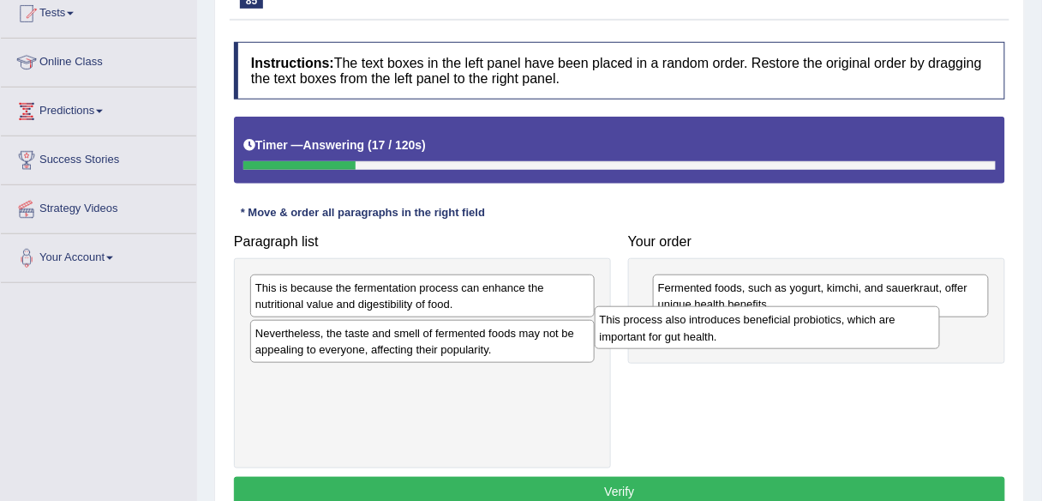
drag, startPoint x: 547, startPoint y: 290, endPoint x: 892, endPoint y: 321, distance: 346.9
click at [892, 321] on div "This process also introduces beneficial probiotics, which are important for gut…" at bounding box center [767, 327] width 345 height 43
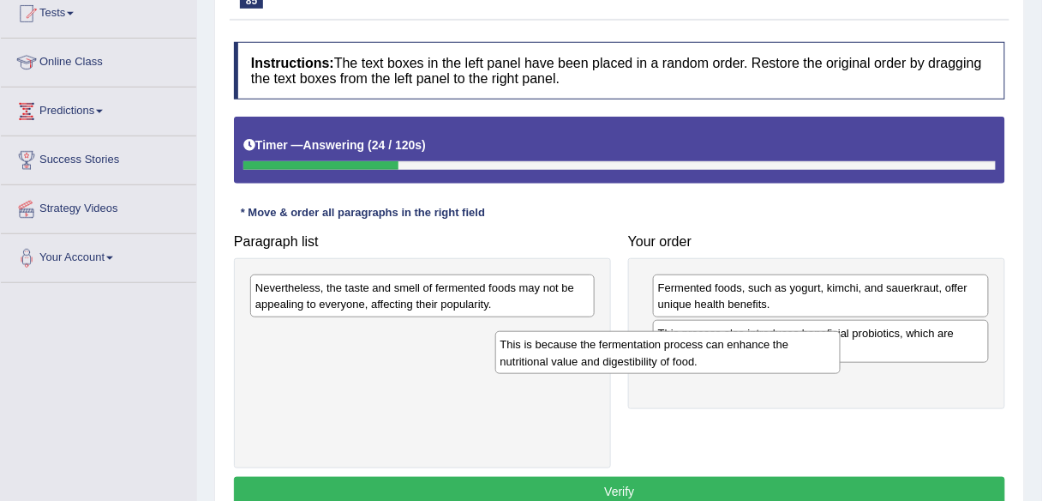
drag, startPoint x: 547, startPoint y: 301, endPoint x: 828, endPoint y: 369, distance: 289.2
click at [828, 369] on div "This is because the fermentation process can enhance the nutritional value and …" at bounding box center [667, 352] width 345 height 43
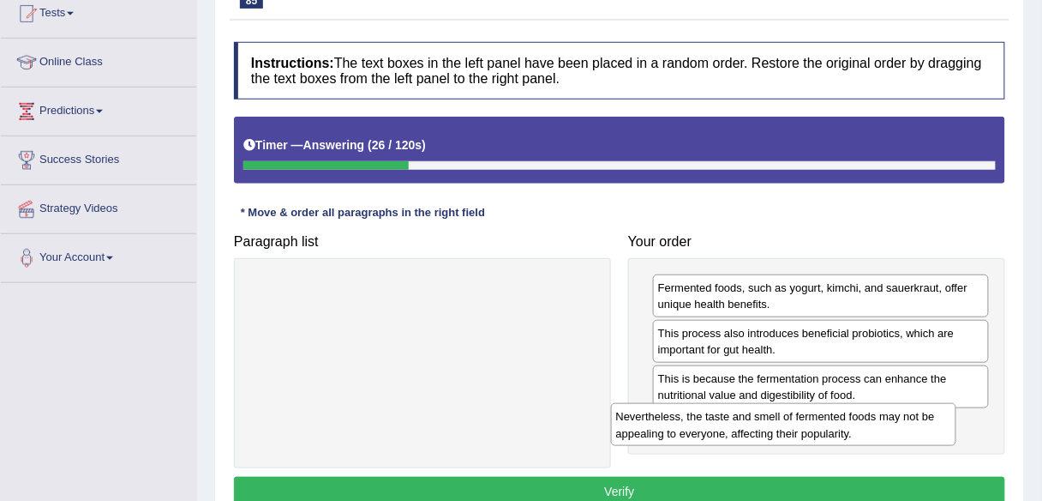
drag, startPoint x: 453, startPoint y: 303, endPoint x: 813, endPoint y: 433, distance: 383.4
click at [813, 433] on div "Nevertheless, the taste and smell of fermented foods may not be appealing to ev…" at bounding box center [783, 424] width 345 height 43
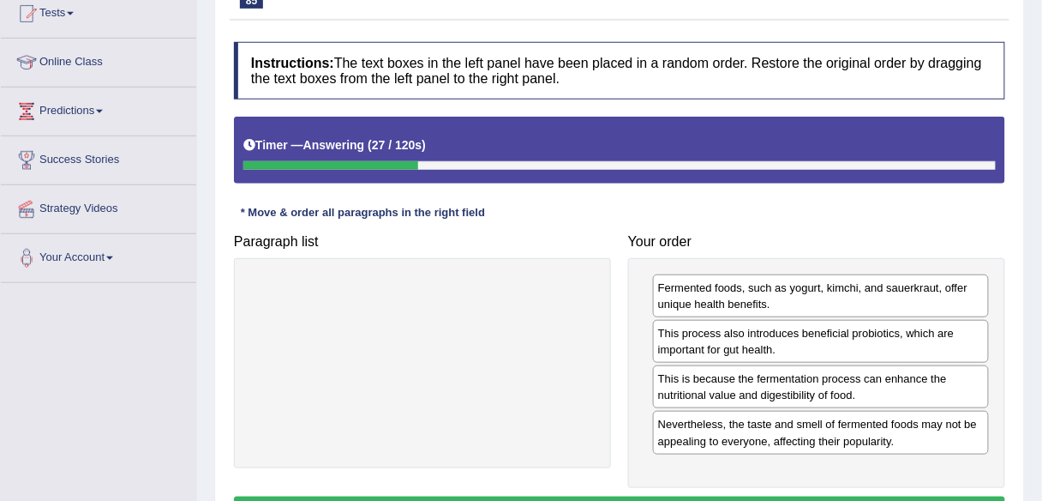
click at [742, 496] on button "Verify" at bounding box center [619, 510] width 771 height 29
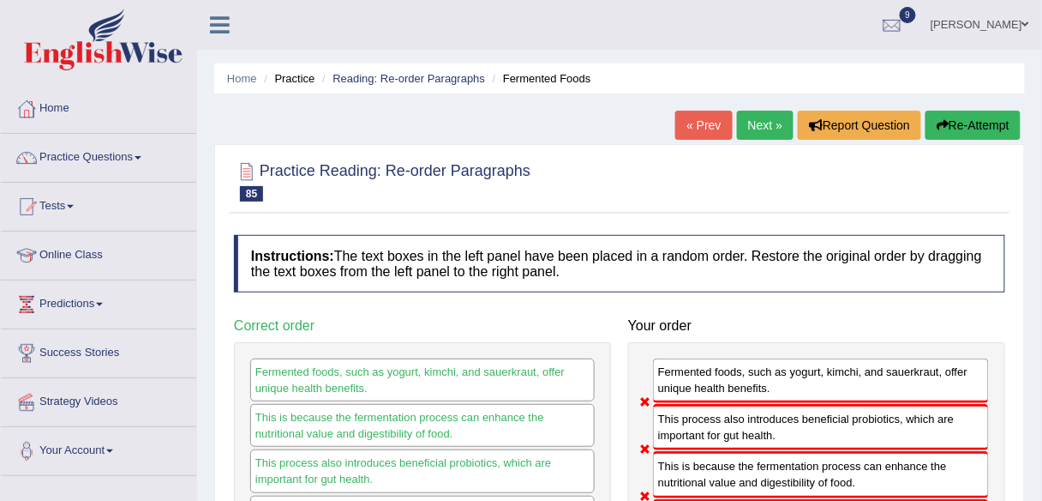
click at [765, 119] on link "Next »" at bounding box center [765, 125] width 57 height 29
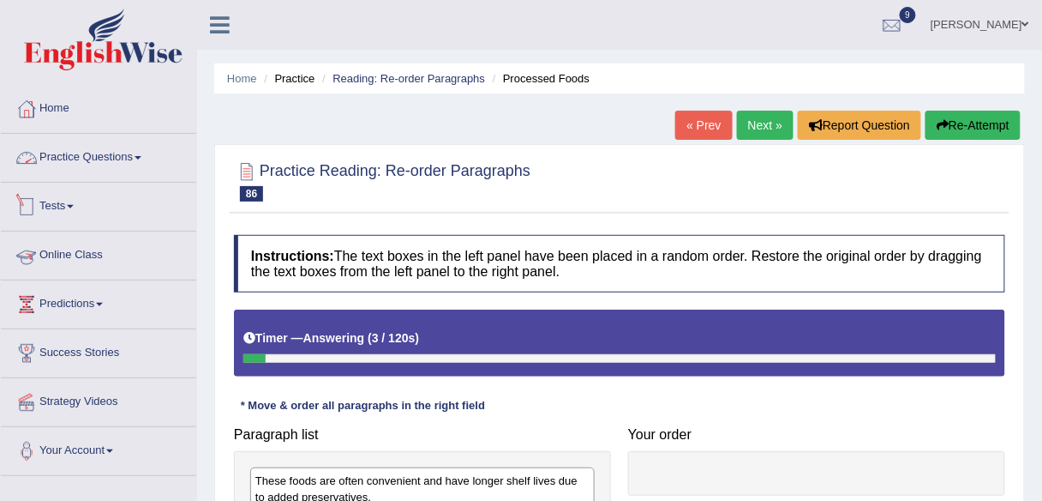
click at [112, 148] on link "Practice Questions" at bounding box center [98, 155] width 195 height 43
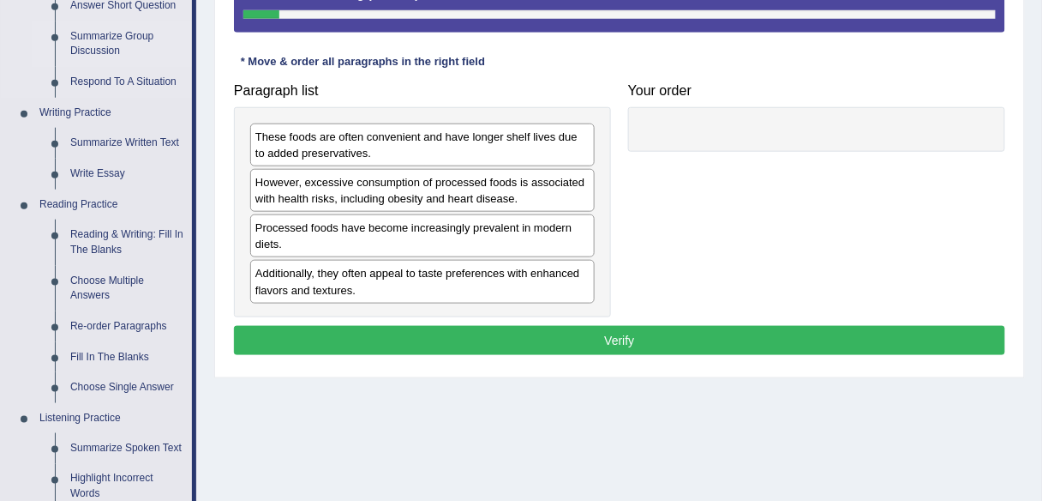
scroll to position [345, 0]
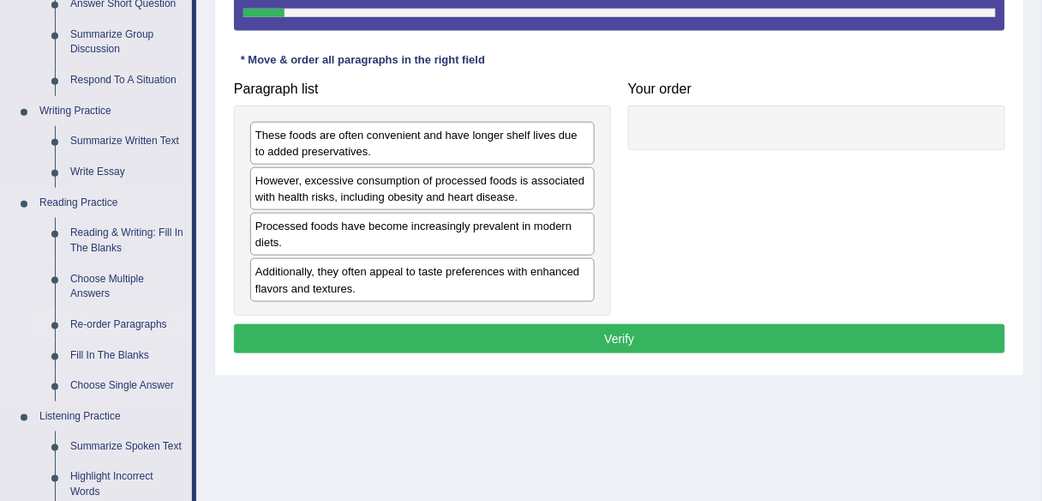
click at [127, 323] on link "Re-order Paragraphs" at bounding box center [127, 324] width 129 height 31
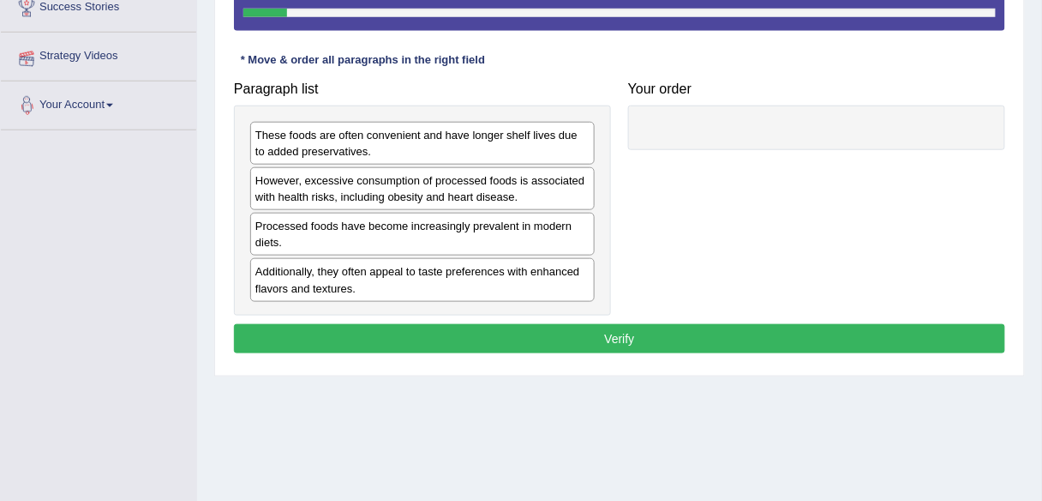
scroll to position [359, 0]
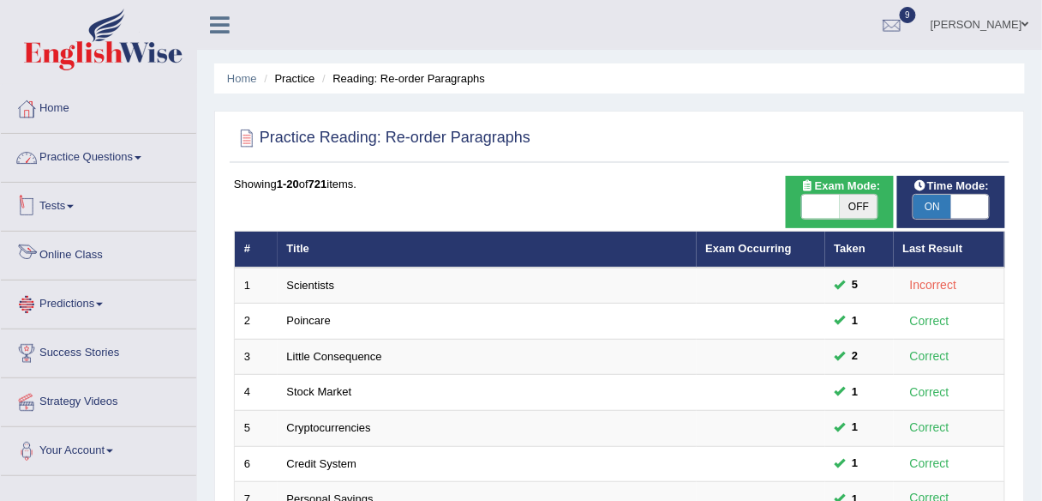
click at [112, 159] on link "Practice Questions" at bounding box center [98, 155] width 195 height 43
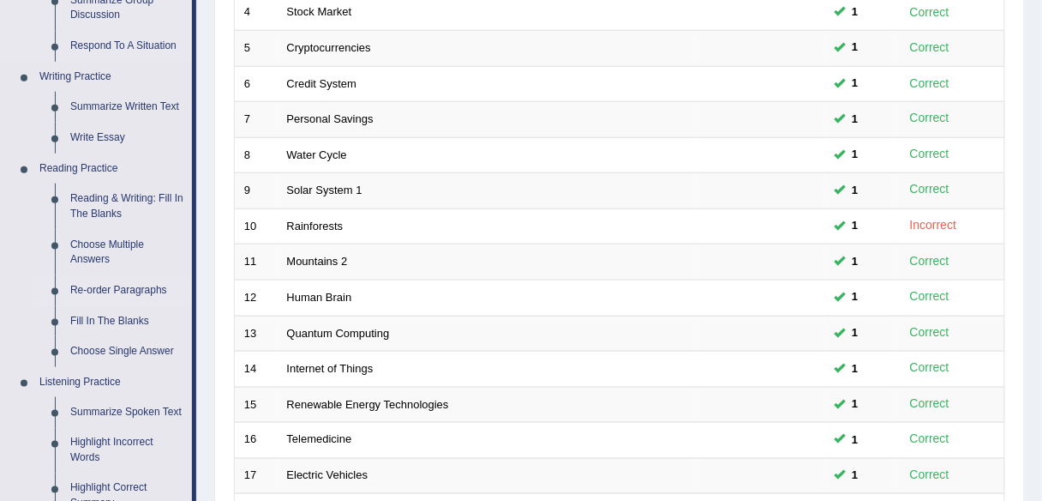
scroll to position [381, 0]
click at [133, 317] on link "Fill In The Blanks" at bounding box center [127, 320] width 129 height 31
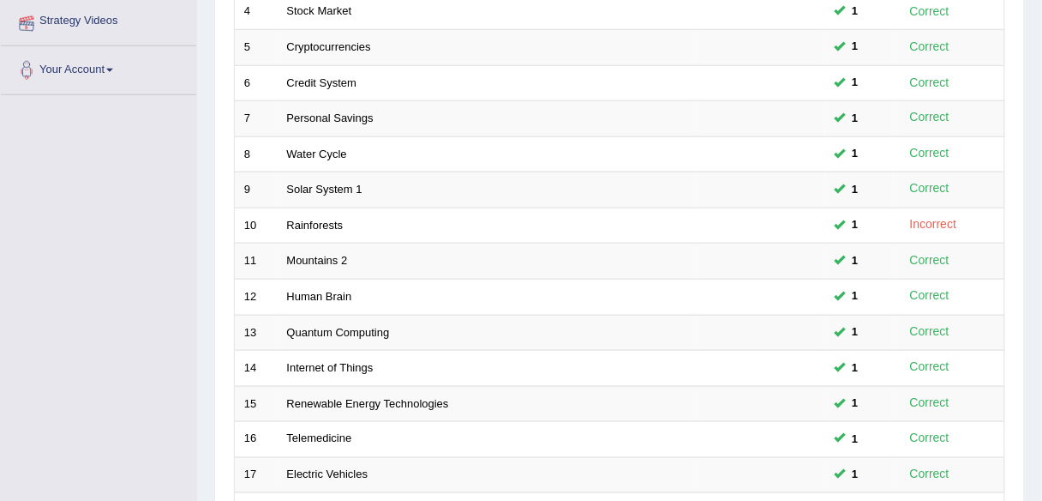
scroll to position [401, 0]
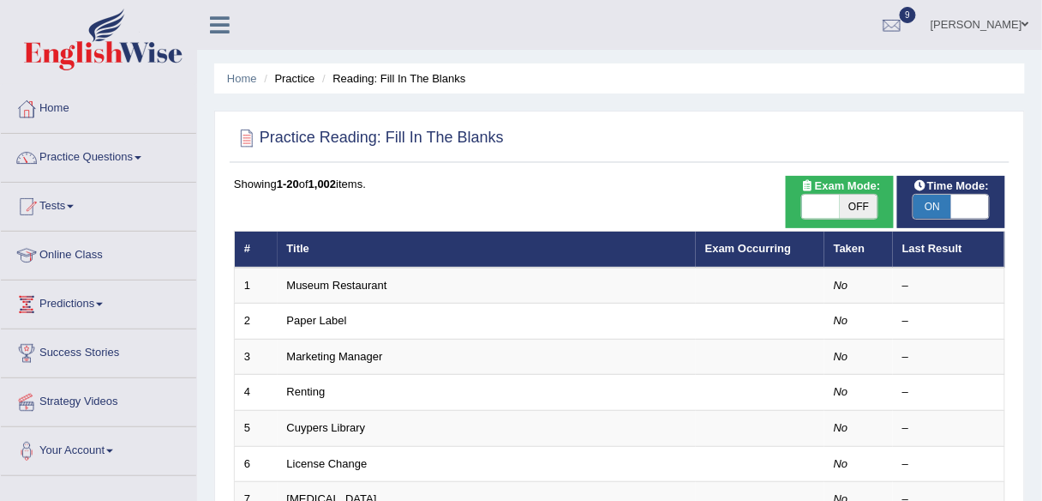
click at [857, 204] on span "OFF" at bounding box center [859, 207] width 38 height 24
checkbox input "true"
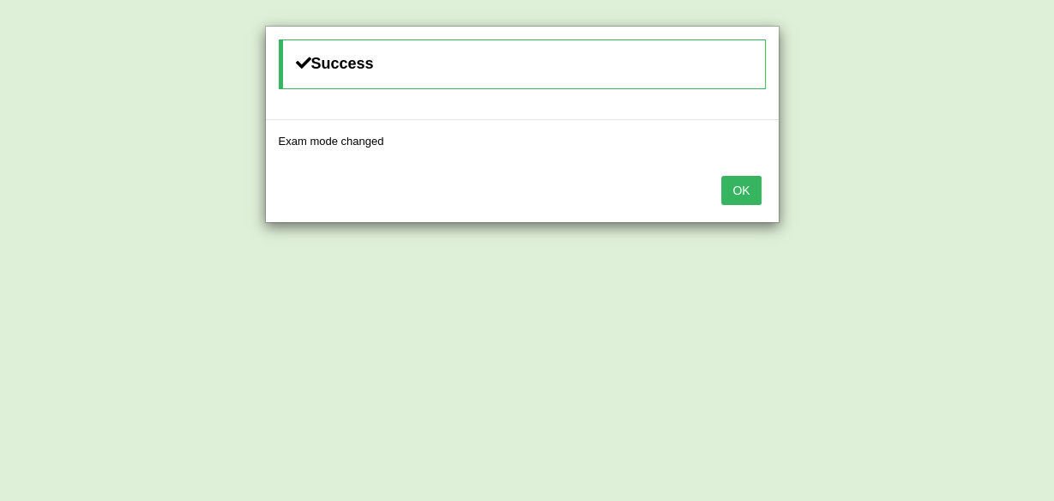
click at [747, 183] on button "OK" at bounding box center [740, 190] width 39 height 29
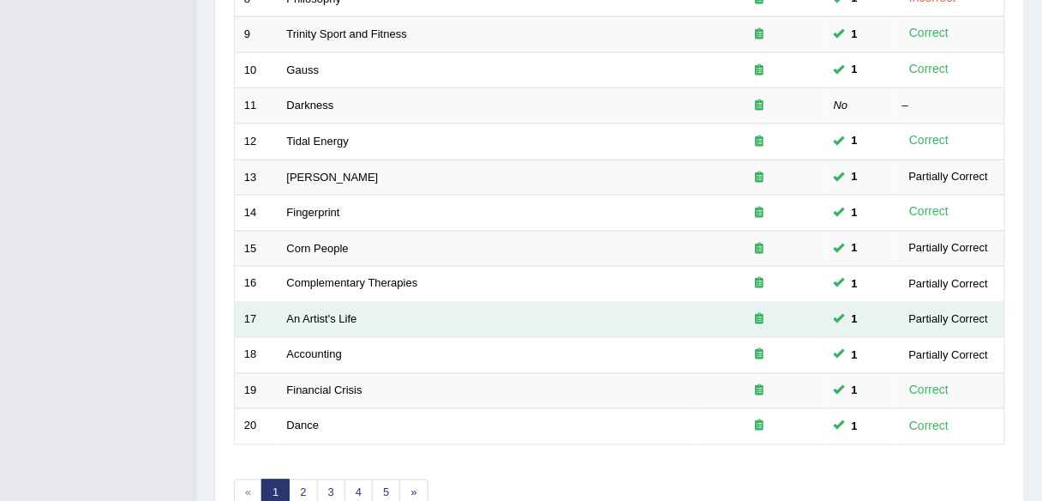
scroll to position [537, 0]
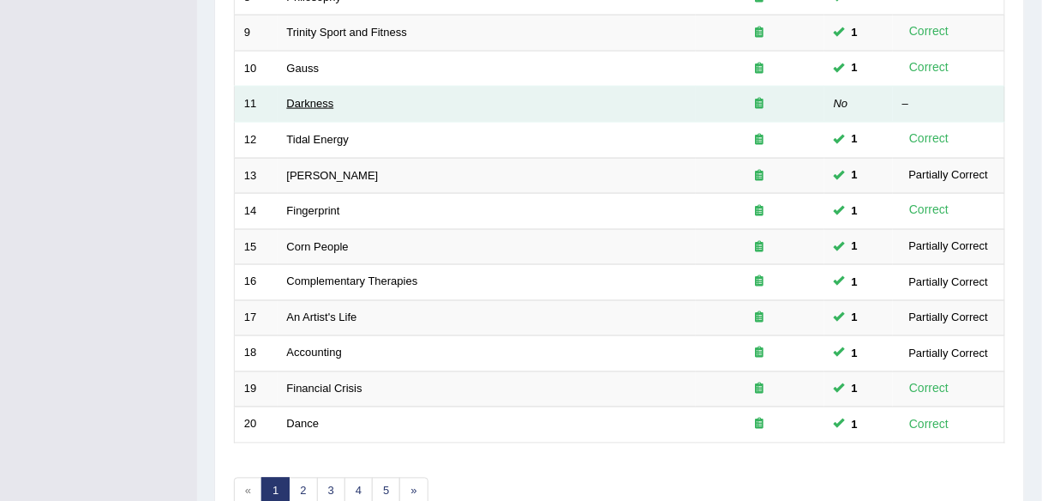
click at [314, 97] on link "Darkness" at bounding box center [310, 103] width 47 height 13
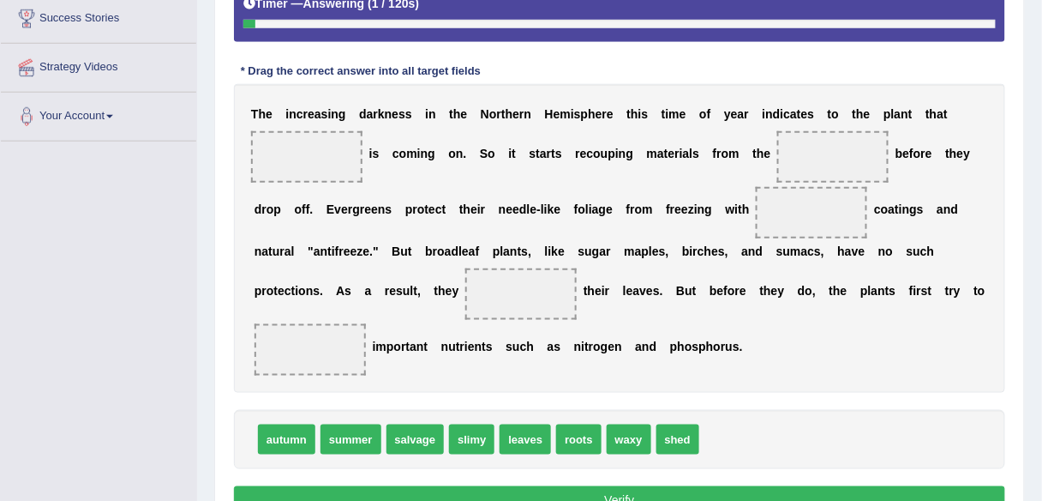
scroll to position [335, 0]
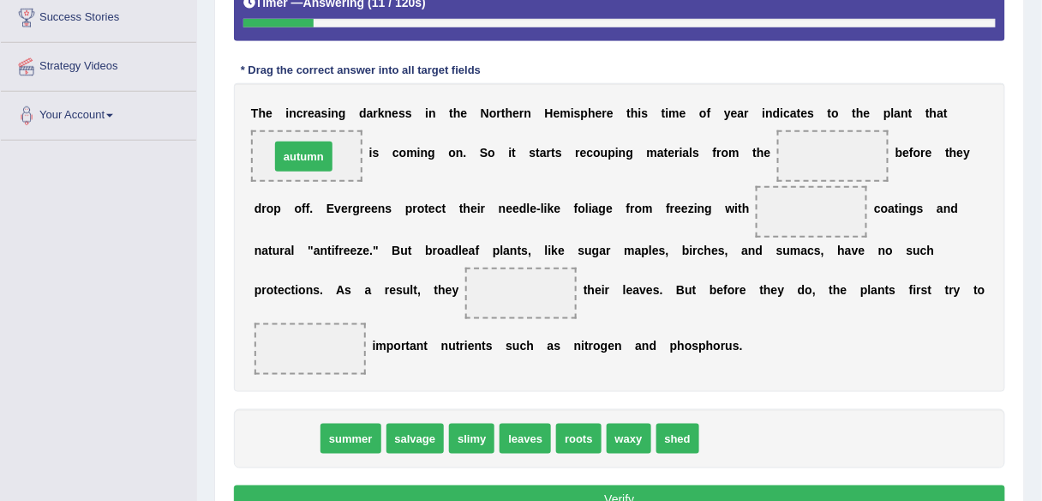
drag, startPoint x: 291, startPoint y: 433, endPoint x: 308, endPoint y: 151, distance: 282.5
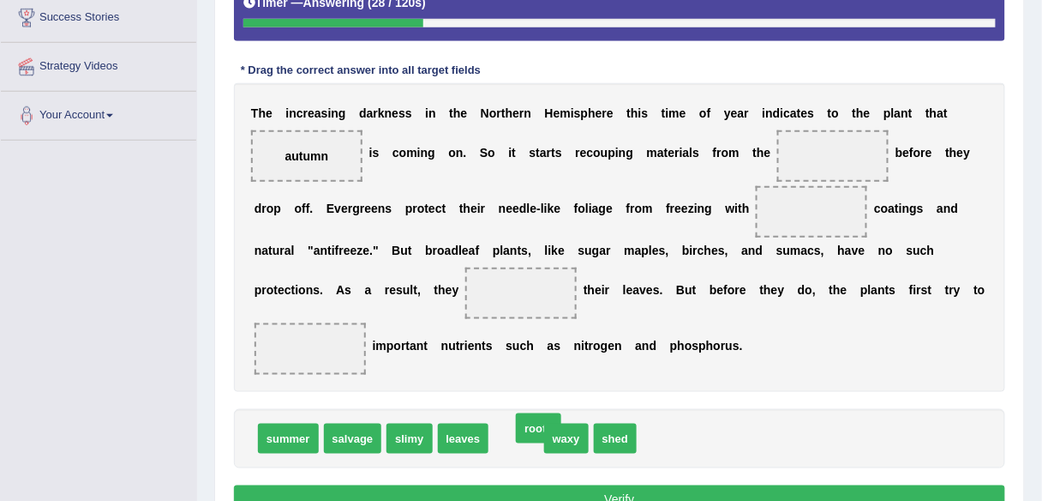
drag, startPoint x: 511, startPoint y: 433, endPoint x: 533, endPoint y: 423, distance: 24.2
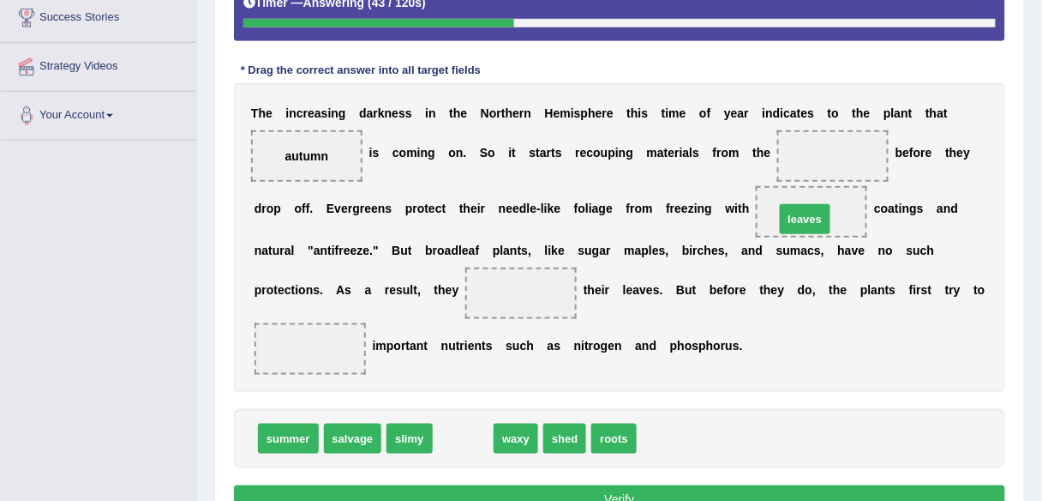
drag, startPoint x: 459, startPoint y: 437, endPoint x: 800, endPoint y: 217, distance: 405.4
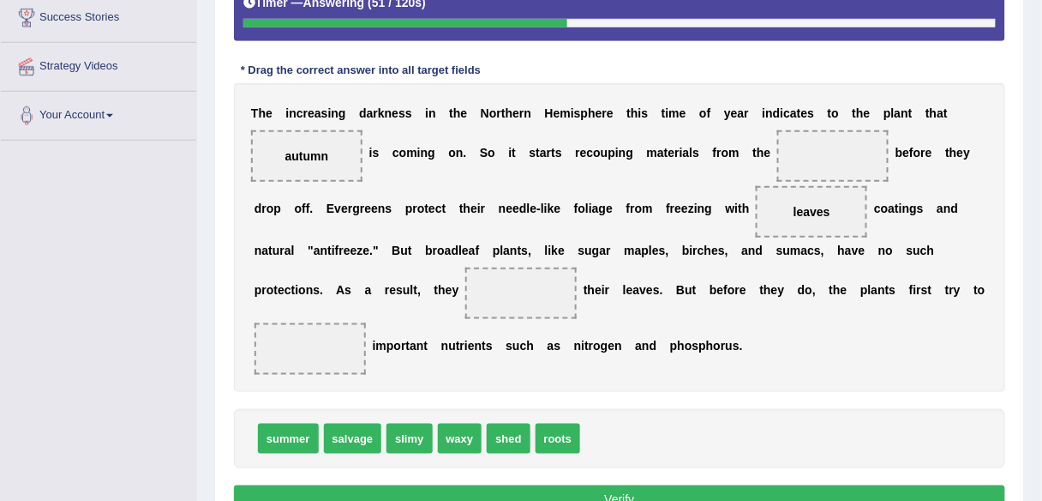
drag, startPoint x: 498, startPoint y: 434, endPoint x: 537, endPoint y: 292, distance: 146.8
drag, startPoint x: 519, startPoint y: 433, endPoint x: 539, endPoint y: 288, distance: 146.3
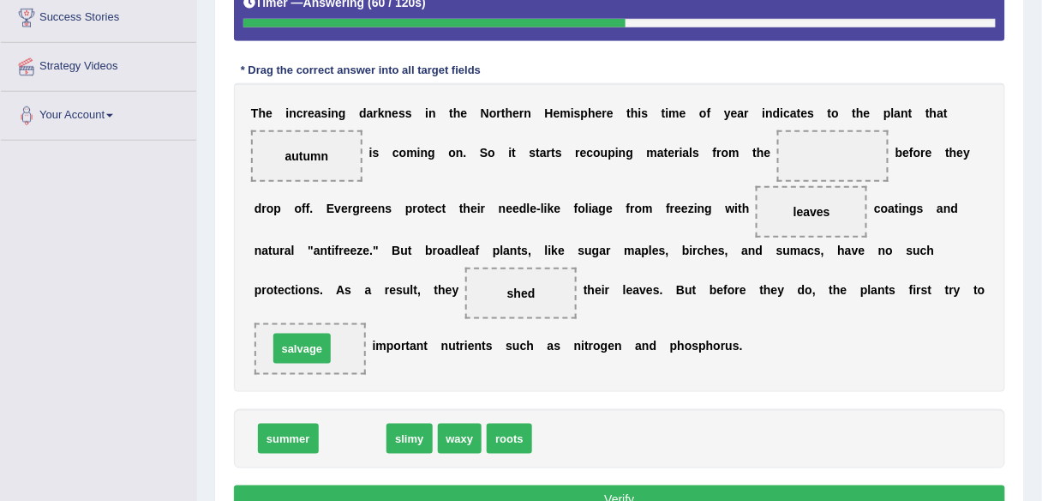
drag, startPoint x: 363, startPoint y: 435, endPoint x: 312, endPoint y: 345, distance: 103.2
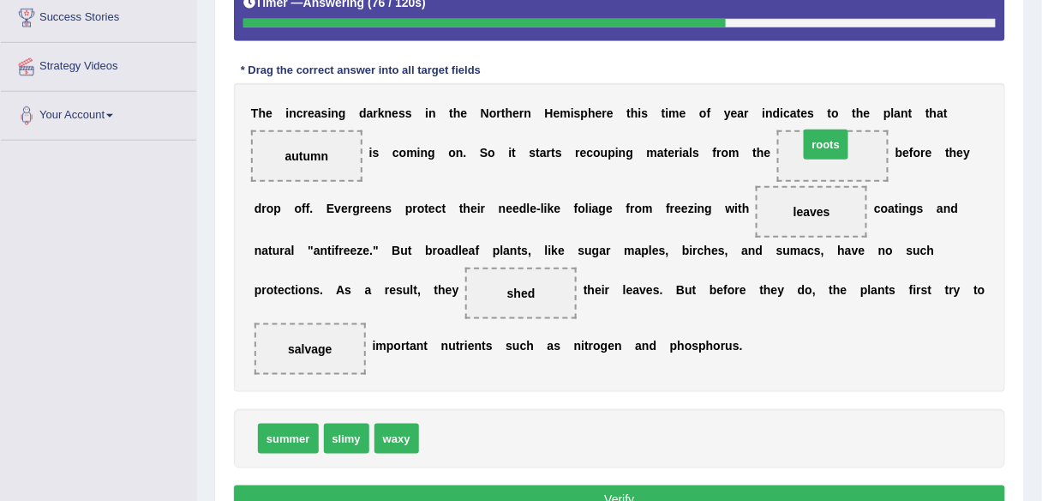
drag, startPoint x: 439, startPoint y: 431, endPoint x: 819, endPoint y: 139, distance: 479.2
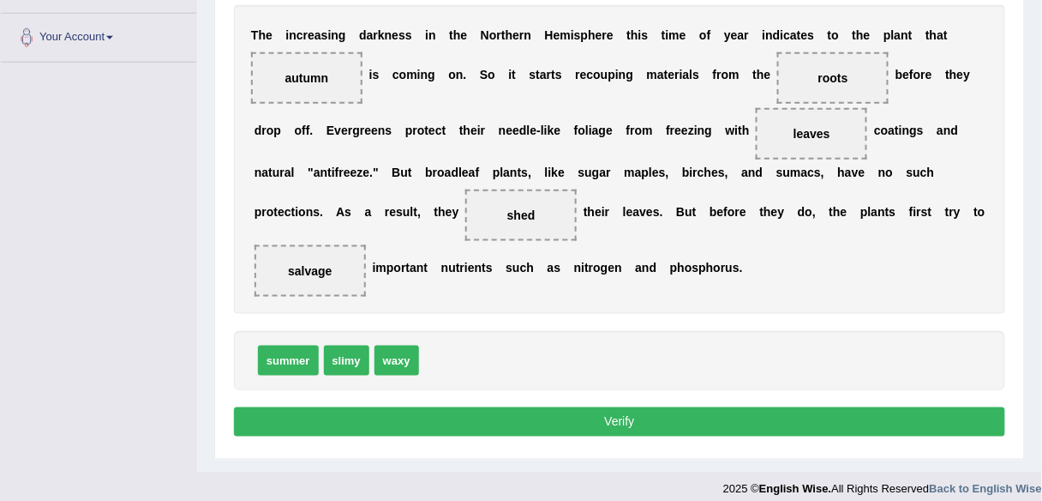
click at [715, 415] on button "Verify" at bounding box center [619, 421] width 771 height 29
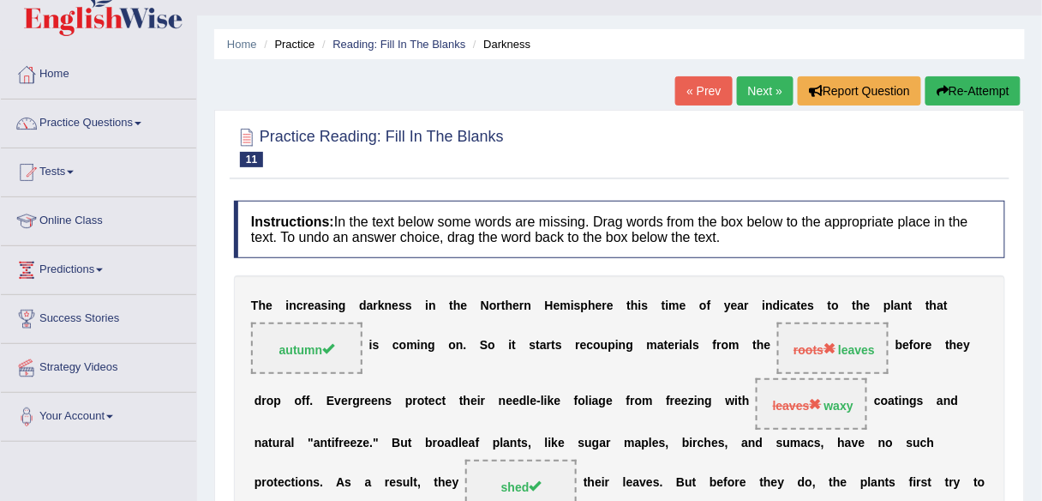
scroll to position [0, 0]
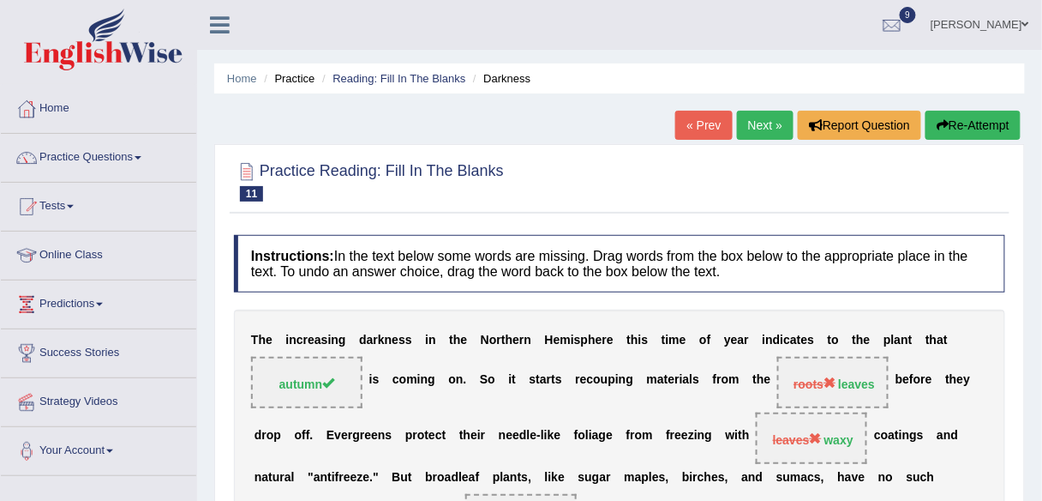
click at [752, 119] on link "Next »" at bounding box center [765, 125] width 57 height 29
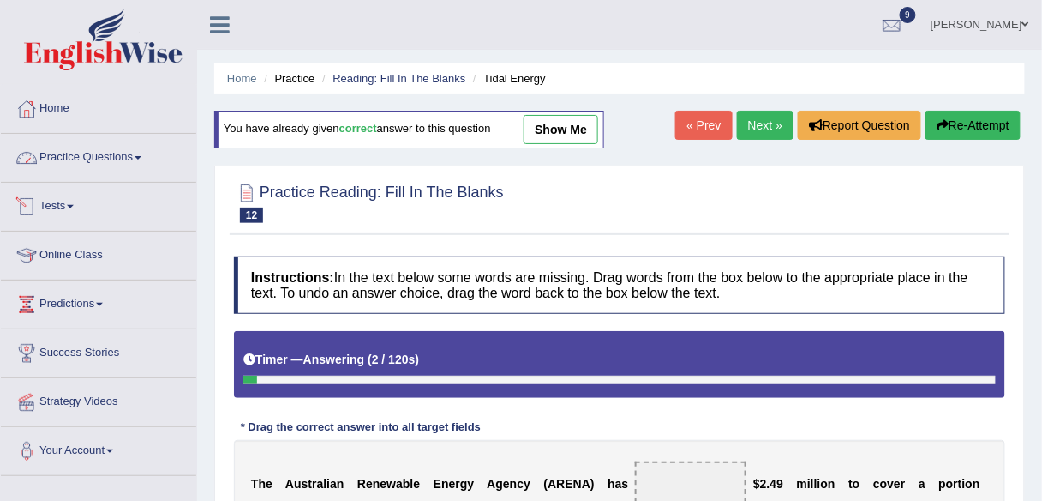
click at [91, 164] on link "Practice Questions" at bounding box center [98, 155] width 195 height 43
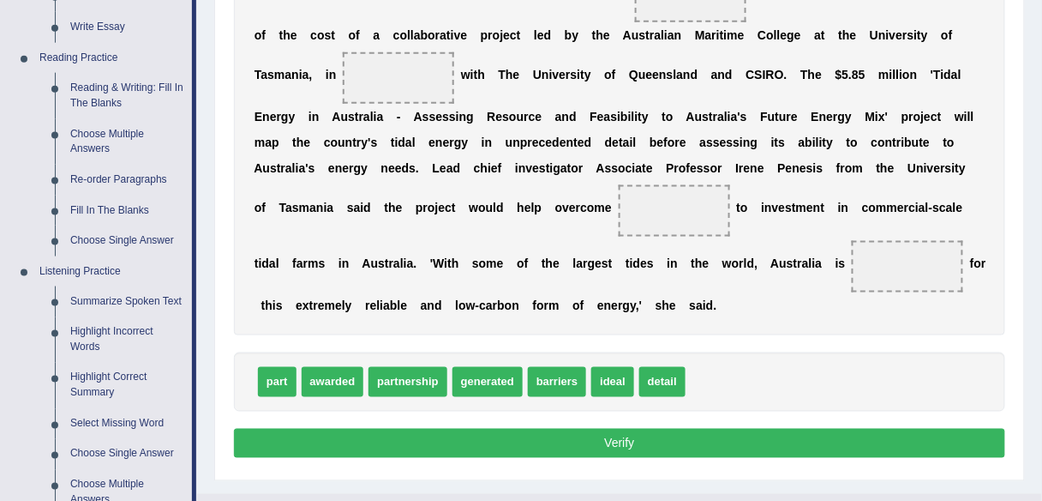
scroll to position [490, 0]
click at [103, 208] on link "Fill In The Blanks" at bounding box center [127, 210] width 129 height 31
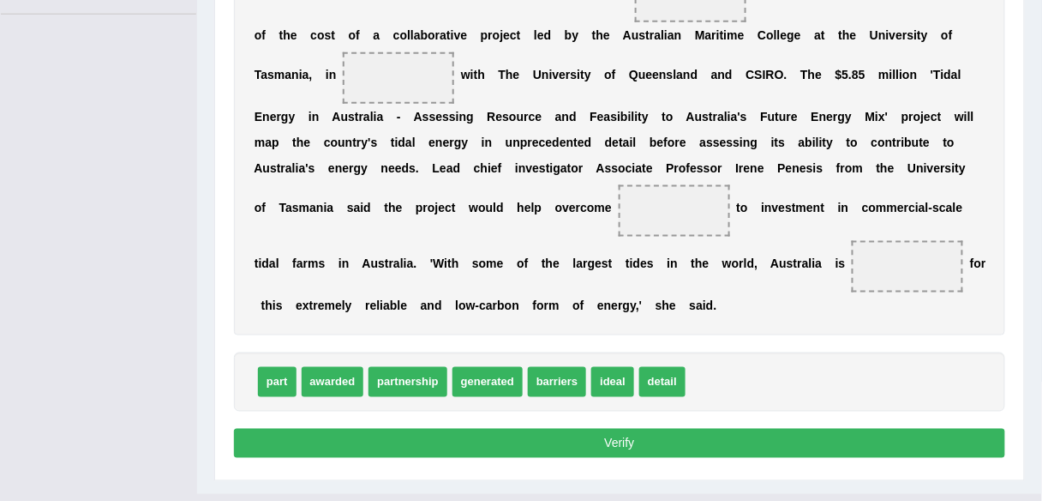
scroll to position [267, 0]
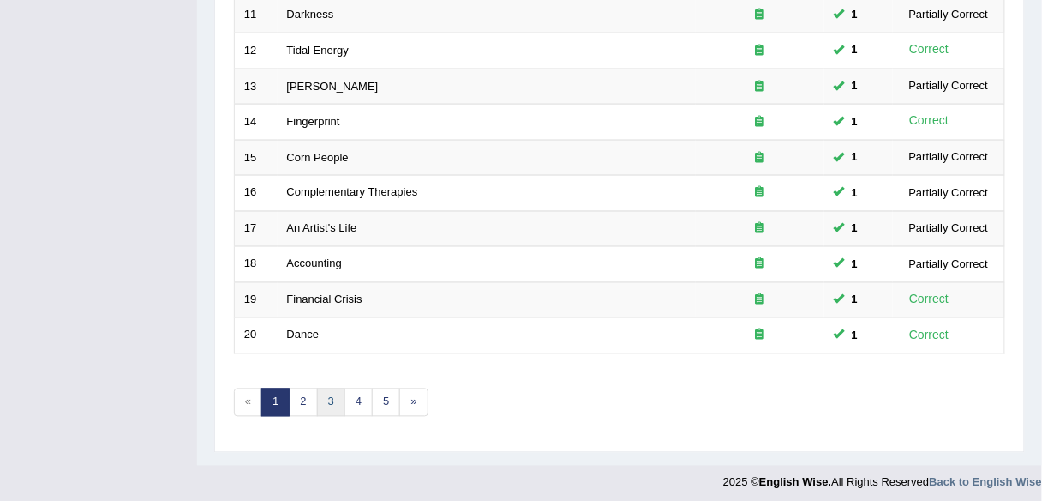
click at [329, 401] on link "3" at bounding box center [331, 402] width 28 height 28
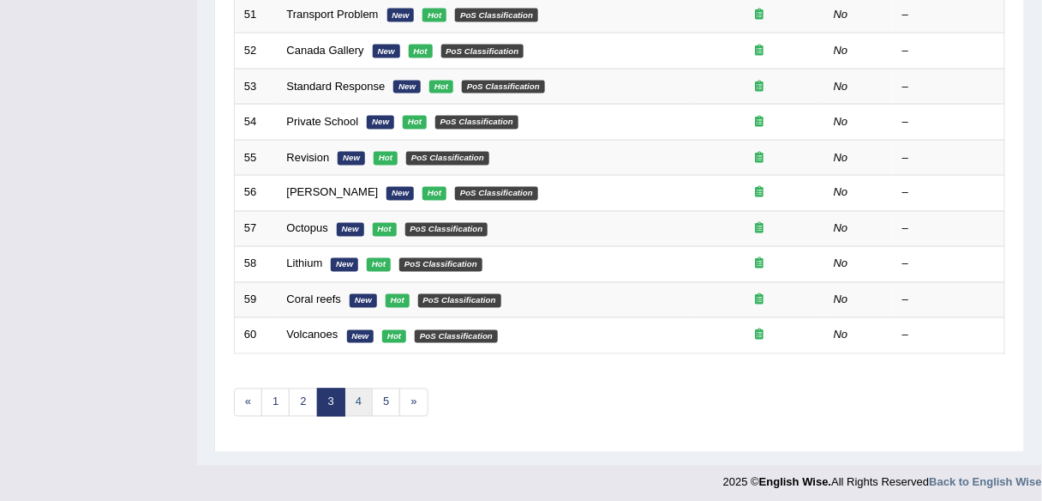
click at [359, 393] on link "4" at bounding box center [359, 402] width 28 height 28
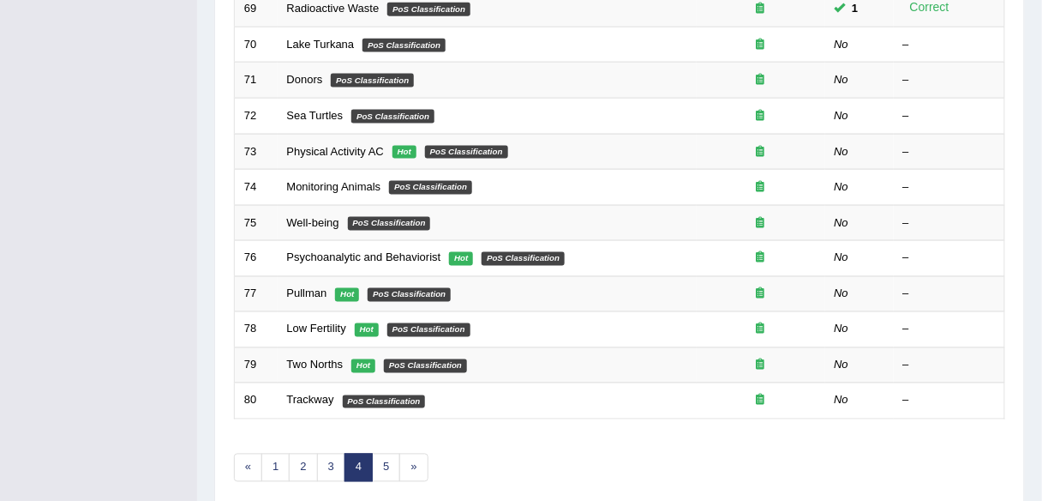
scroll to position [627, 0]
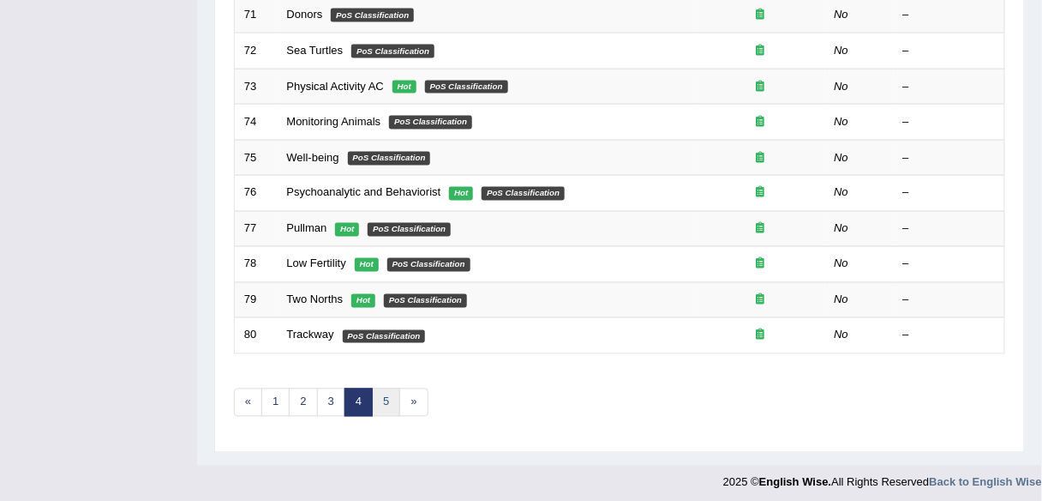
click at [389, 399] on link "5" at bounding box center [386, 402] width 28 height 28
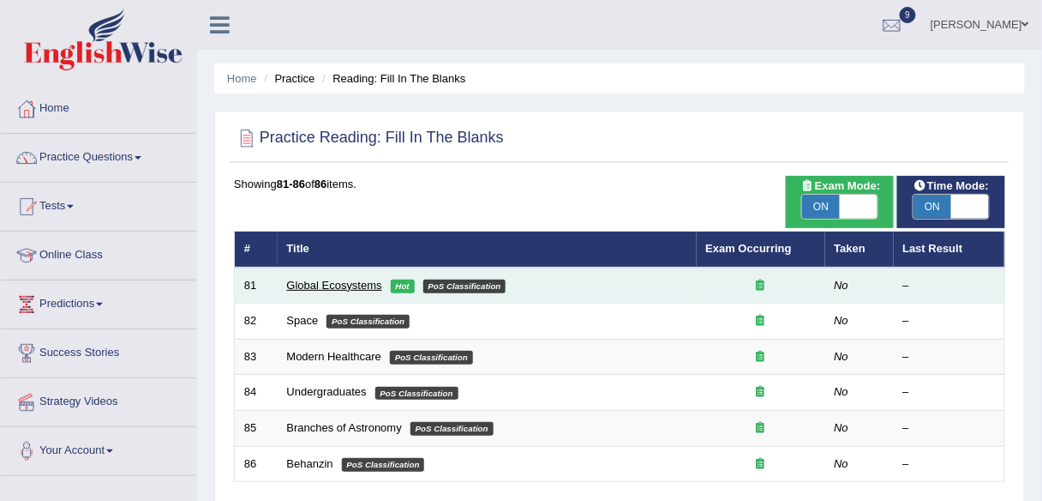
click at [349, 279] on link "Global Ecosystems" at bounding box center [334, 285] width 95 height 13
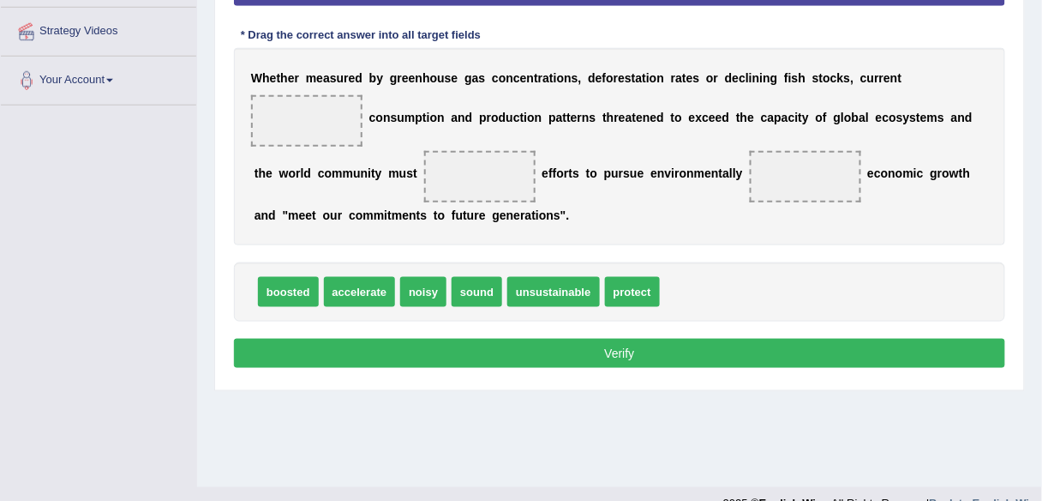
scroll to position [371, 0]
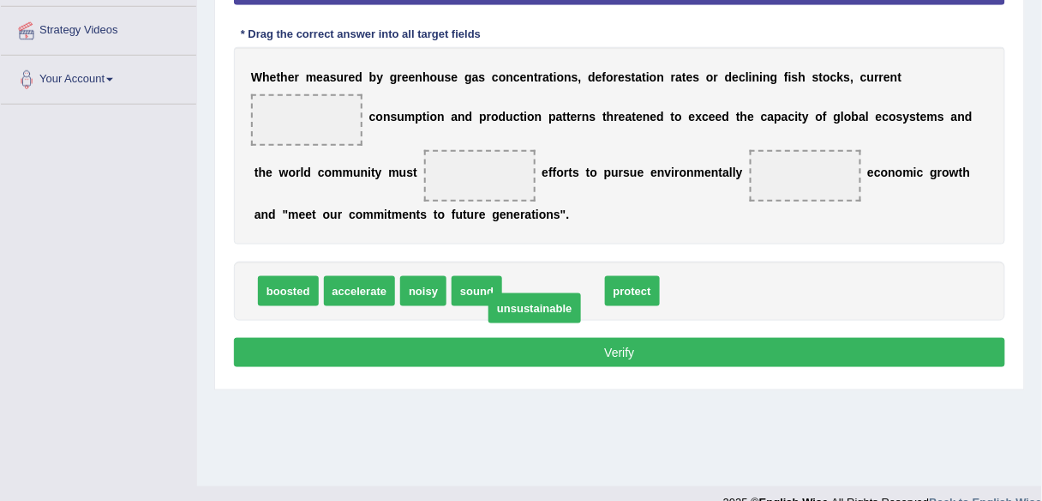
drag, startPoint x: 541, startPoint y: 289, endPoint x: 522, endPoint y: 306, distance: 25.5
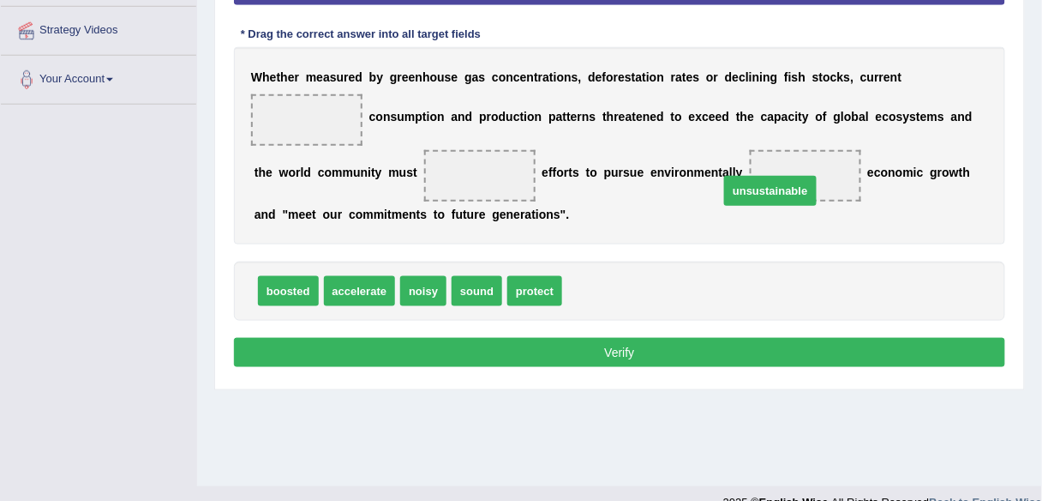
drag, startPoint x: 592, startPoint y: 284, endPoint x: 692, endPoint y: 234, distance: 111.2
click at [724, 206] on span "unsustainable" at bounding box center [770, 191] width 92 height 30
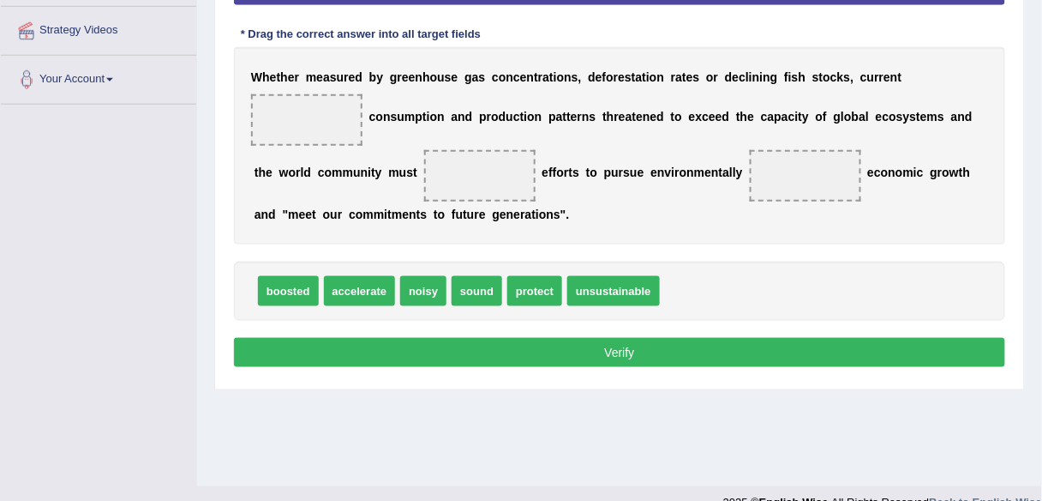
click at [692, 234] on div "Instructions: In the text below some words are missing. Drag words from the box…" at bounding box center [620, 117] width 780 height 525
drag, startPoint x: 483, startPoint y: 293, endPoint x: 838, endPoint y: 178, distance: 373.8
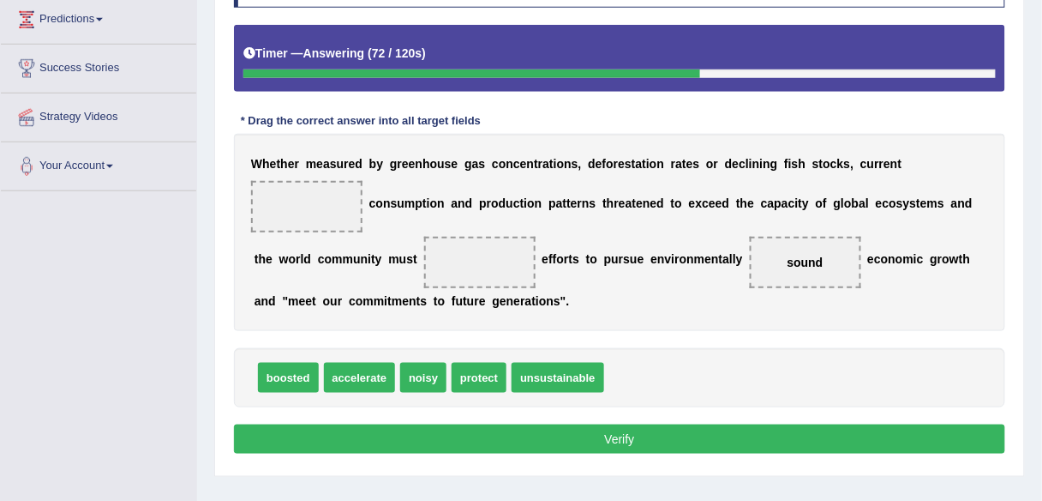
scroll to position [282, 0]
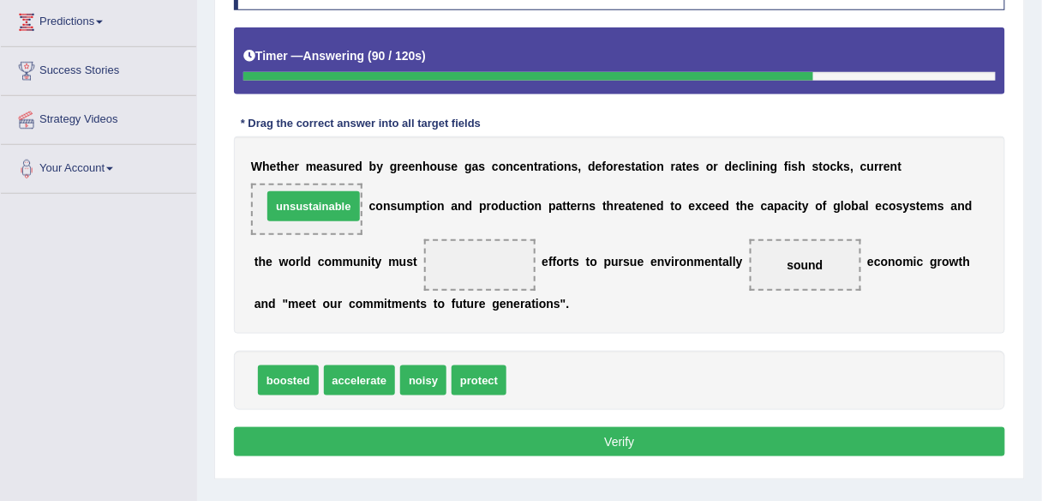
drag, startPoint x: 537, startPoint y: 382, endPoint x: 292, endPoint y: 208, distance: 299.9
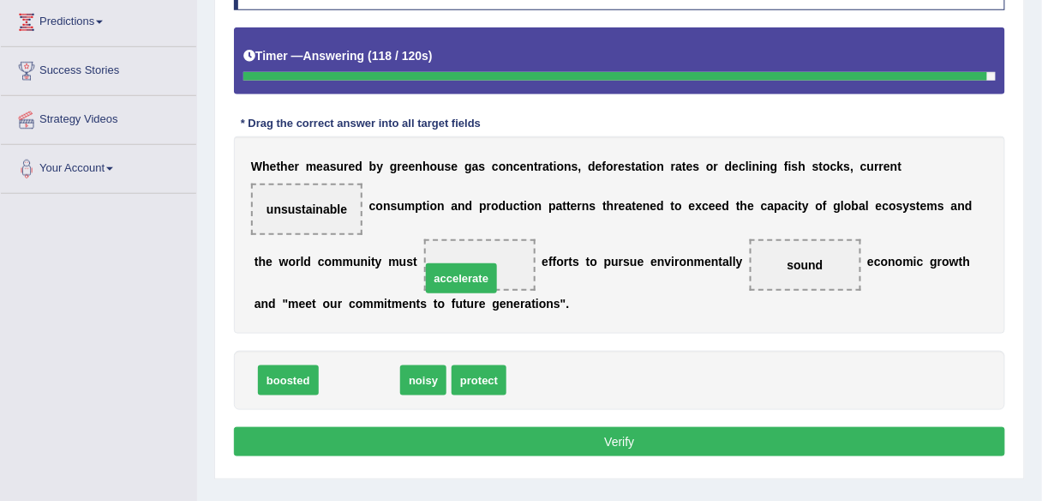
drag, startPoint x: 362, startPoint y: 369, endPoint x: 466, endPoint y: 267, distance: 146.7
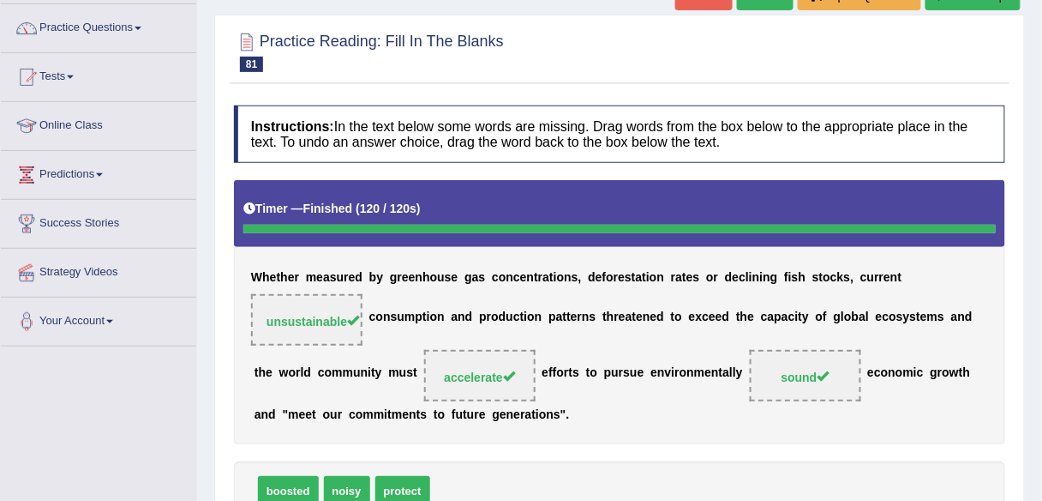
scroll to position [89, 0]
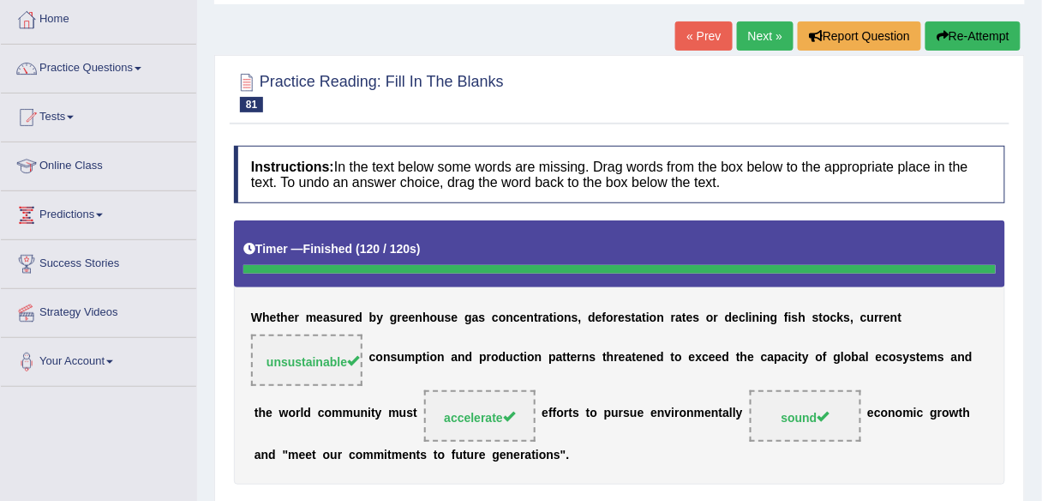
click at [755, 24] on link "Next »" at bounding box center [765, 35] width 57 height 29
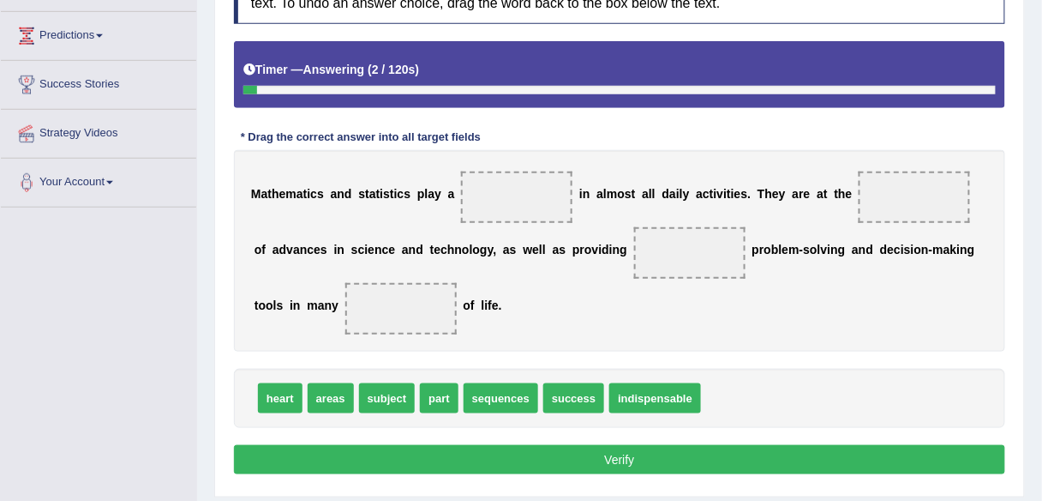
scroll to position [271, 0]
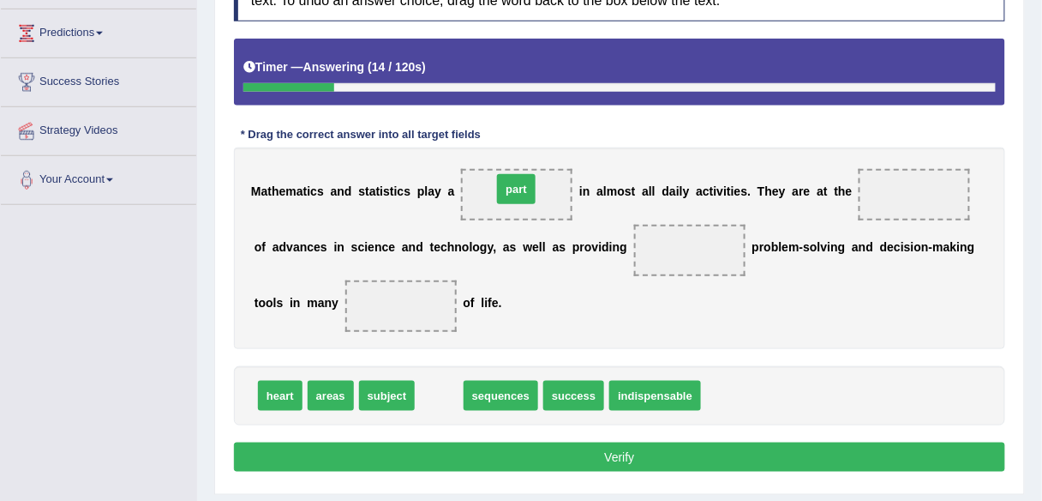
drag, startPoint x: 431, startPoint y: 392, endPoint x: 508, endPoint y: 186, distance: 219.7
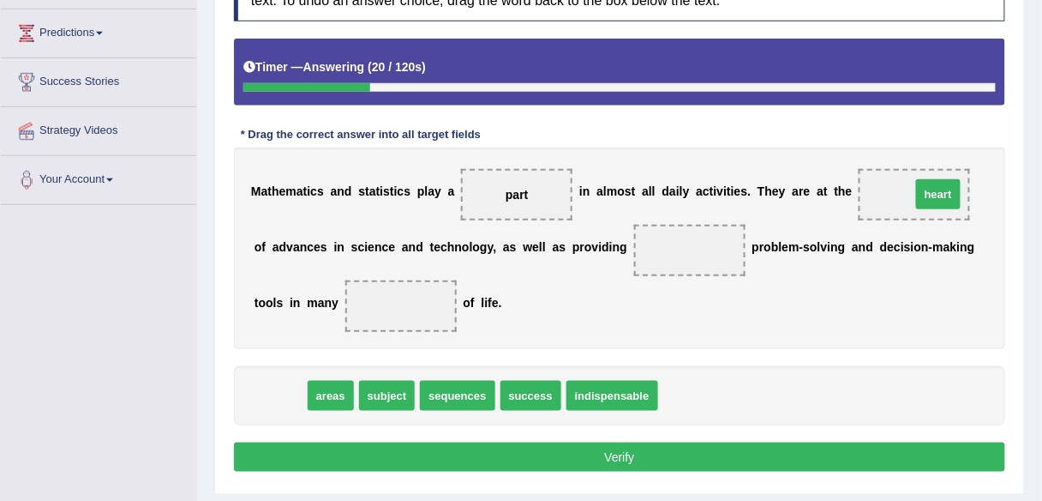
drag, startPoint x: 274, startPoint y: 392, endPoint x: 933, endPoint y: 192, distance: 688.0
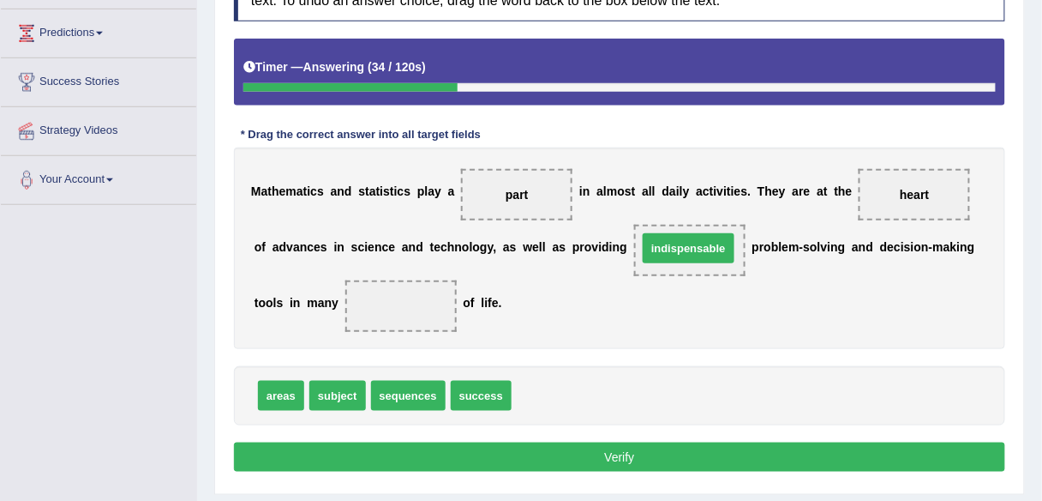
drag, startPoint x: 546, startPoint y: 392, endPoint x: 672, endPoint y: 244, distance: 193.9
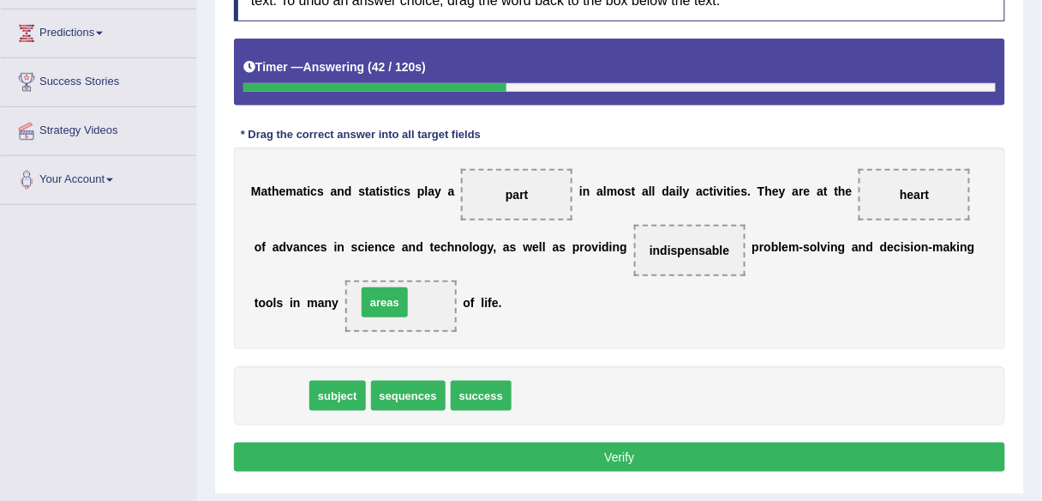
drag, startPoint x: 282, startPoint y: 388, endPoint x: 387, endPoint y: 295, distance: 140.2
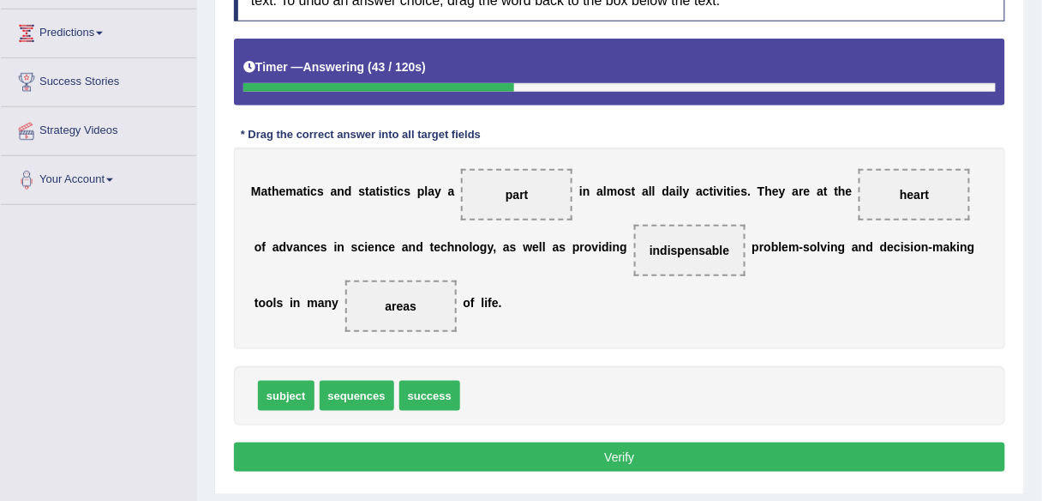
click at [351, 447] on button "Verify" at bounding box center [619, 456] width 771 height 29
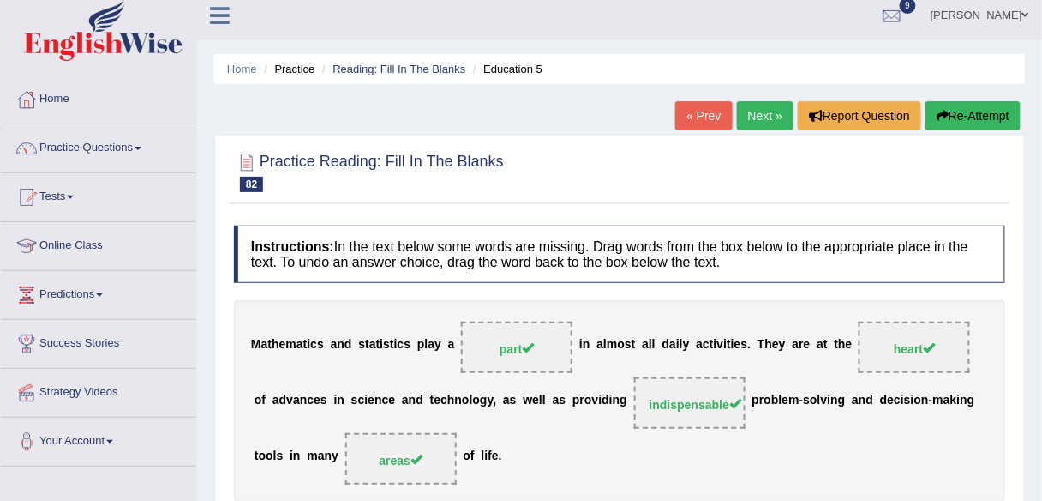
scroll to position [0, 0]
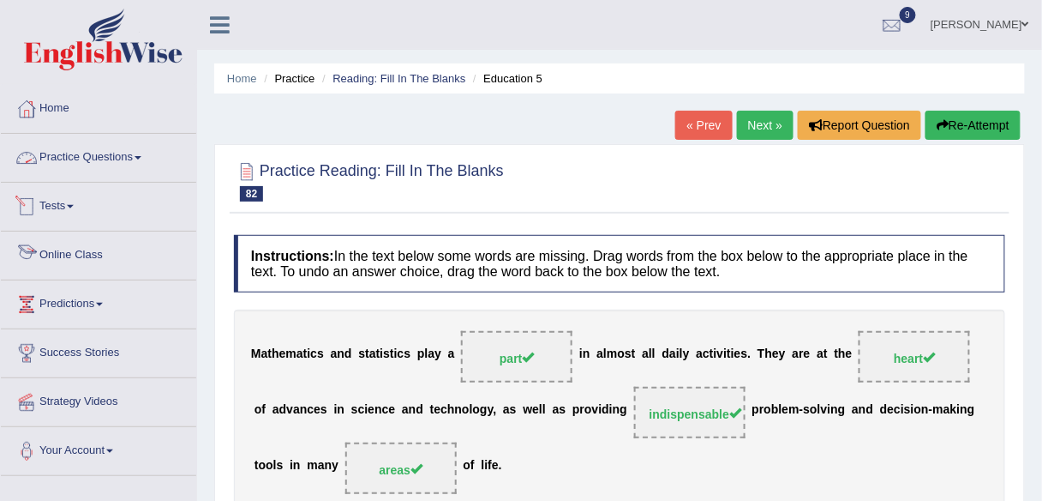
click at [106, 153] on link "Practice Questions" at bounding box center [98, 155] width 195 height 43
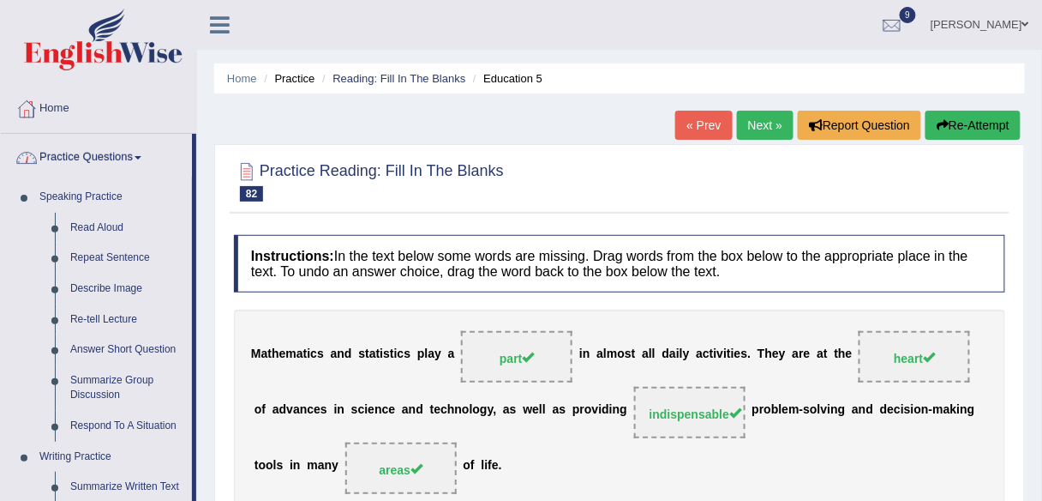
click at [128, 156] on link "Practice Questions" at bounding box center [96, 155] width 191 height 43
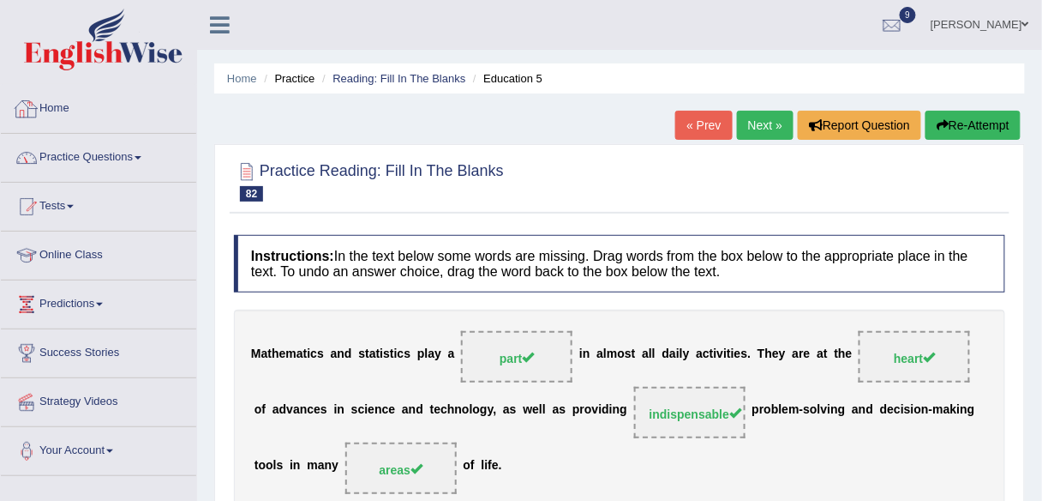
click at [54, 106] on link "Home" at bounding box center [98, 106] width 195 height 43
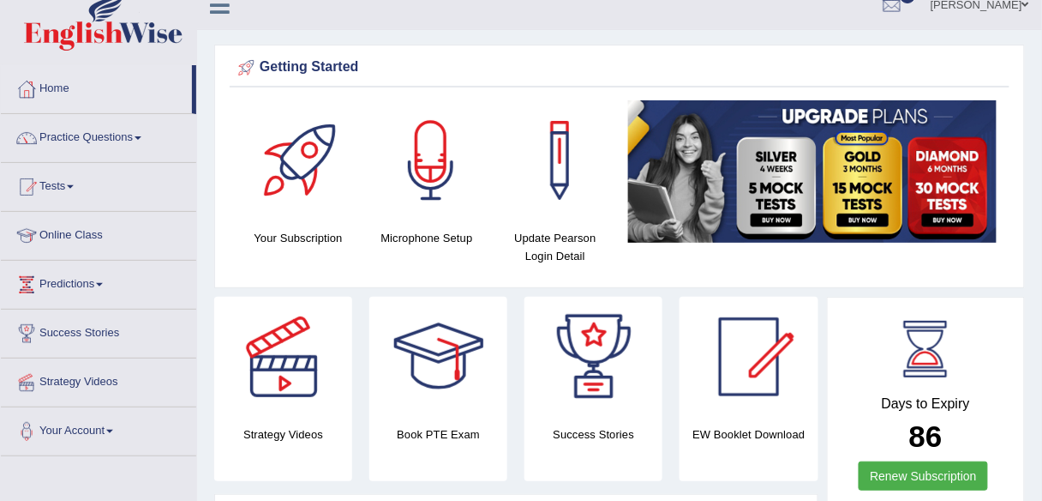
scroll to position [15, 0]
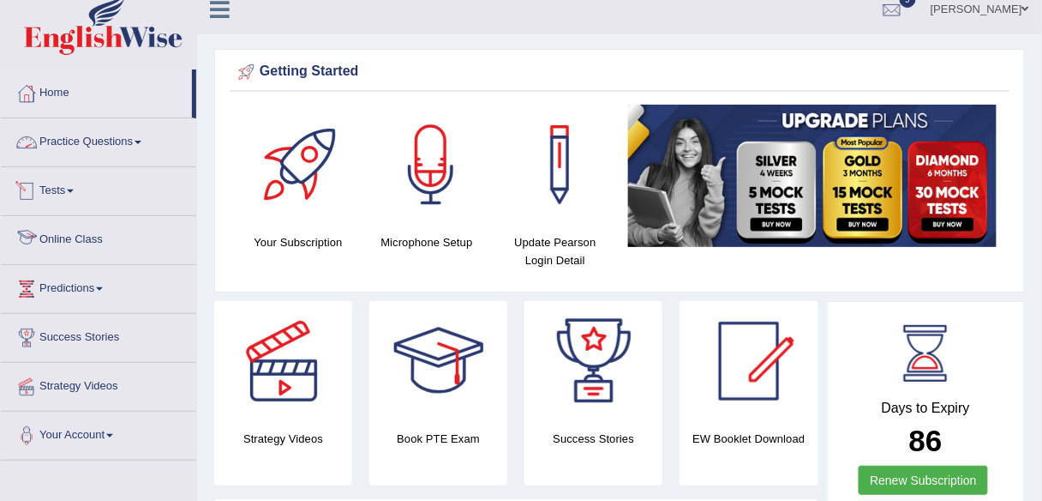
click at [130, 135] on link "Practice Questions" at bounding box center [98, 139] width 195 height 43
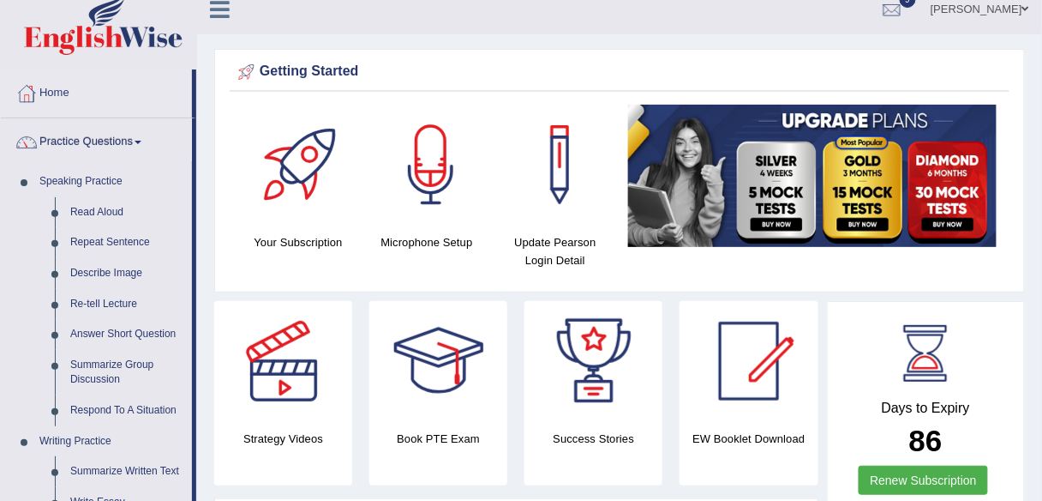
click at [130, 135] on link "Practice Questions" at bounding box center [96, 139] width 191 height 43
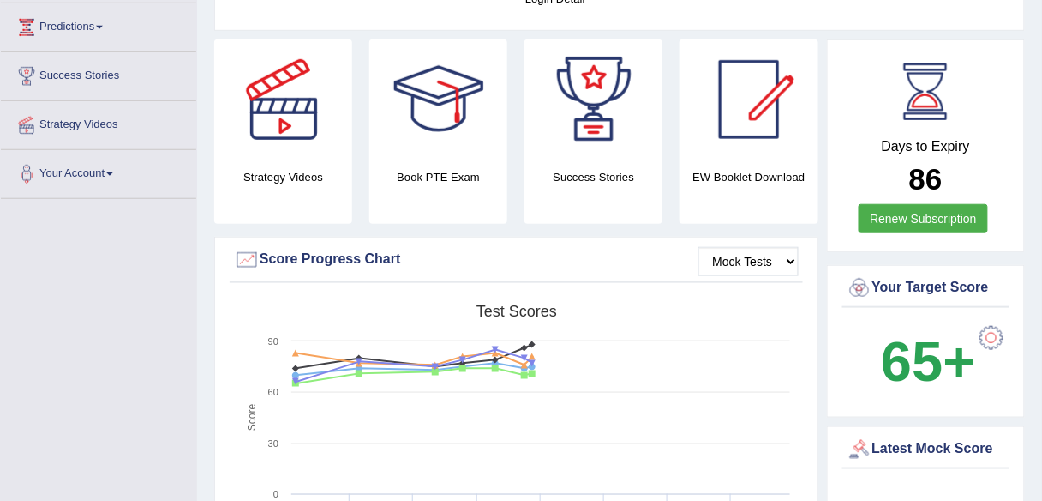
scroll to position [267, 0]
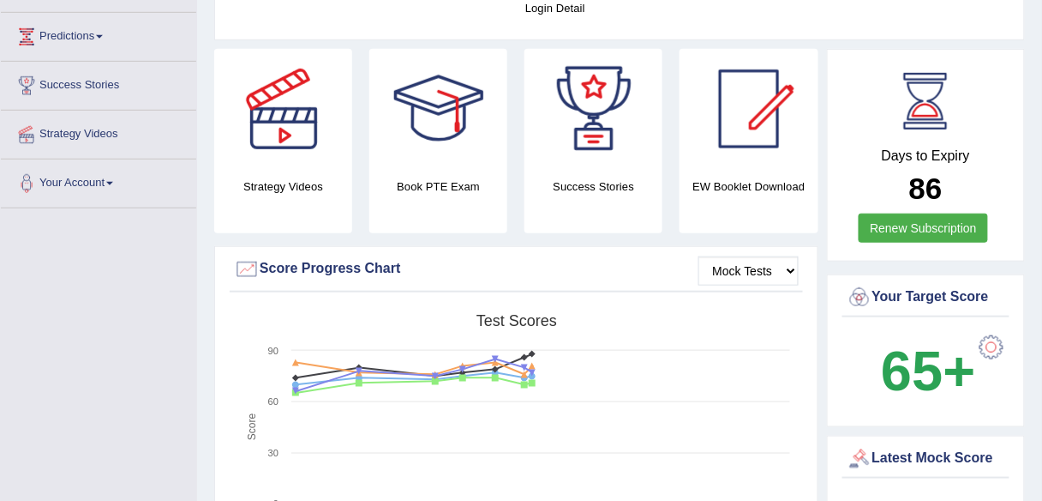
click at [278, 177] on h4 "Strategy Videos" at bounding box center [283, 186] width 138 height 18
click at [277, 125] on div at bounding box center [284, 109] width 120 height 120
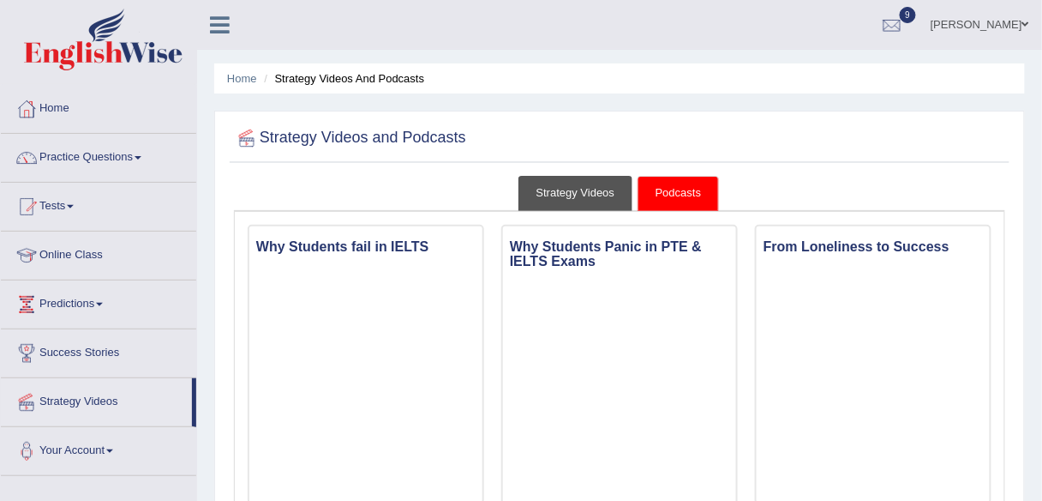
click at [587, 201] on link "Strategy Videos" at bounding box center [576, 193] width 115 height 35
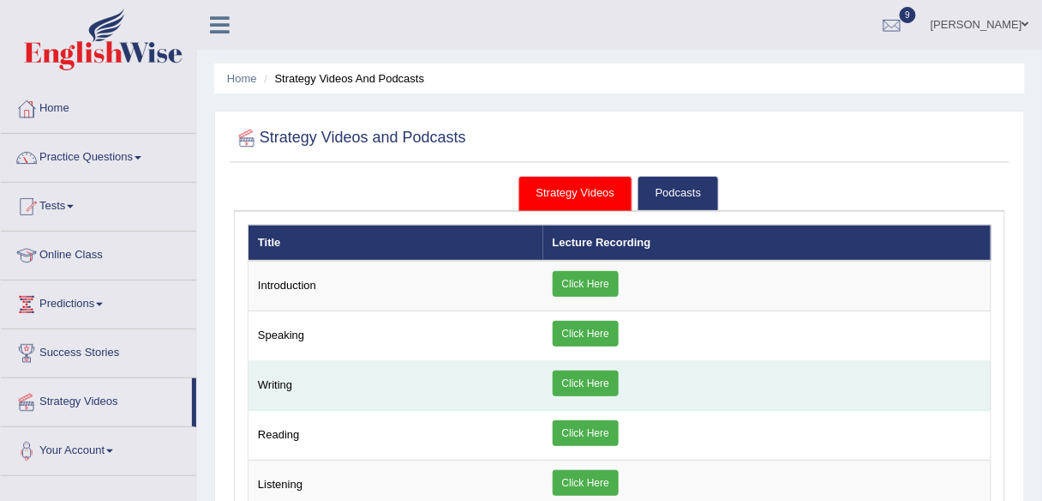
scroll to position [62, 0]
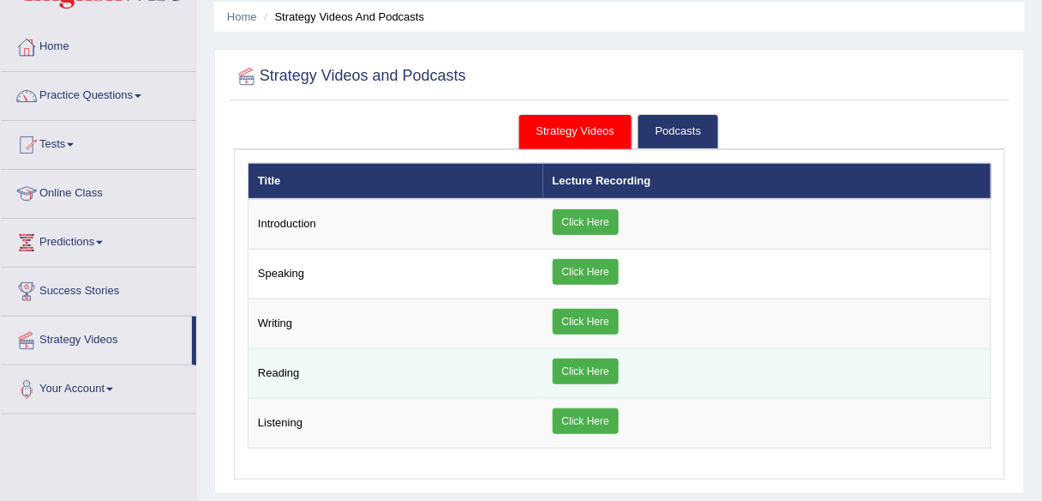
click at [571, 363] on link "Click Here" at bounding box center [586, 371] width 66 height 26
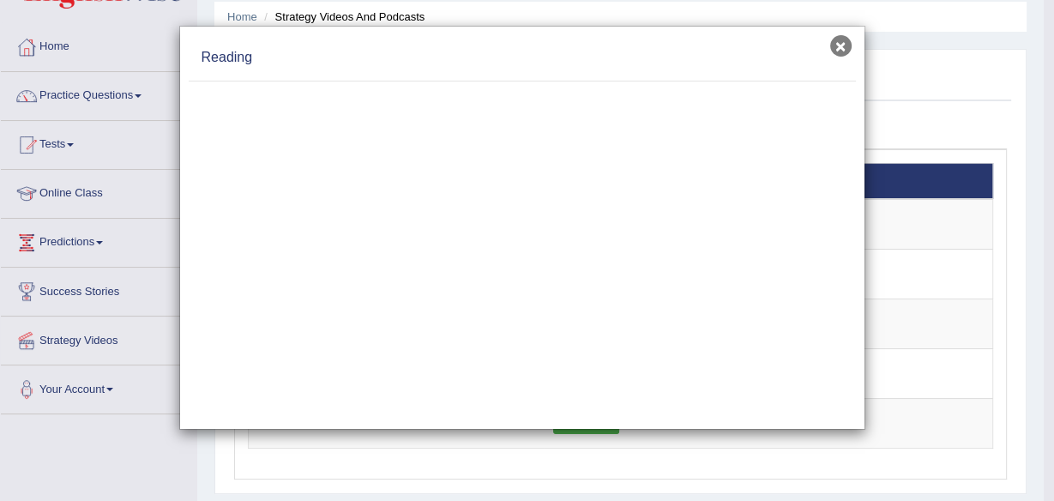
click at [843, 45] on button "×" at bounding box center [840, 45] width 21 height 21
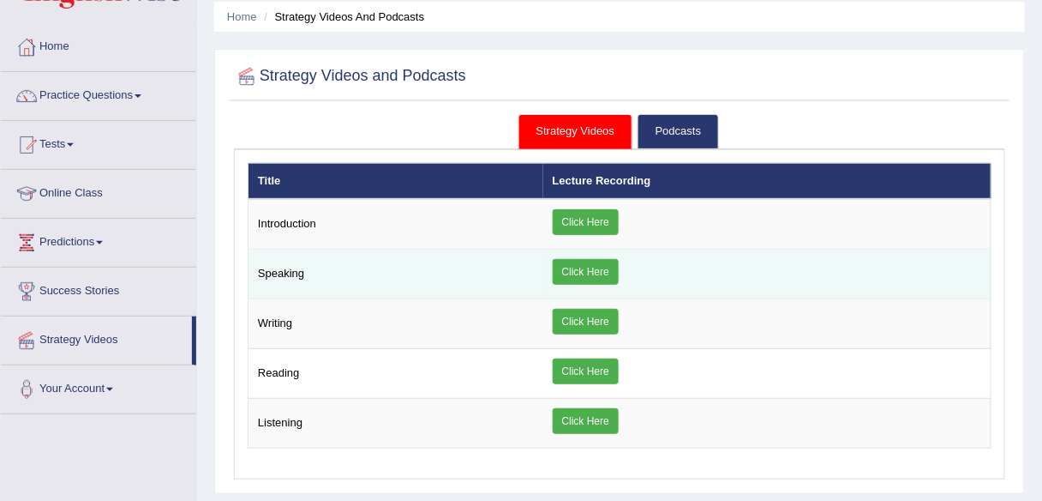
click at [568, 271] on link "Click Here" at bounding box center [586, 272] width 66 height 26
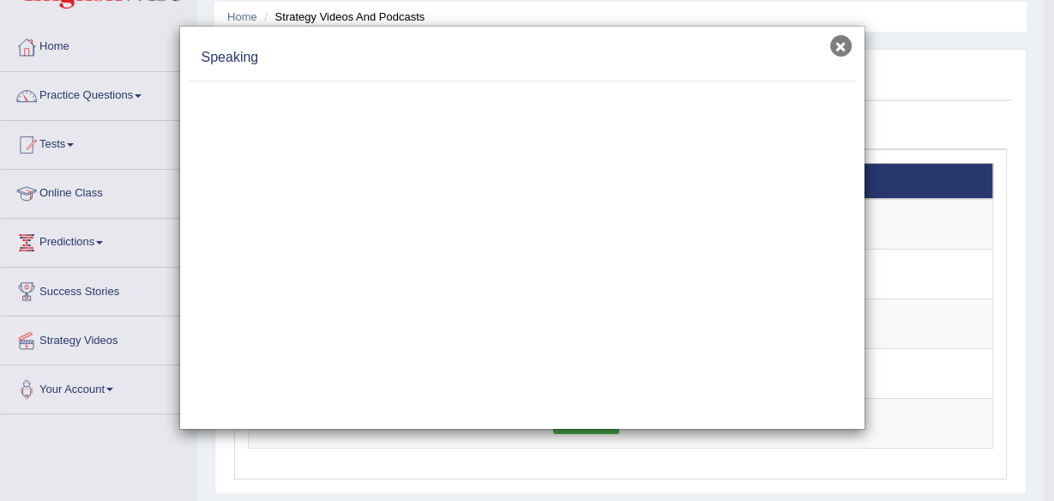
click at [837, 45] on button "×" at bounding box center [840, 45] width 21 height 21
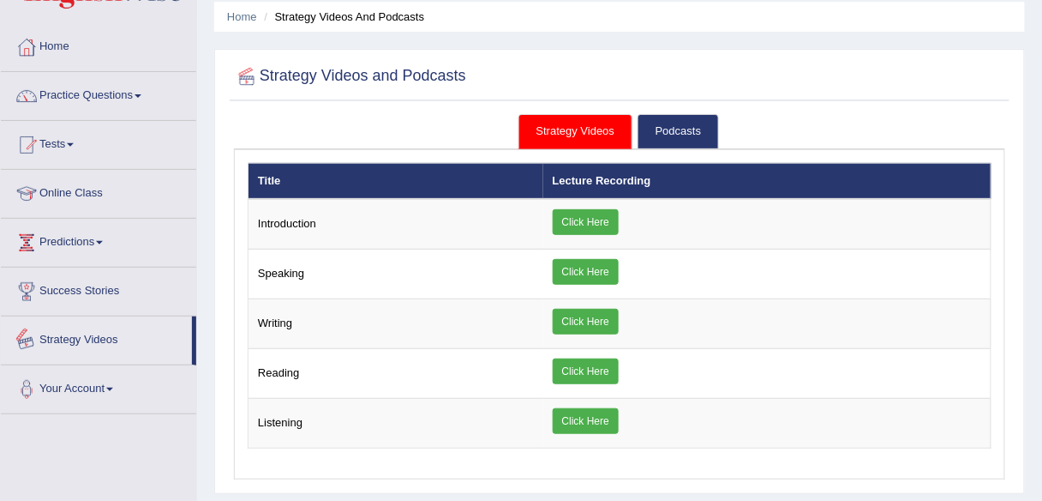
scroll to position [0, 0]
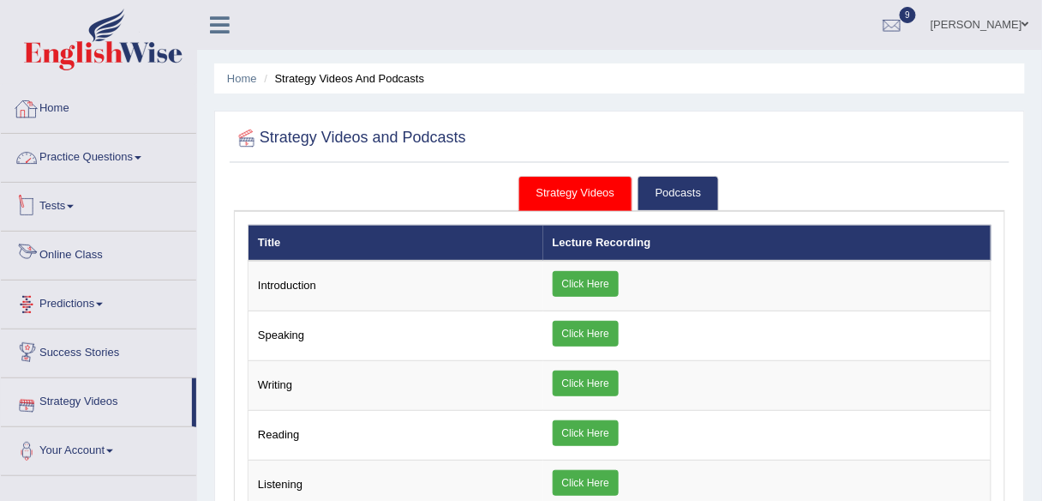
click at [64, 102] on link "Home" at bounding box center [98, 106] width 195 height 43
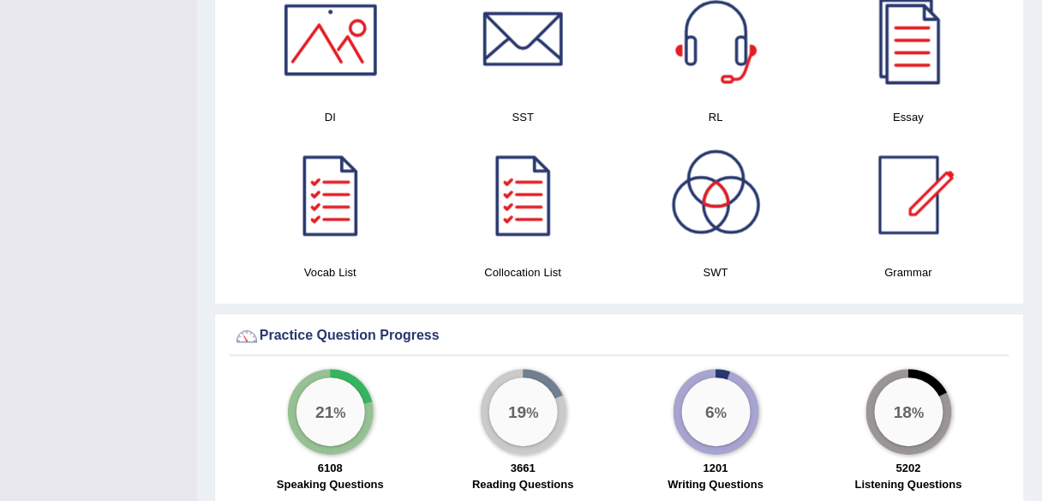
scroll to position [940, 0]
click at [331, 49] on div at bounding box center [331, 39] width 120 height 120
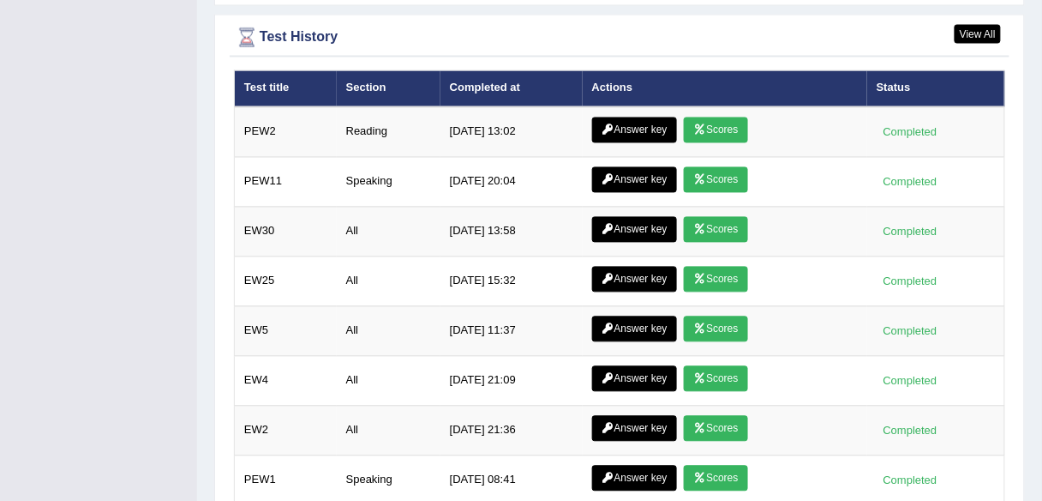
scroll to position [2375, 0]
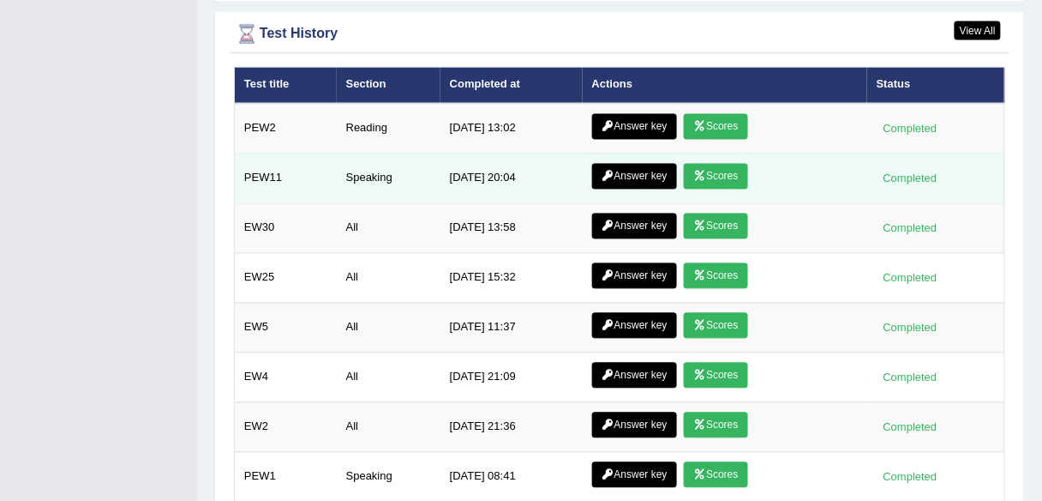
click at [717, 165] on link "Scores" at bounding box center [715, 177] width 63 height 26
